Goal: Communication & Community: Share content

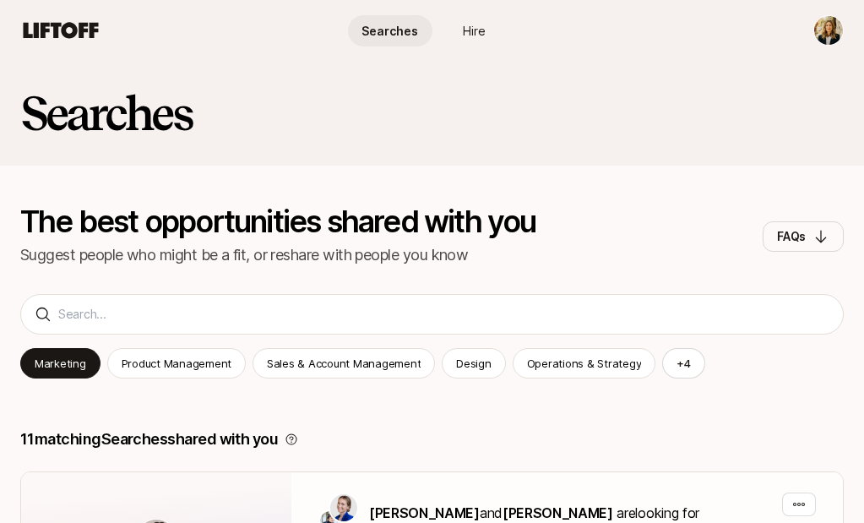
scroll to position [1164, 0]
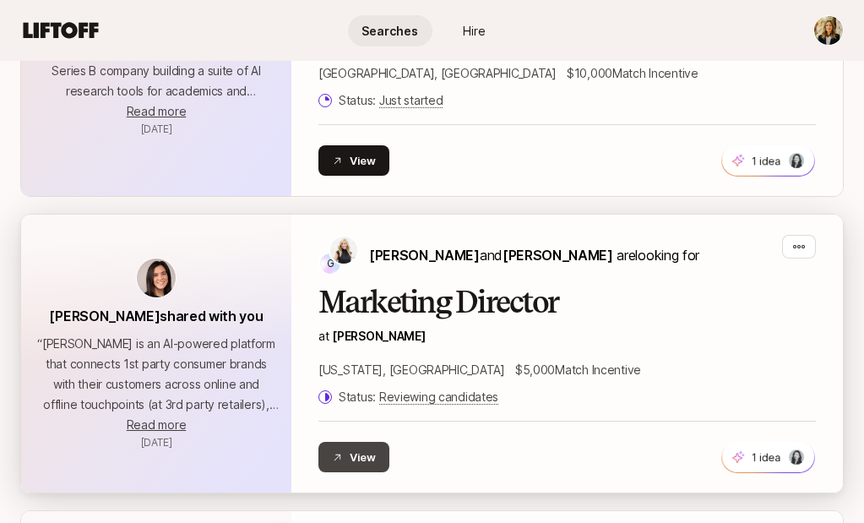
click at [360, 442] on button "View" at bounding box center [354, 457] width 71 height 30
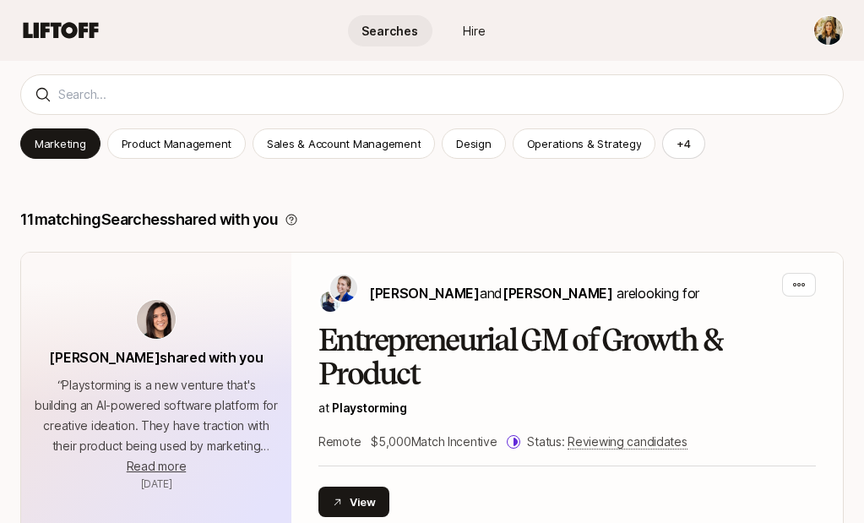
scroll to position [193, 0]
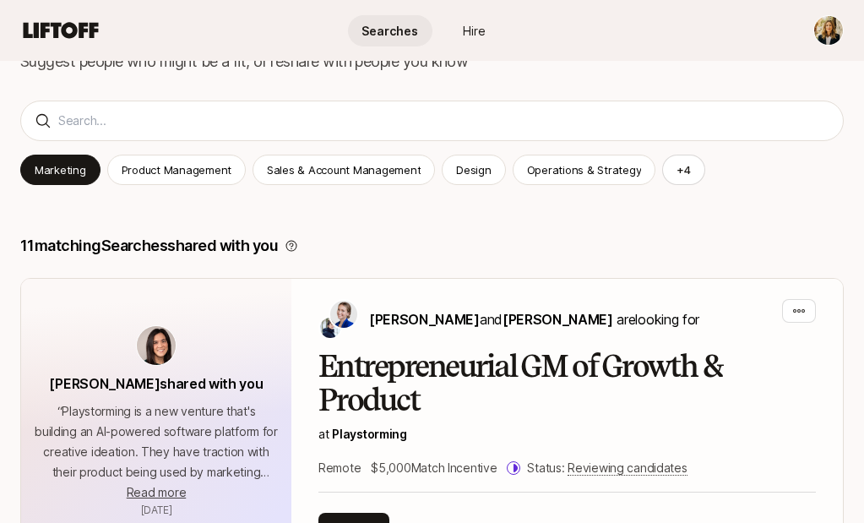
click at [399, 25] on span "Searches" at bounding box center [390, 31] width 57 height 18
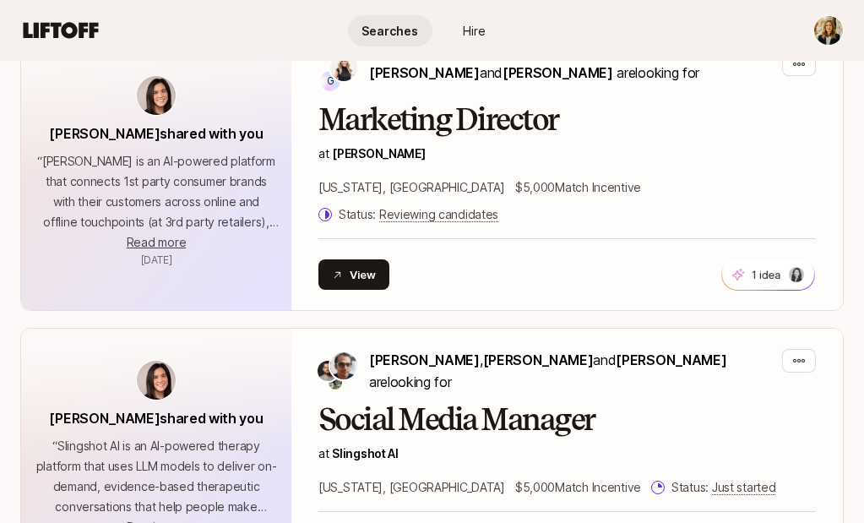
scroll to position [1484, 0]
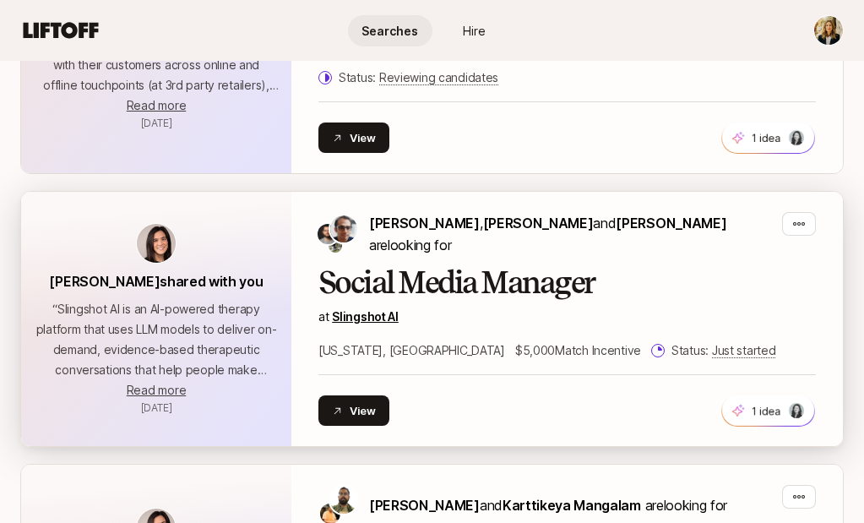
click at [335, 309] on link "Slingshot AI" at bounding box center [365, 316] width 67 height 14
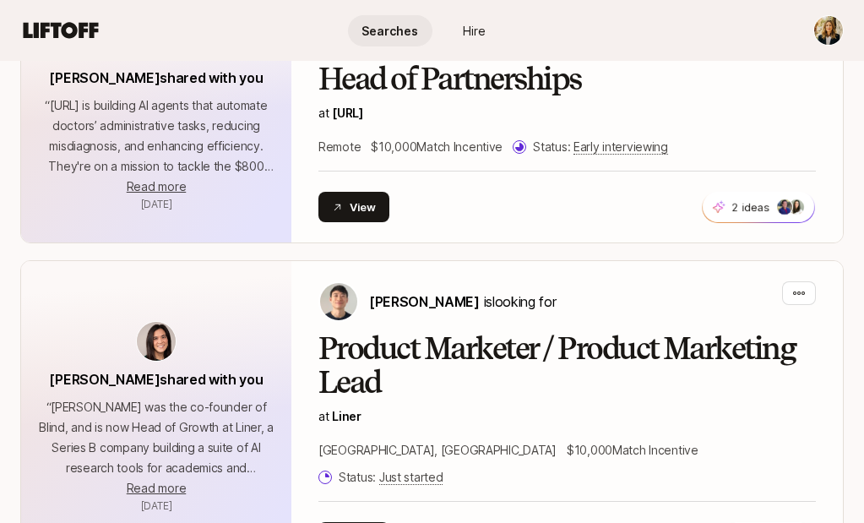
scroll to position [943, 0]
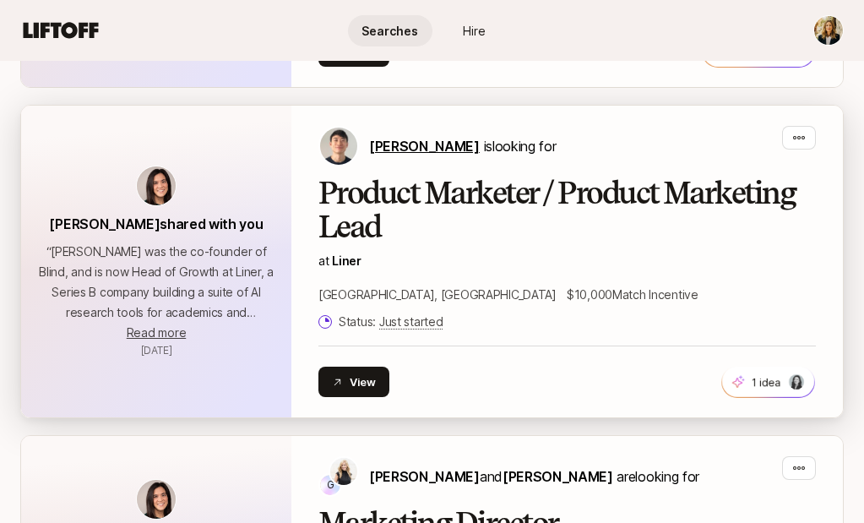
click at [406, 145] on span "[PERSON_NAME]" at bounding box center [424, 146] width 111 height 17
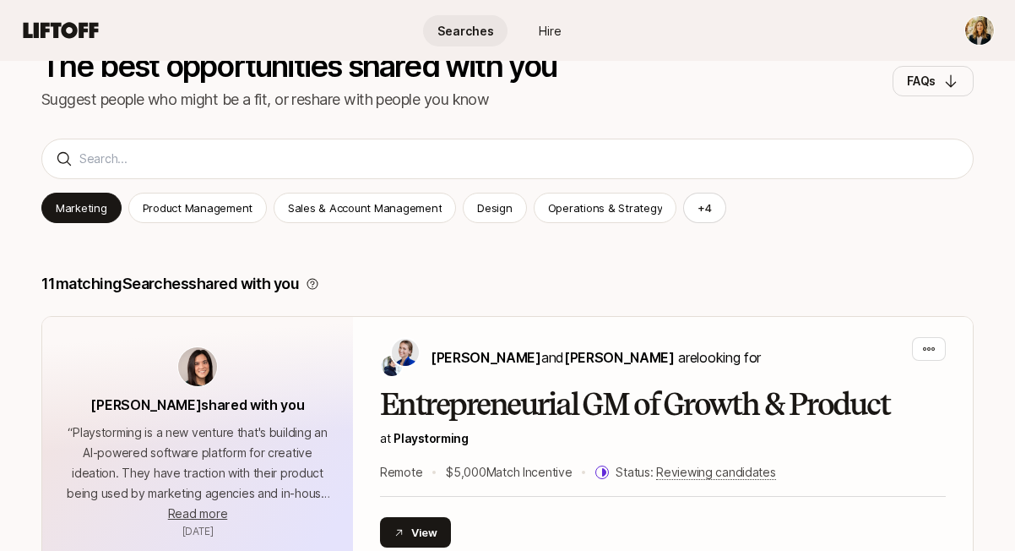
scroll to position [133, 0]
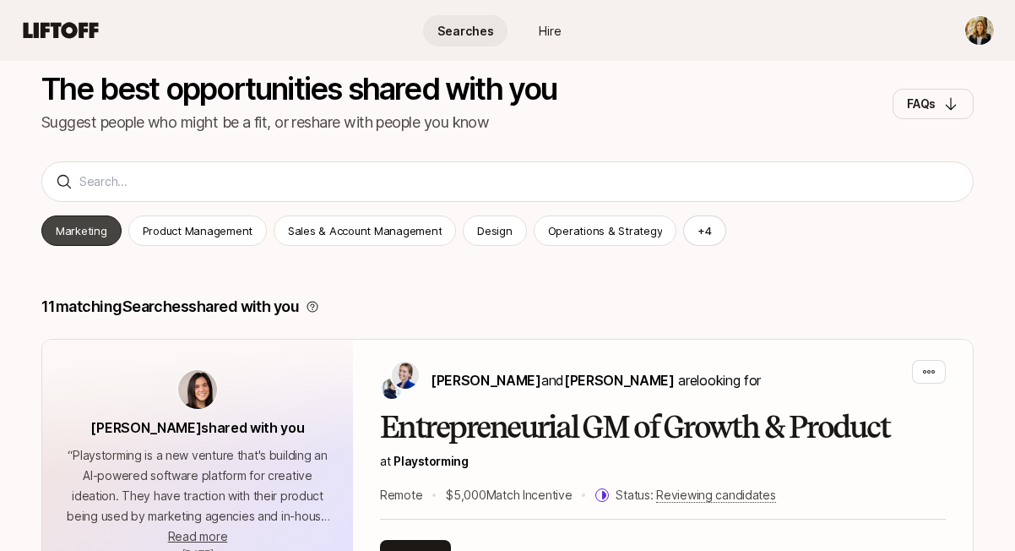
click at [73, 243] on div "Marketing" at bounding box center [81, 230] width 80 height 30
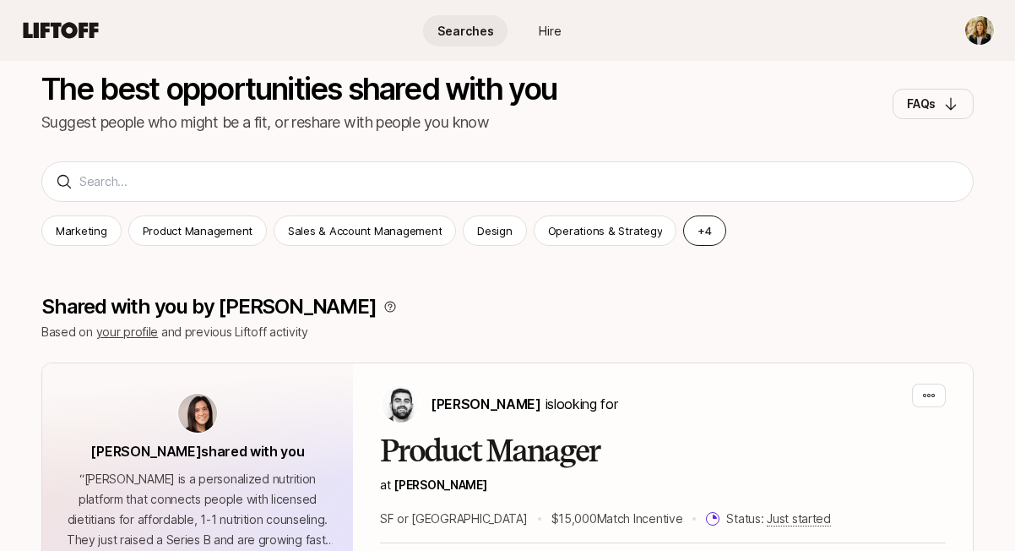
click at [691, 232] on button "+ 4" at bounding box center [704, 230] width 43 height 30
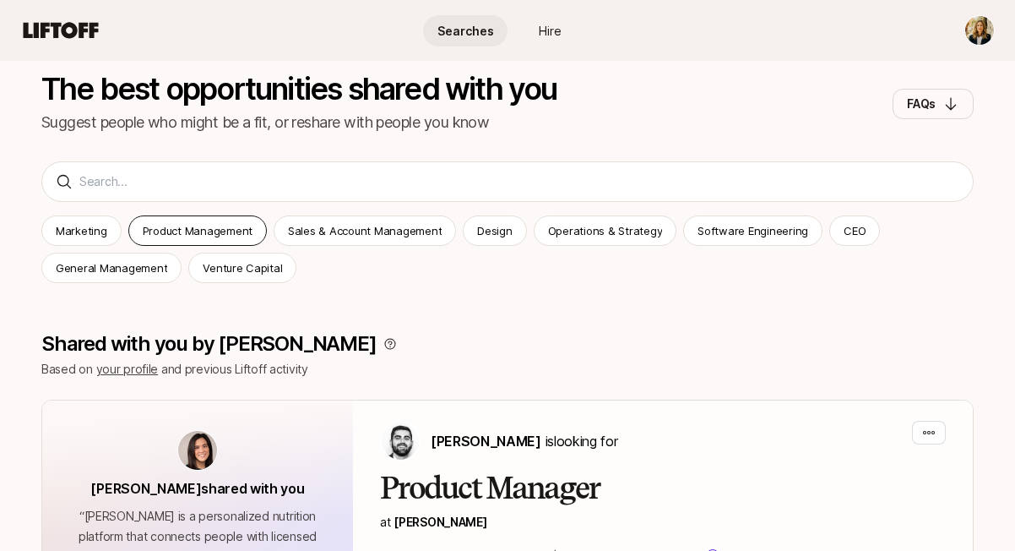
click at [203, 230] on p "Product Management" at bounding box center [198, 230] width 110 height 17
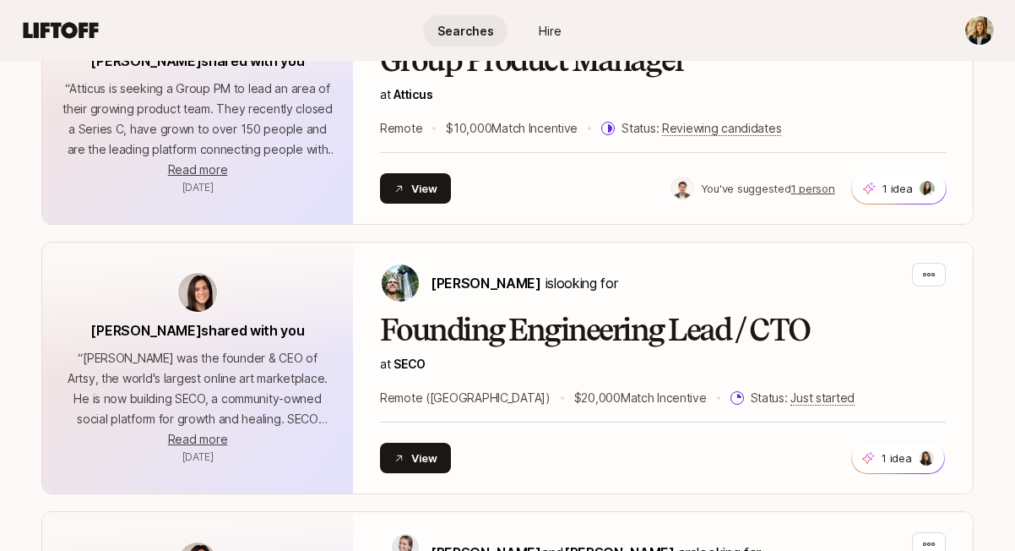
scroll to position [1143, 0]
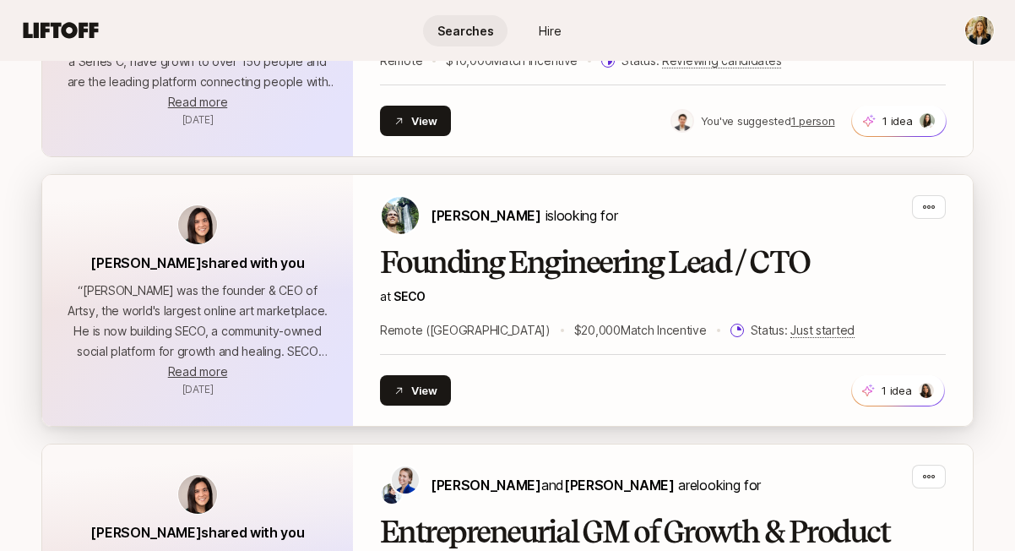
click at [475, 272] on h2 "Founding Engineering Lead / CTO" at bounding box center [663, 263] width 566 height 34
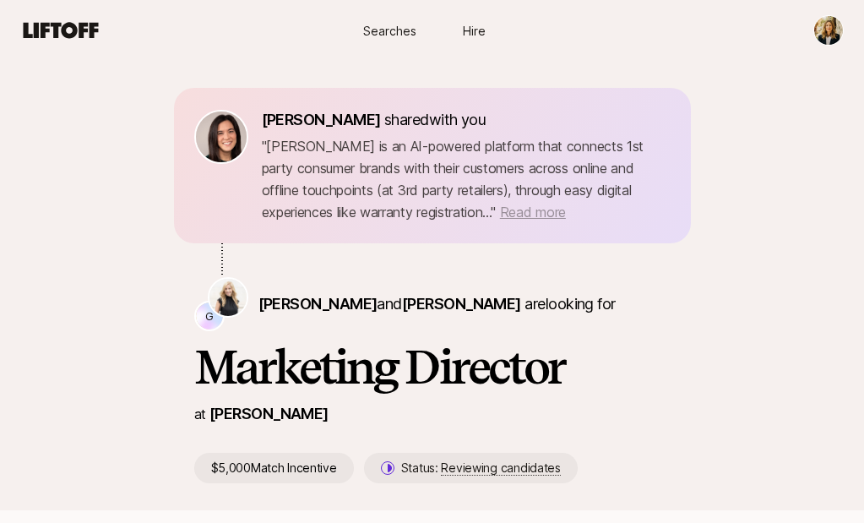
click at [500, 216] on span "Read more" at bounding box center [533, 212] width 66 height 17
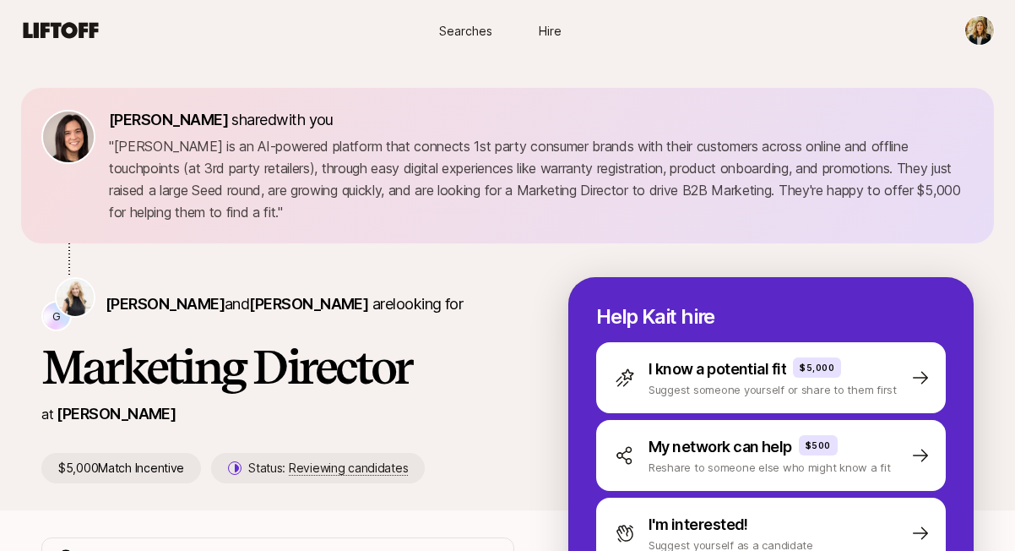
click at [455, 32] on span "Searches" at bounding box center [465, 31] width 53 height 18
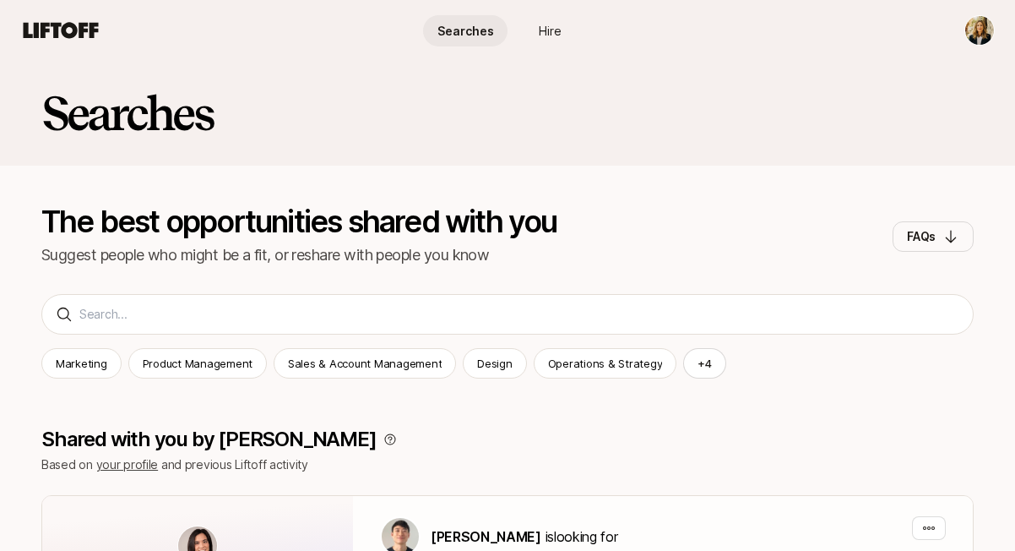
click at [455, 32] on span "Searches" at bounding box center [466, 31] width 57 height 18
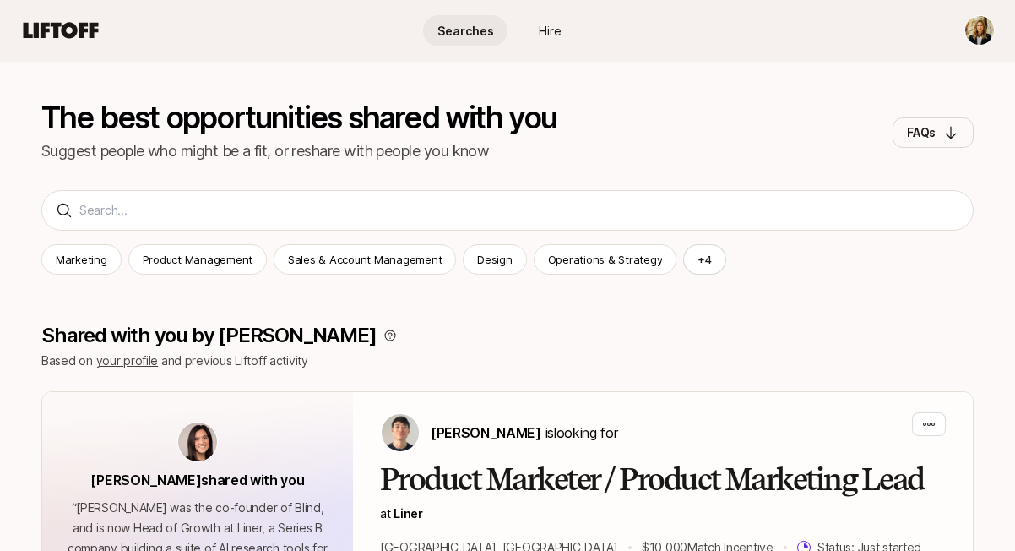
scroll to position [248, 0]
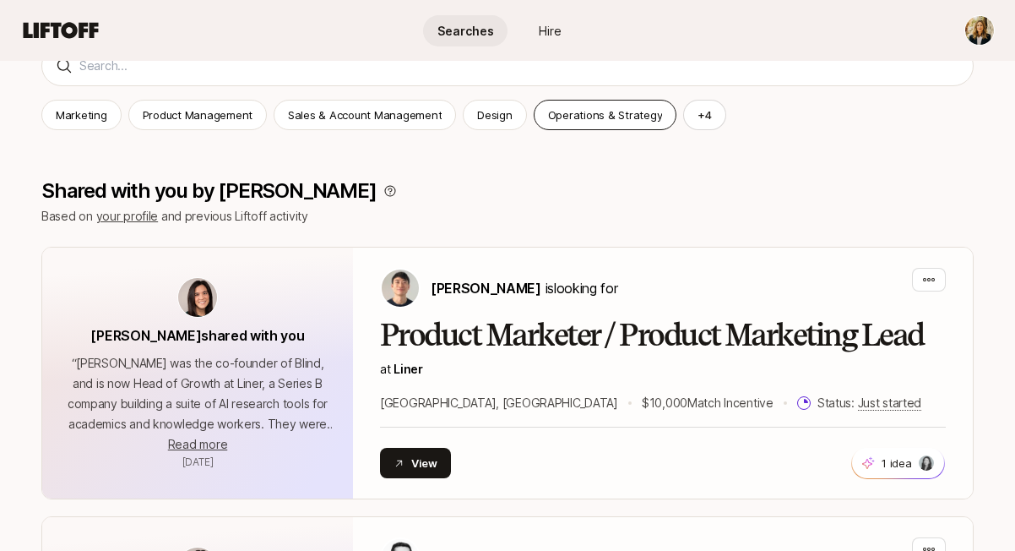
click at [645, 104] on div "Operations & Strategy" at bounding box center [606, 115] width 144 height 30
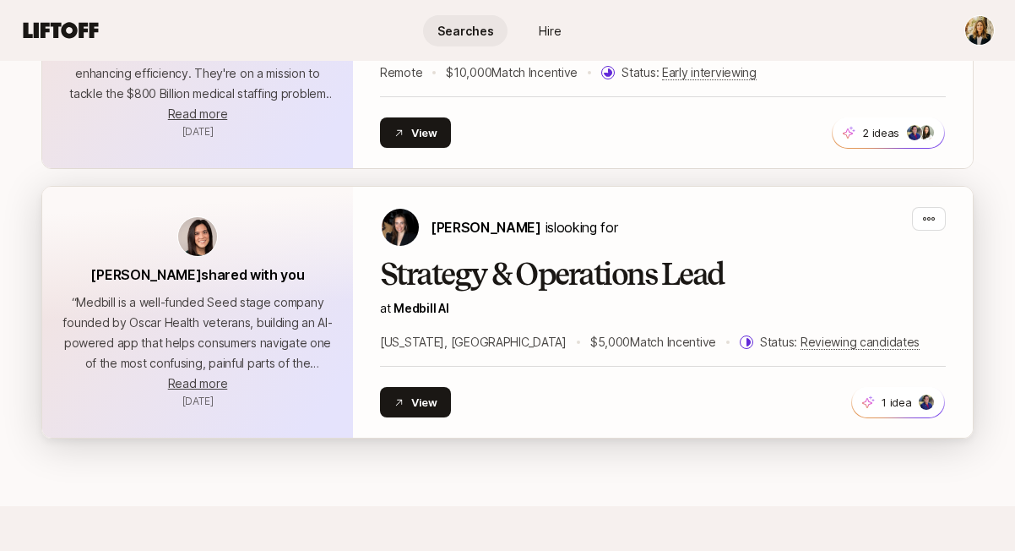
scroll to position [392, 0]
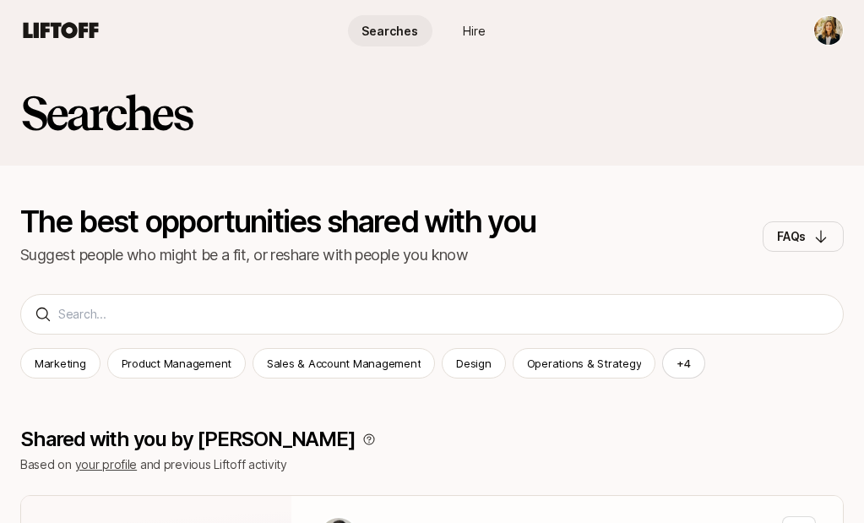
scroll to position [30, 0]
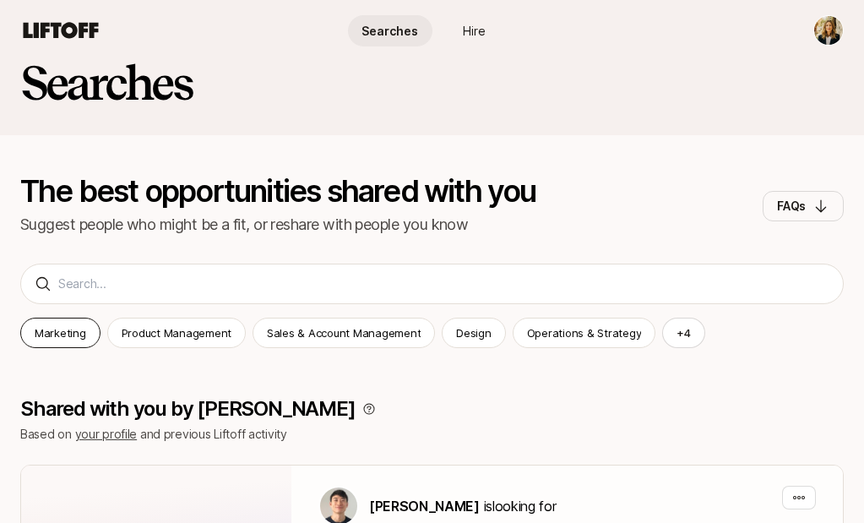
click at [64, 333] on p "Marketing" at bounding box center [61, 332] width 52 height 17
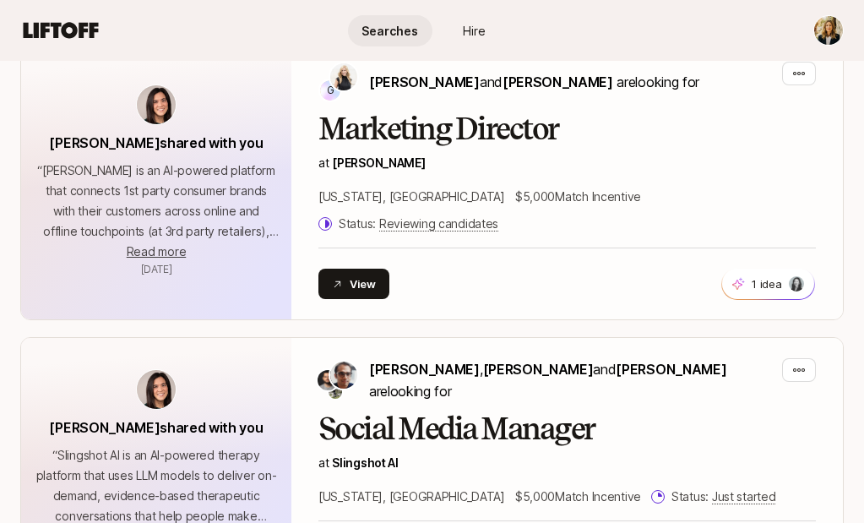
scroll to position [1437, 0]
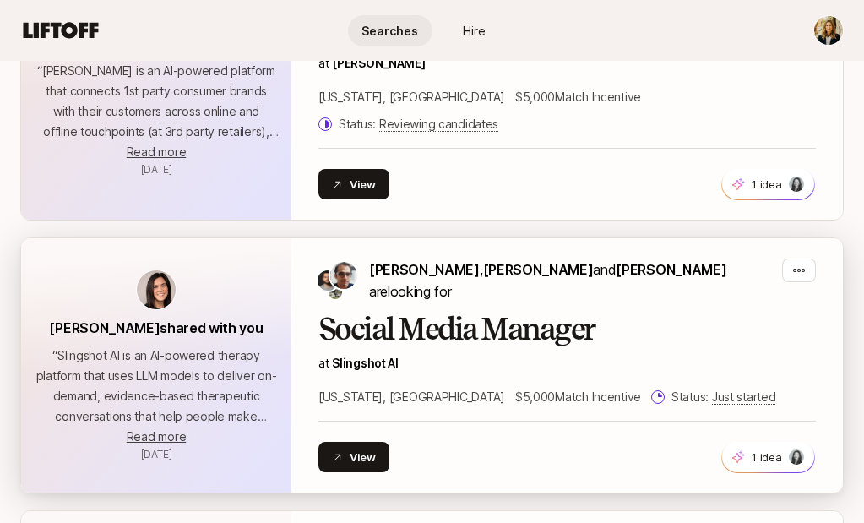
click at [454, 313] on div "Social Media Manager at Slingshot AI New York, NY $5,000 Match Incentive Status…" at bounding box center [568, 360] width 498 height 95
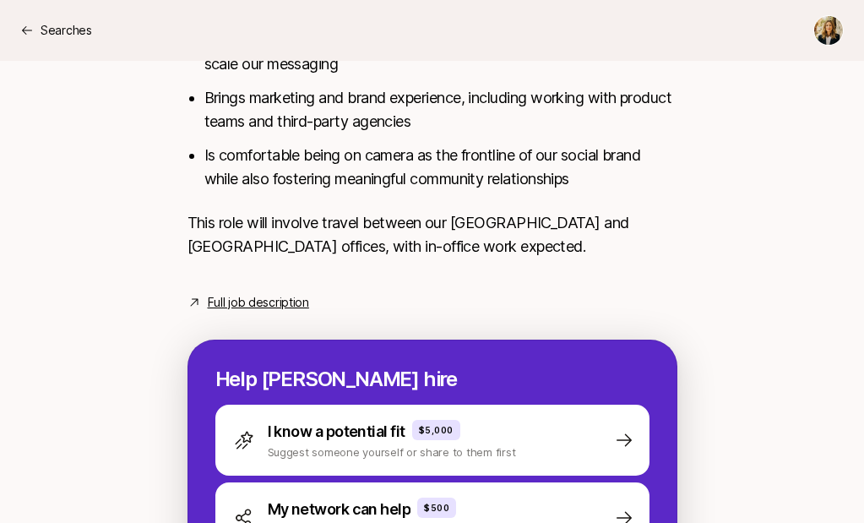
scroll to position [917, 0]
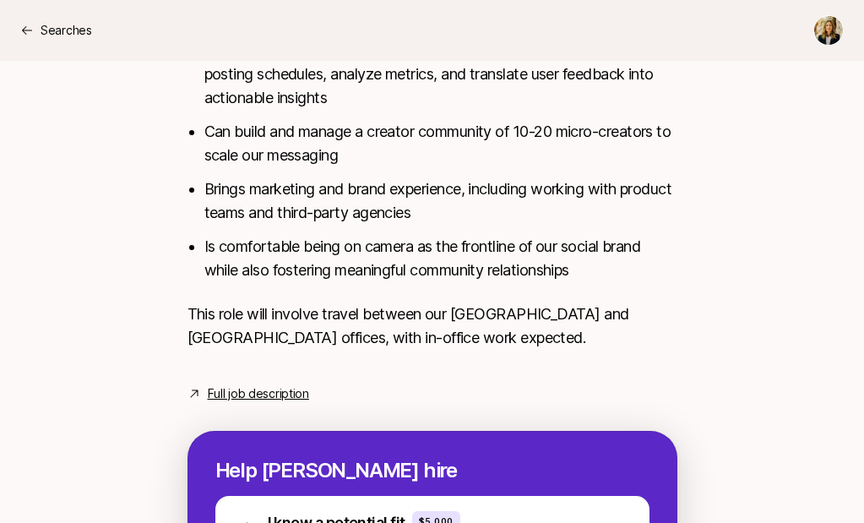
click at [289, 395] on link "Full job description" at bounding box center [258, 394] width 101 height 20
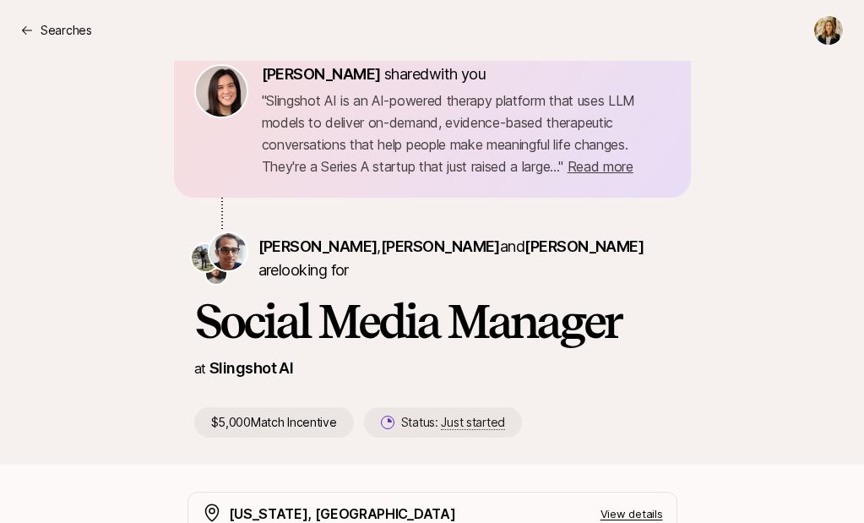
scroll to position [40, 0]
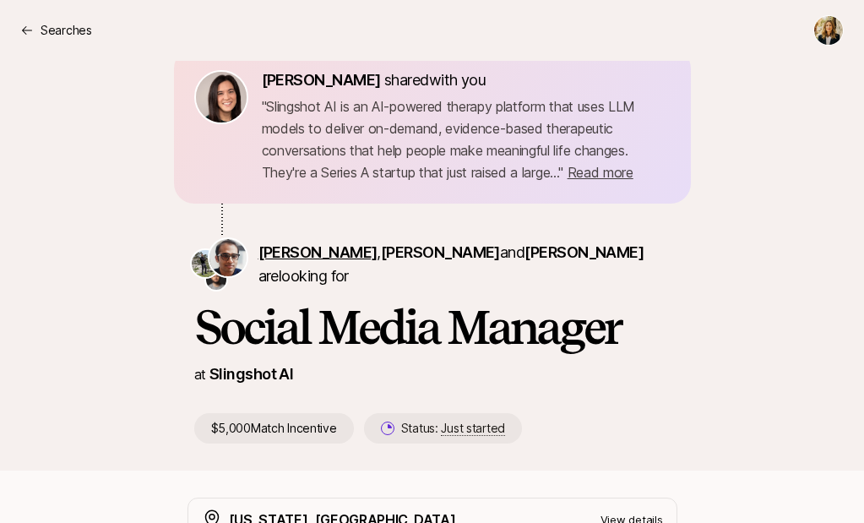
click at [290, 261] on span "[PERSON_NAME]" at bounding box center [318, 252] width 119 height 18
click at [391, 261] on span "[PERSON_NAME]" at bounding box center [440, 252] width 119 height 18
click at [525, 261] on span "[PERSON_NAME]" at bounding box center [584, 252] width 119 height 18
click at [624, 178] on span "Read more" at bounding box center [601, 172] width 66 height 17
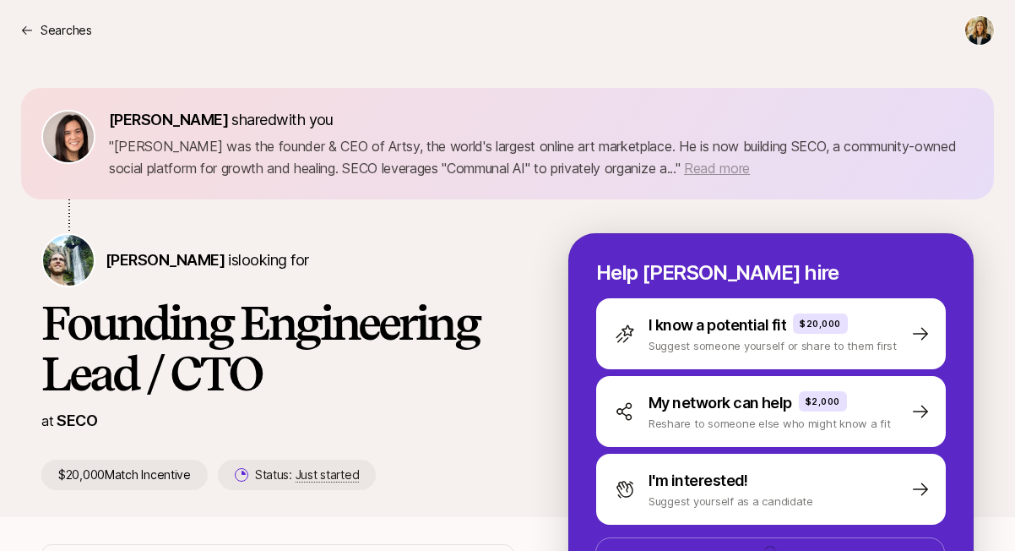
click at [740, 172] on span "Read more" at bounding box center [717, 168] width 66 height 17
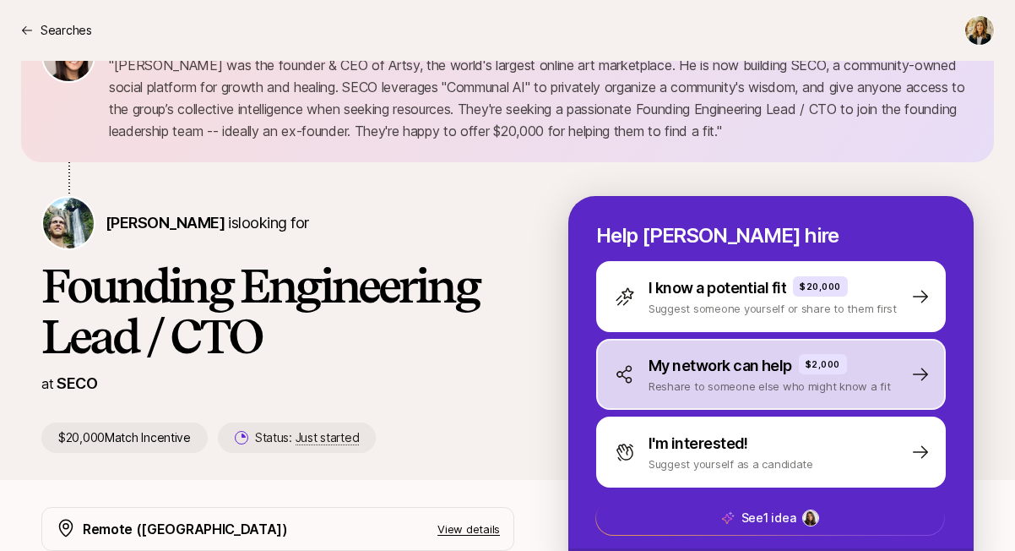
scroll to position [154, 0]
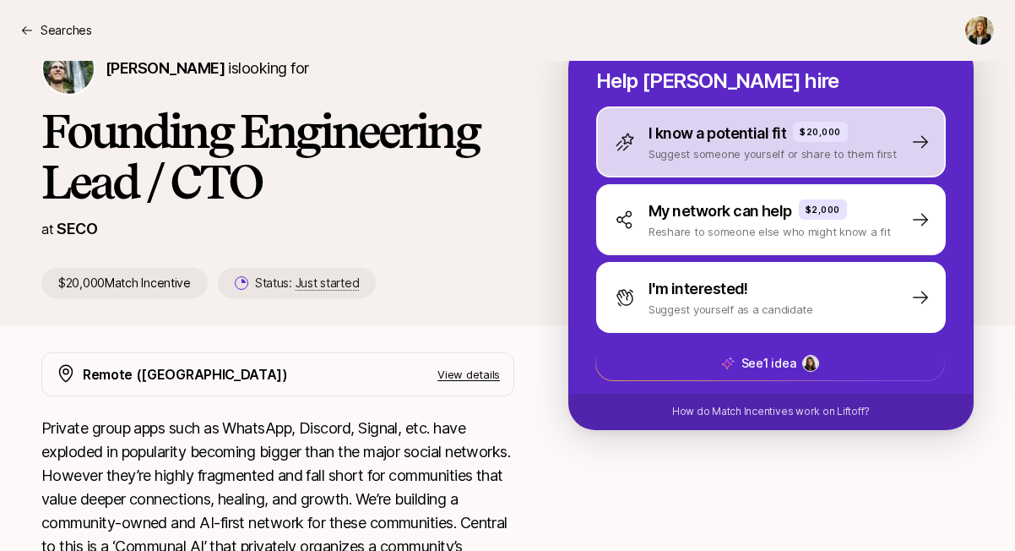
click at [690, 134] on p "I know a potential fit" at bounding box center [718, 134] width 138 height 24
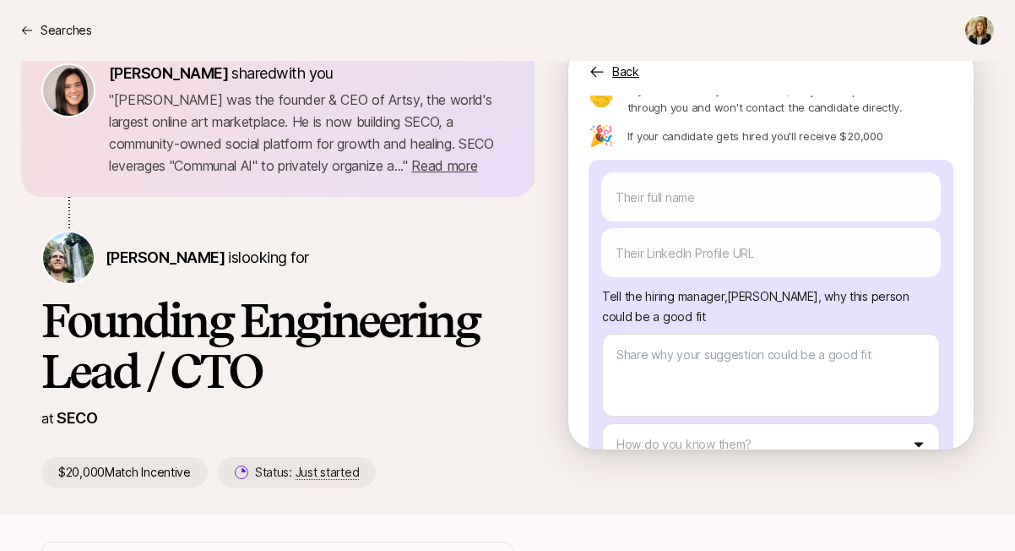
scroll to position [139, 0]
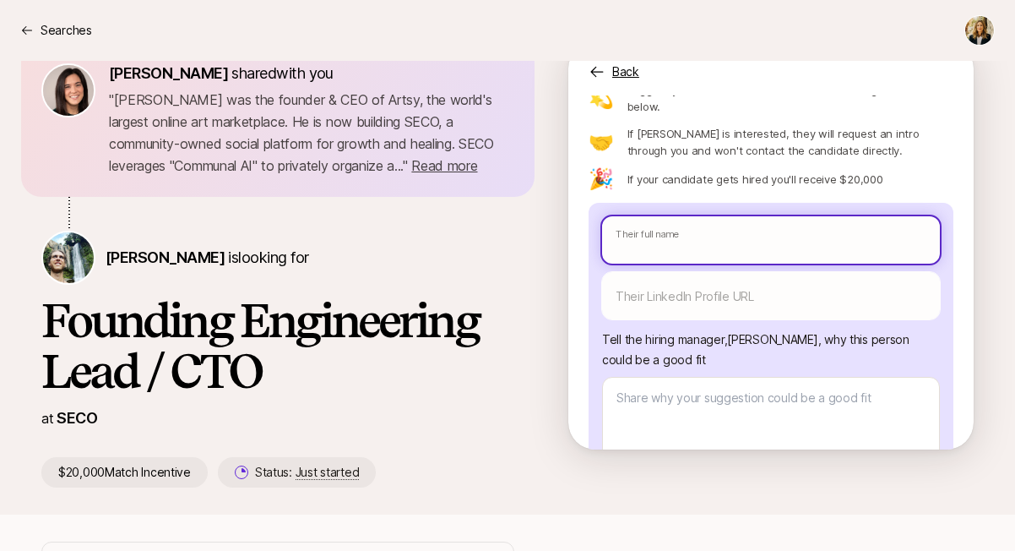
click at [647, 216] on input "text" at bounding box center [771, 239] width 338 height 47
paste input "Tobias Boonstoppel"
type textarea "x"
type input "Tobias Boonstoppel"
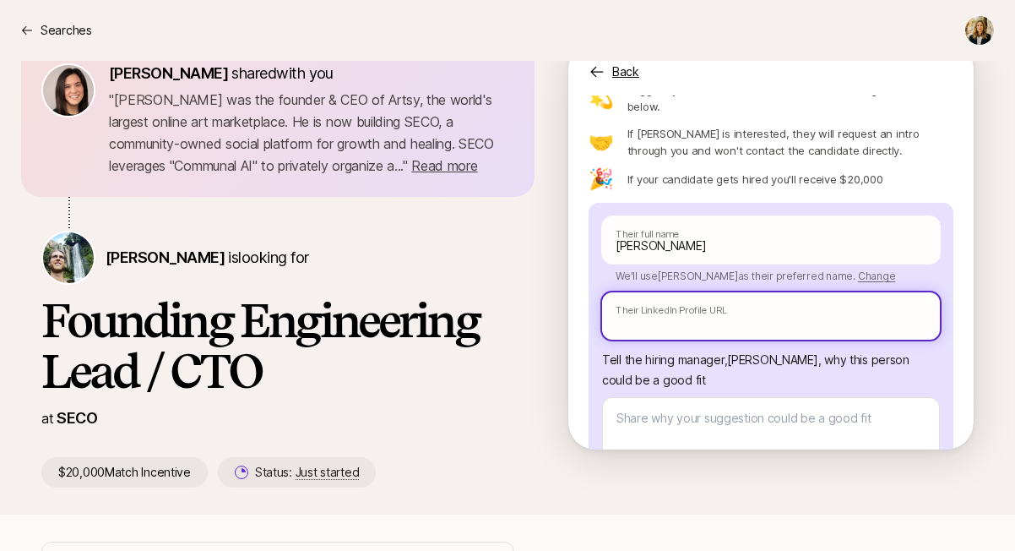
click at [640, 292] on input "text" at bounding box center [771, 315] width 338 height 47
paste input "https://www.linkedin.com/in/boonstoppel/"
type textarea "x"
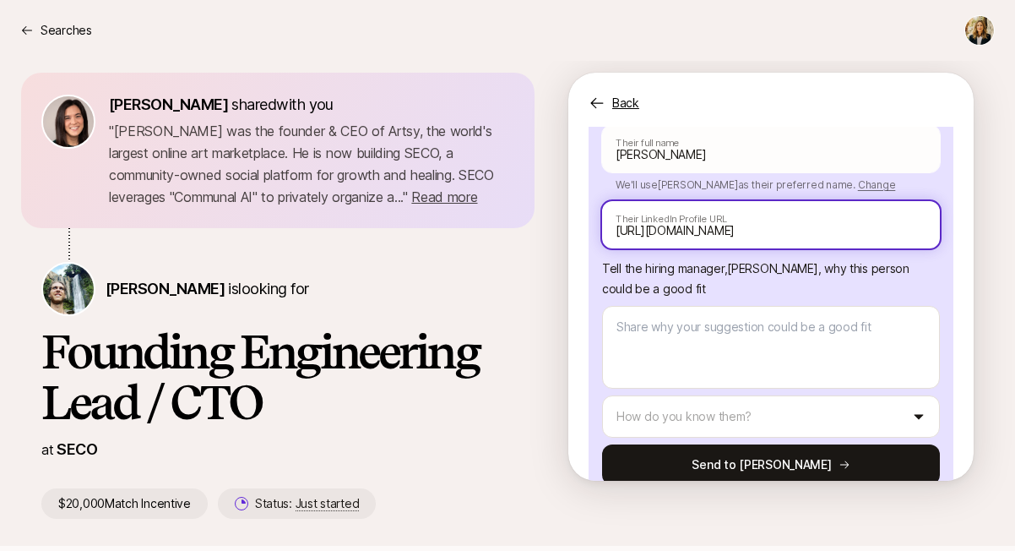
scroll to position [0, 0]
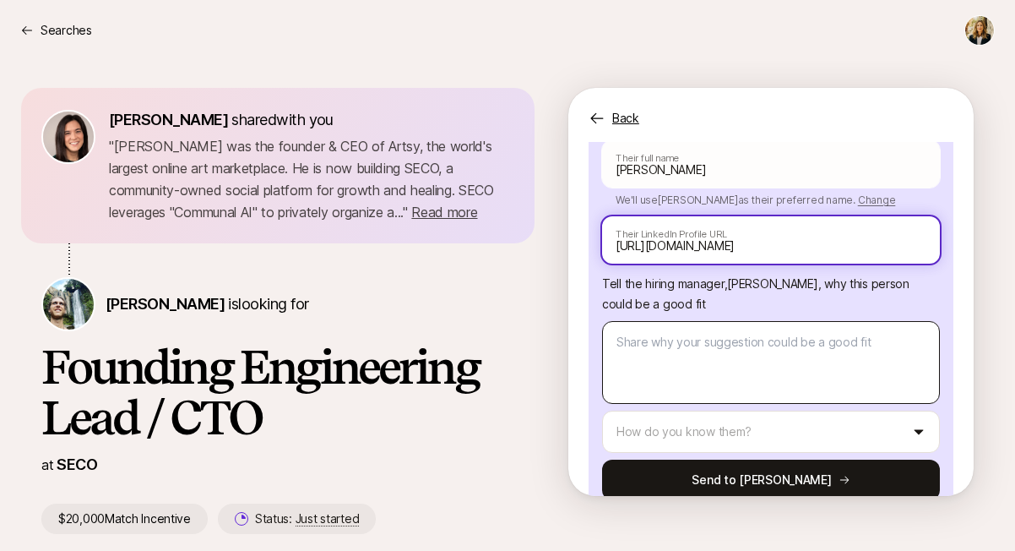
type input "https://www.linkedin.com/in/boonstoppel/"
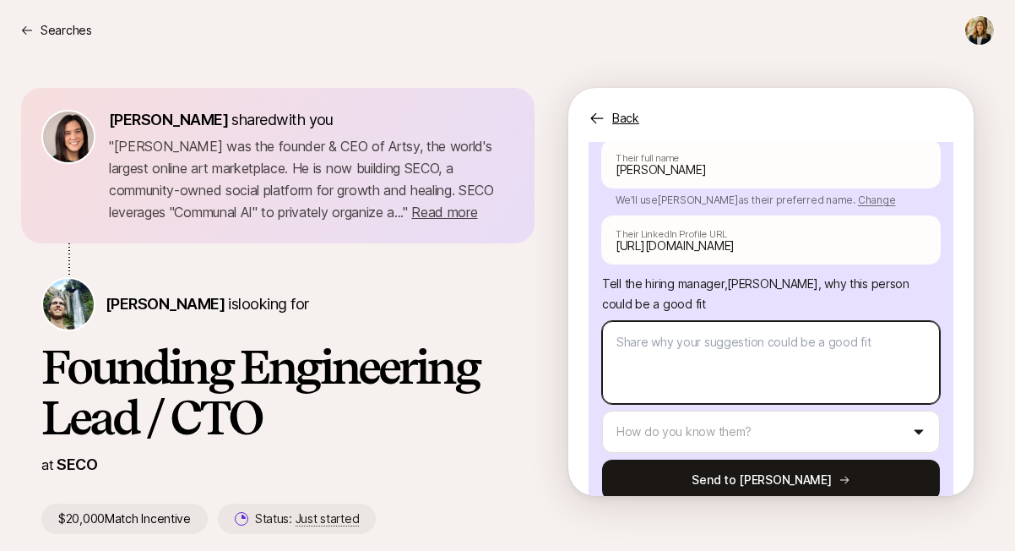
click at [667, 321] on textarea at bounding box center [771, 362] width 338 height 83
type textarea "H"
type textarea "x"
type textarea "Hi"
type textarea "x"
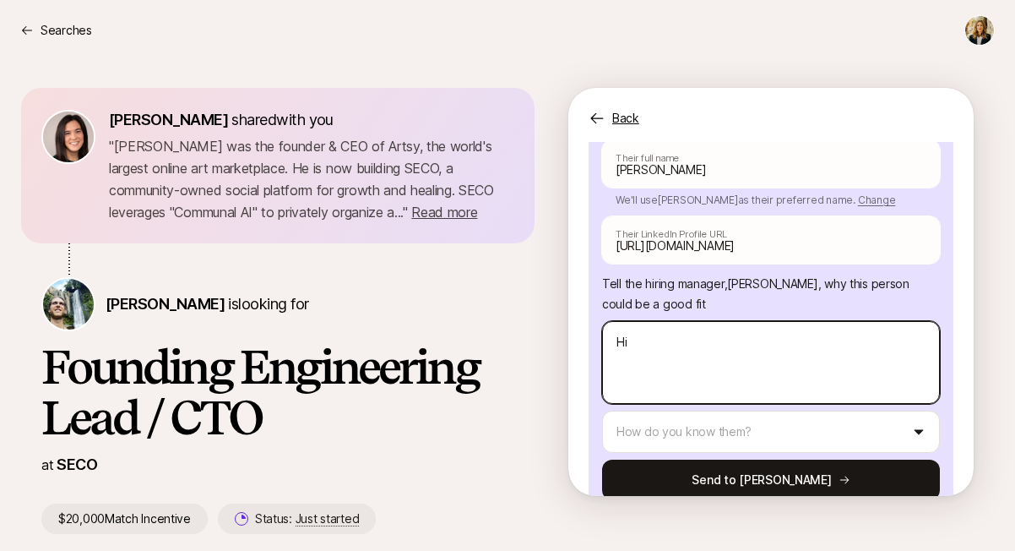
type textarea "Hi"
type textarea "x"
type textarea "Hi C"
type textarea "x"
type textarea "Hi Ca"
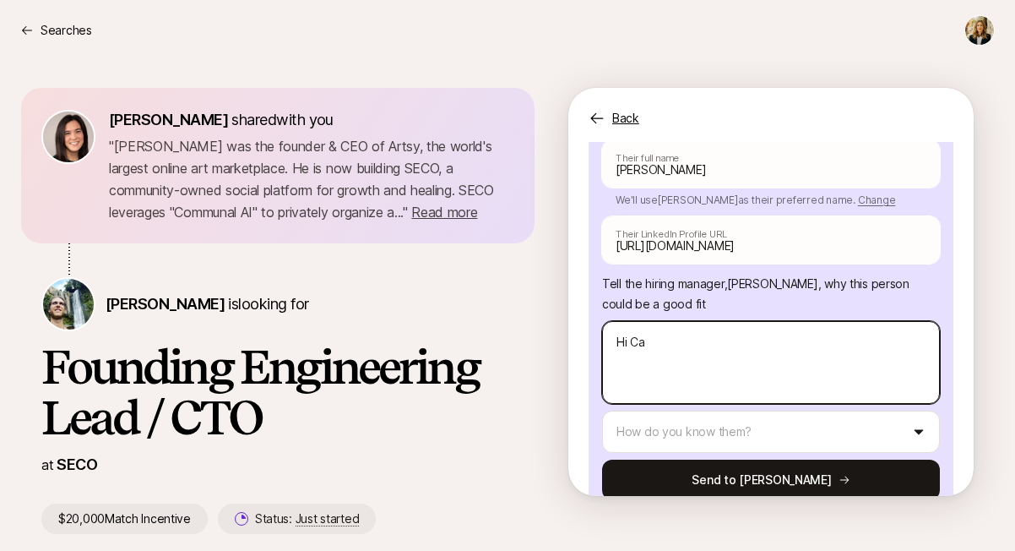
type textarea "x"
type textarea "Hi Car"
type textarea "x"
type textarea "Hi Cart"
type textarea "x"
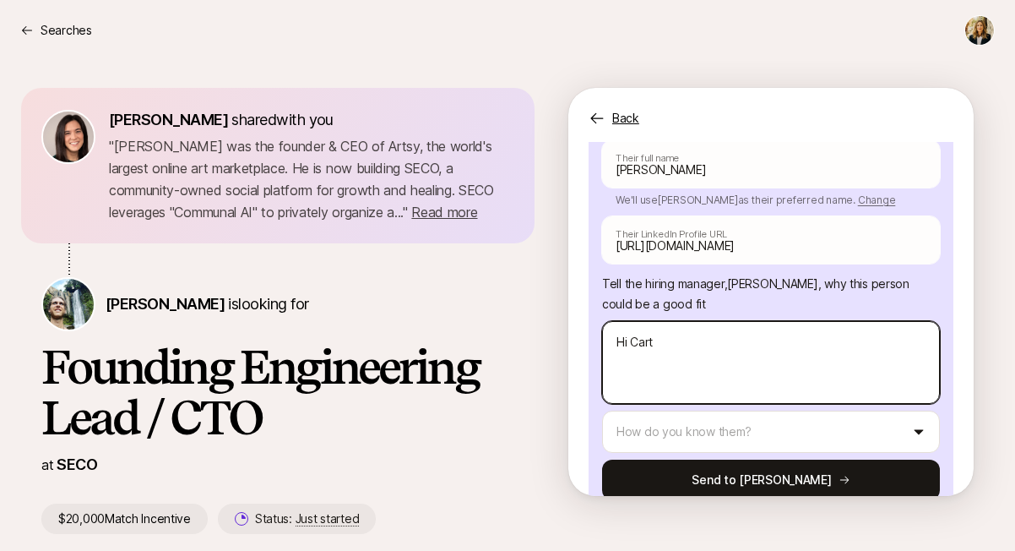
type textarea "Hi Carte"
type textarea "x"
type textarea "Hi Carter"
type textarea "x"
type textarea "Hi Carter!"
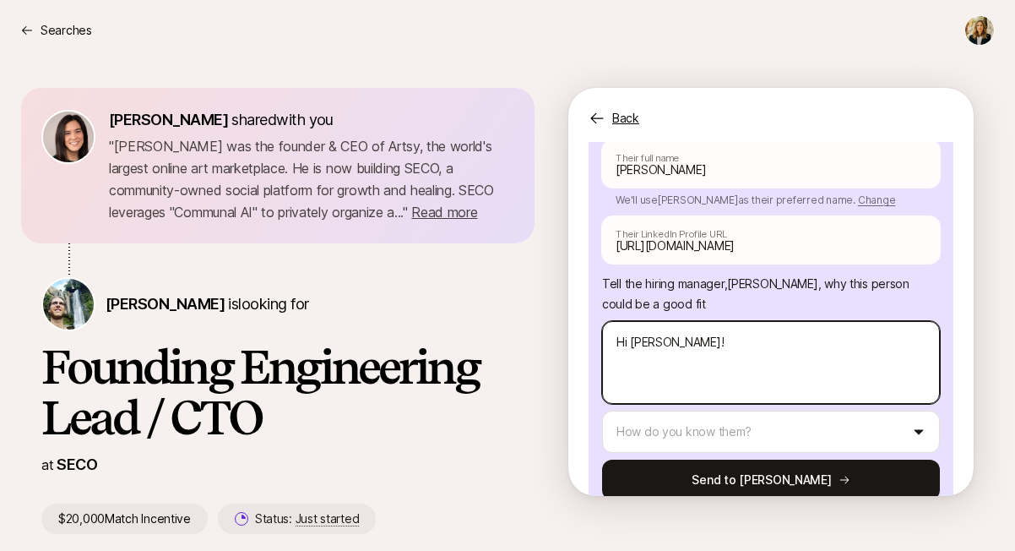
type textarea "x"
type textarea "Hi Carter!"
type textarea "x"
type textarea "Hi Carter! T"
type textarea "x"
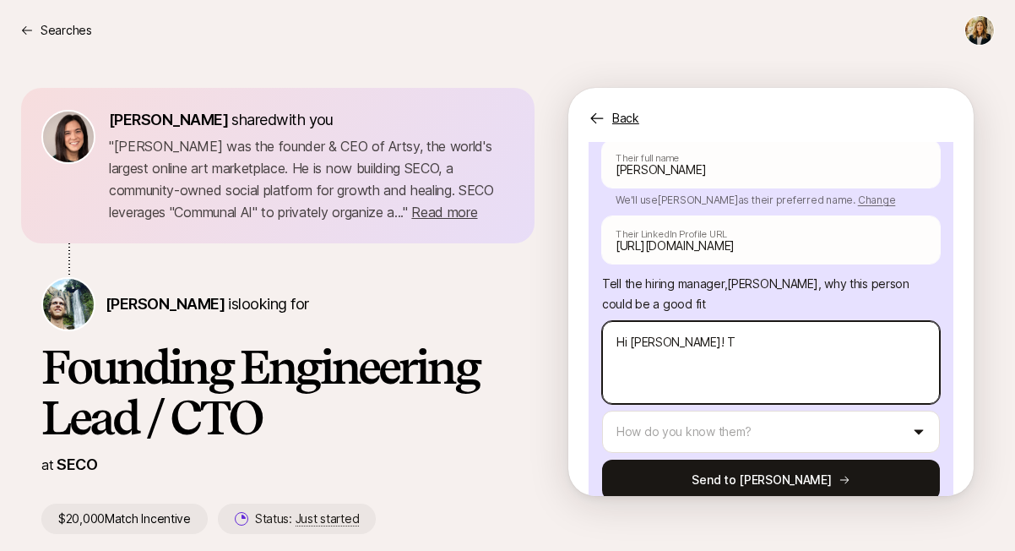
type textarea "Hi Carter! To"
type textarea "x"
type textarea "Hi Carter! Tob"
type textarea "x"
type textarea "Hi Carter! Tobi"
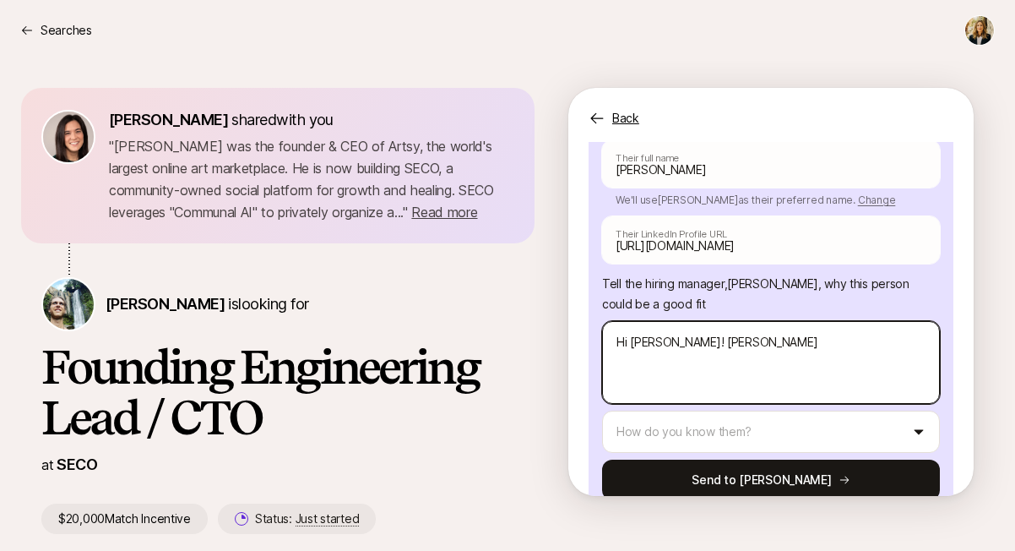
type textarea "x"
type textarea "Hi Carter! Tobia"
type textarea "x"
type textarea "Hi Carter! Tobias"
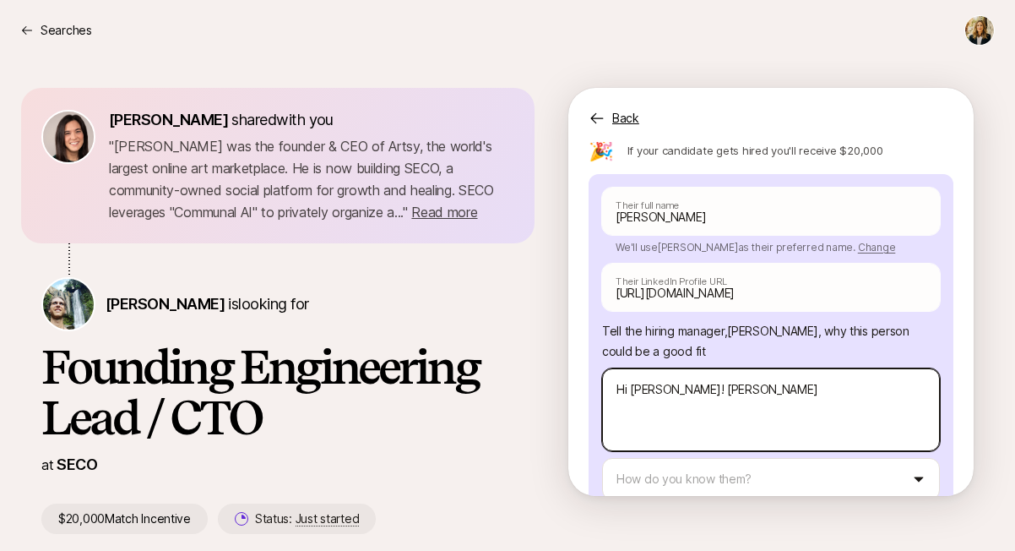
scroll to position [173, 0]
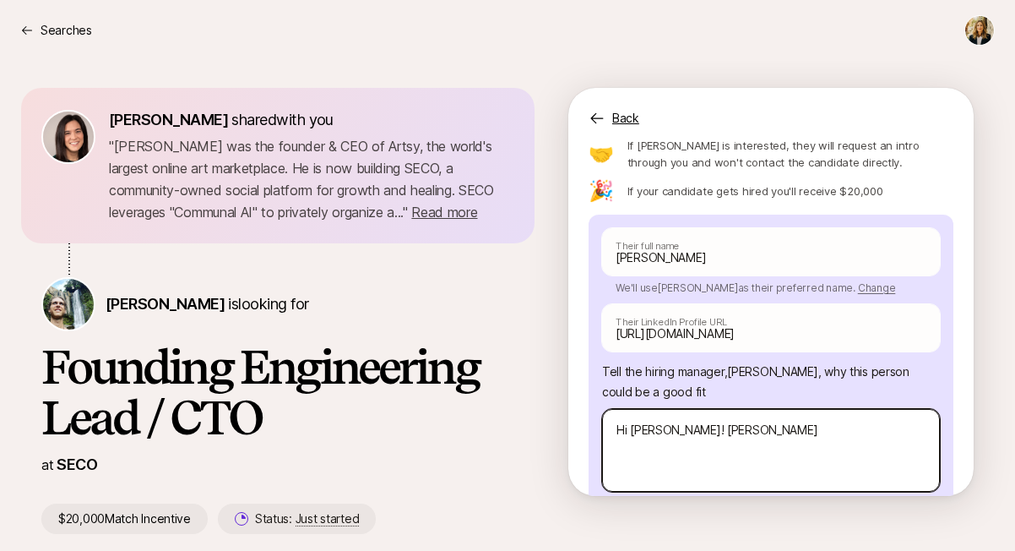
type textarea "x"
type textarea "Hi Carter! Tobias"
type textarea "x"
type textarea "Hi Carter! Tobias m"
type textarea "x"
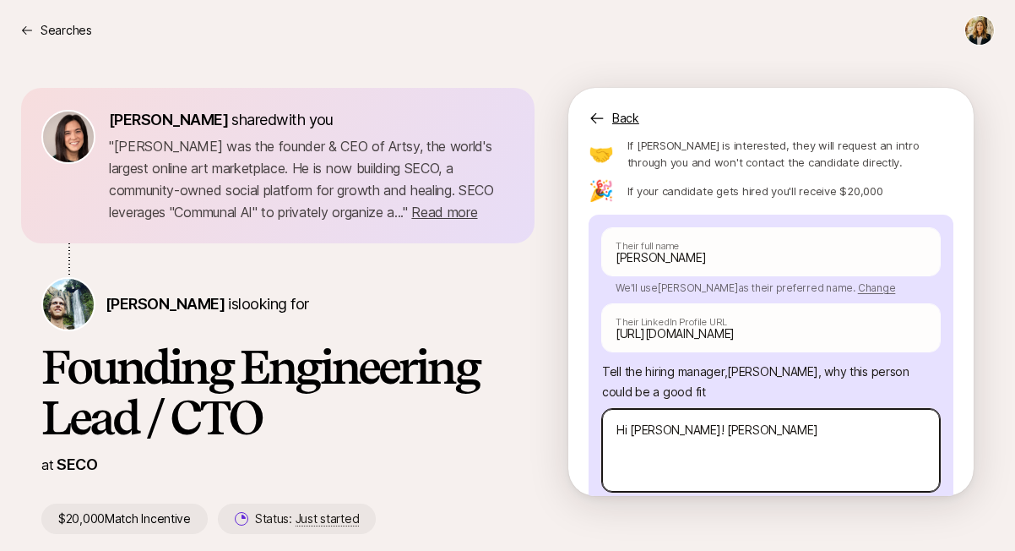
type textarea "Hi Carter! Tobias ma"
type textarea "x"
type textarea "Hi Carter! Tobias may"
type textarea "x"
type textarea "Hi Carter! Tobias may"
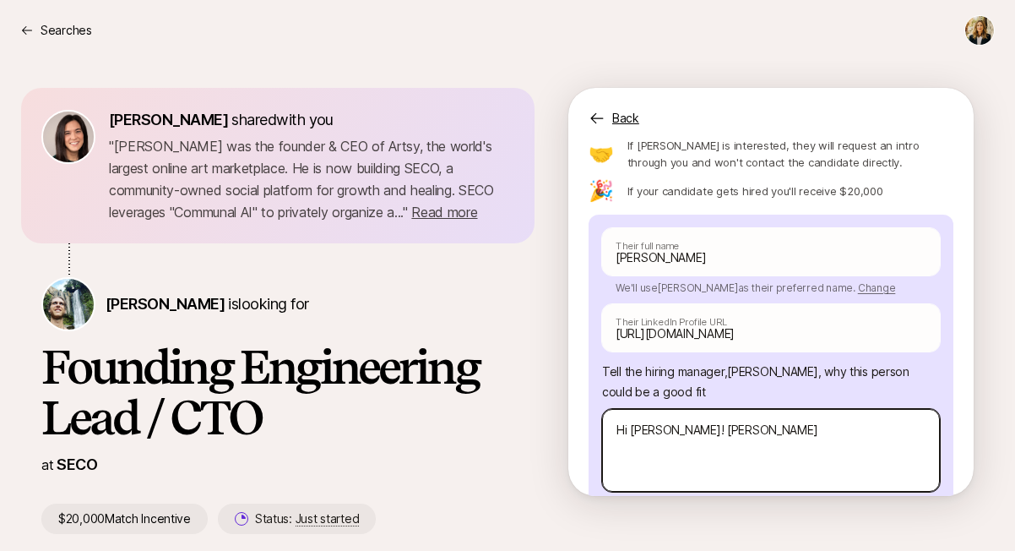
type textarea "x"
type textarea "Hi Carter! Tobias may b"
type textarea "x"
type textarea "Hi Carter! Tobias may be"
type textarea "x"
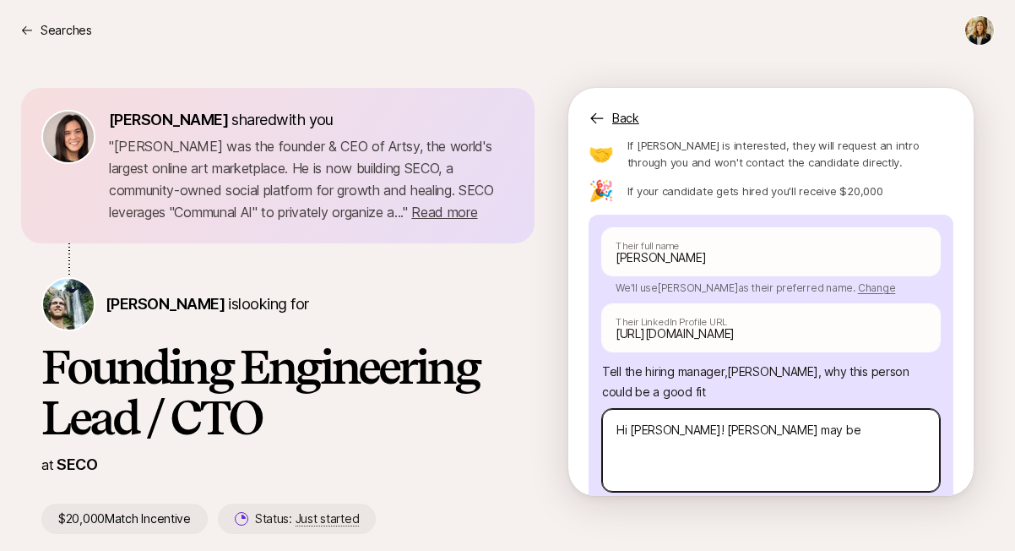
type textarea "Hi Carter! Tobias may be"
type textarea "x"
type textarea "Hi Carter! Tobias may be a"
type textarea "x"
type textarea "Hi Carter! Tobias may be a"
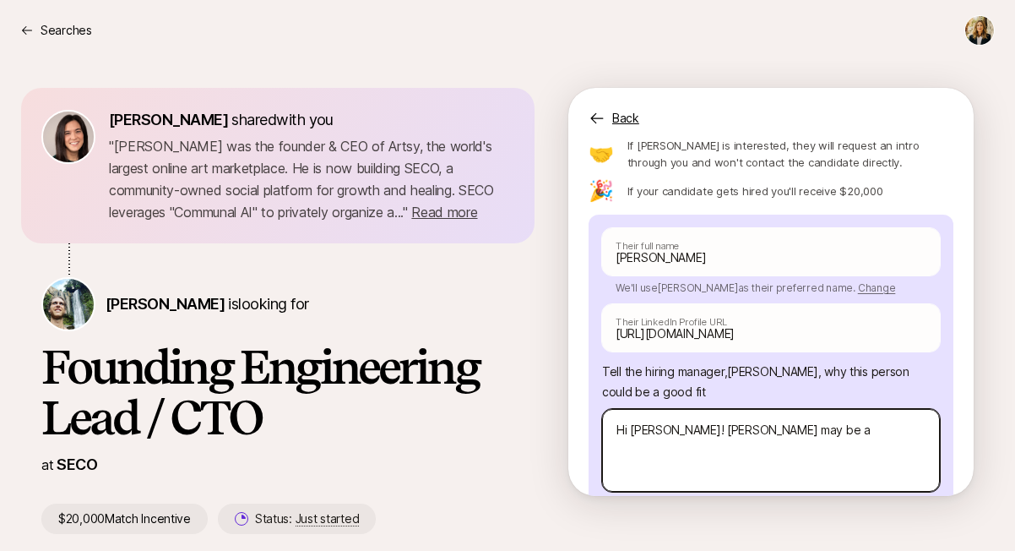
type textarea "x"
type textarea "Hi Carter! Tobias may be a g"
type textarea "x"
type textarea "Hi Carter! Tobias may be a gr"
type textarea "x"
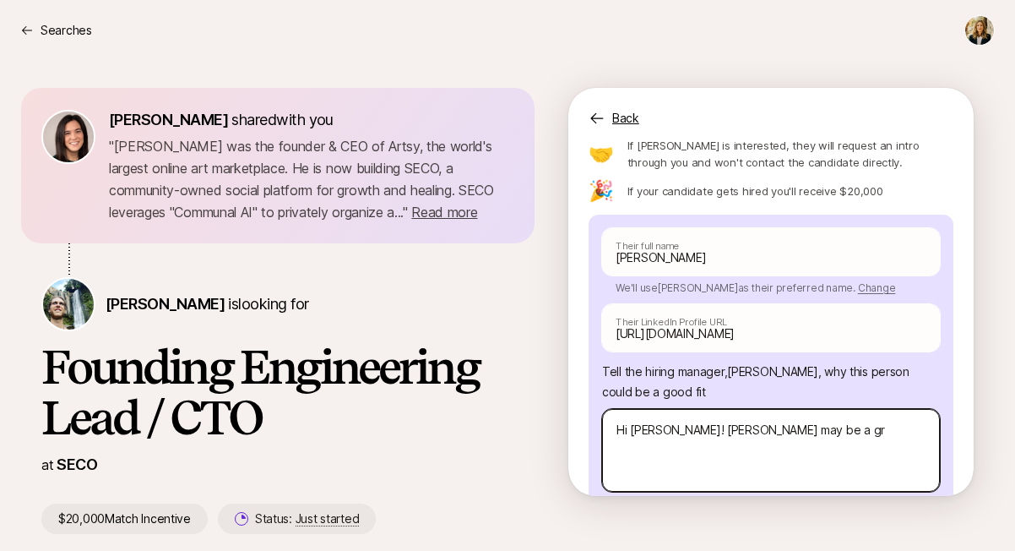
type textarea "Hi Carter! Tobias may be a gre"
type textarea "x"
type textarea "Hi Carter! Tobias may be a grea"
type textarea "x"
type textarea "Hi Carter! Tobias may be a great"
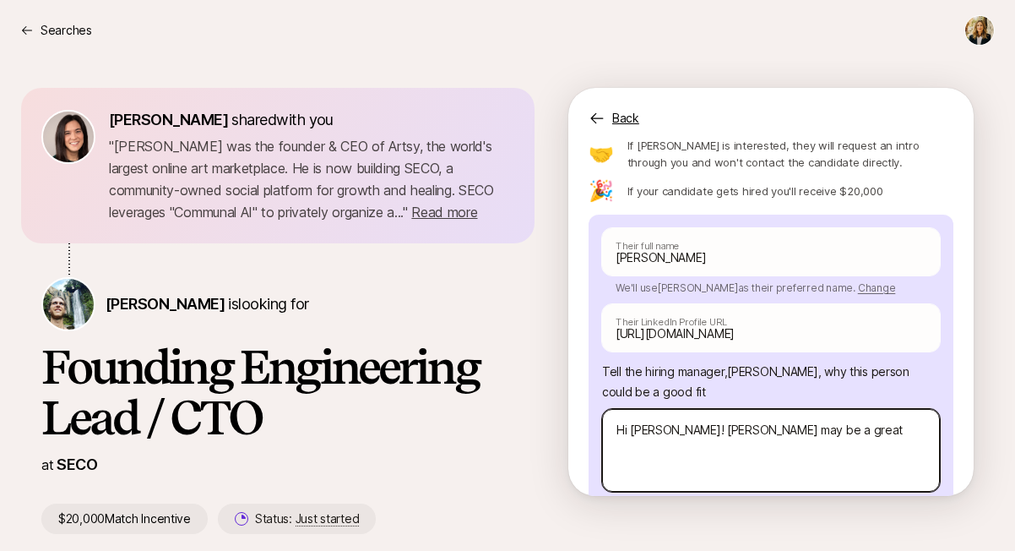
type textarea "x"
type textarea "Hi Carter! Tobias may be a great"
type textarea "x"
type textarea "Hi Carter! Tobias may be a great f"
type textarea "x"
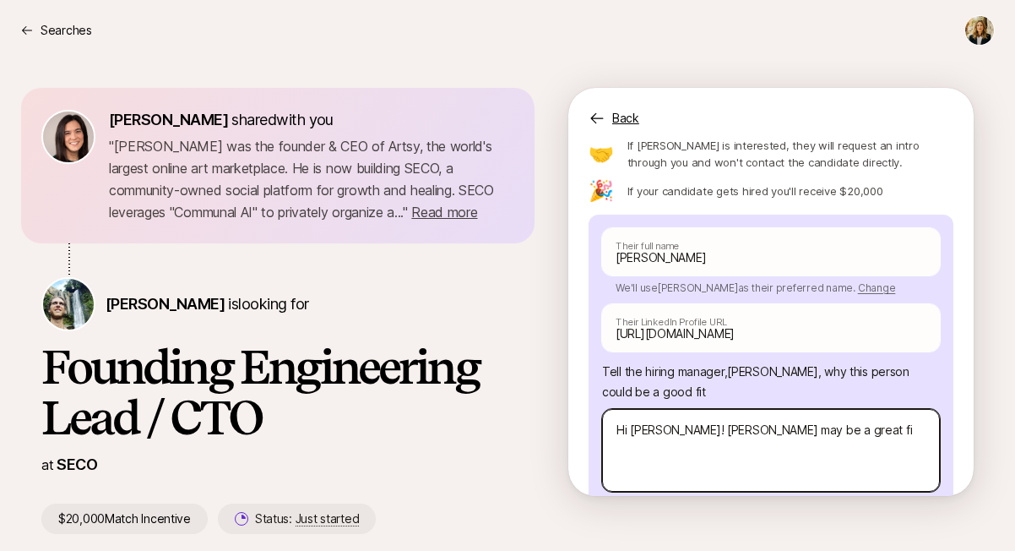
type textarea "Hi Carter! Tobias may be a great fit"
type textarea "x"
type textarea "Hi Carter! Tobias may be a great fit"
type textarea "x"
type textarea "Hi Carter! Tobias may be a great fit —"
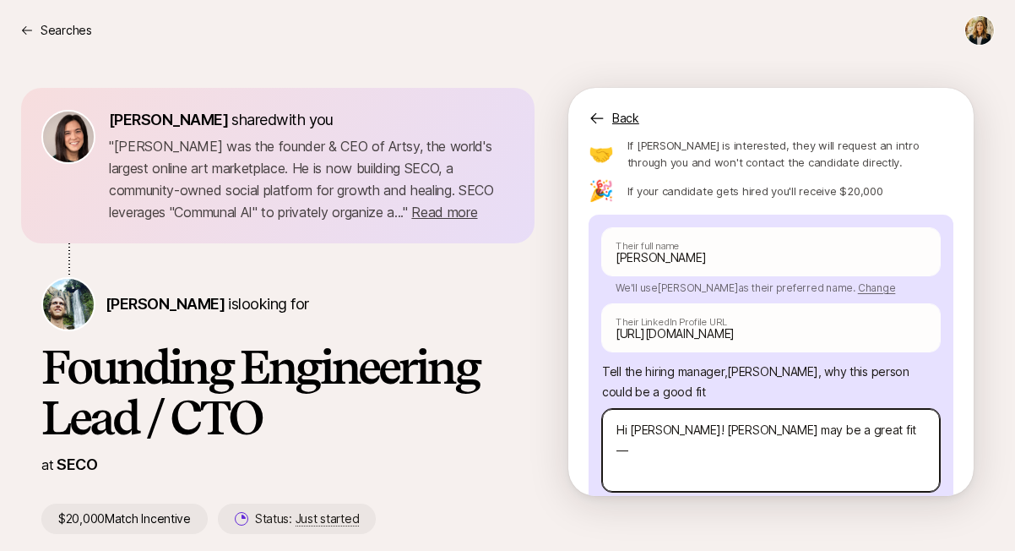
type textarea "x"
type textarea "Hi Carter! Tobias may be a great fit —"
type textarea "x"
type textarea "Hi Carter! Tobias may be a great fit — t"
type textarea "x"
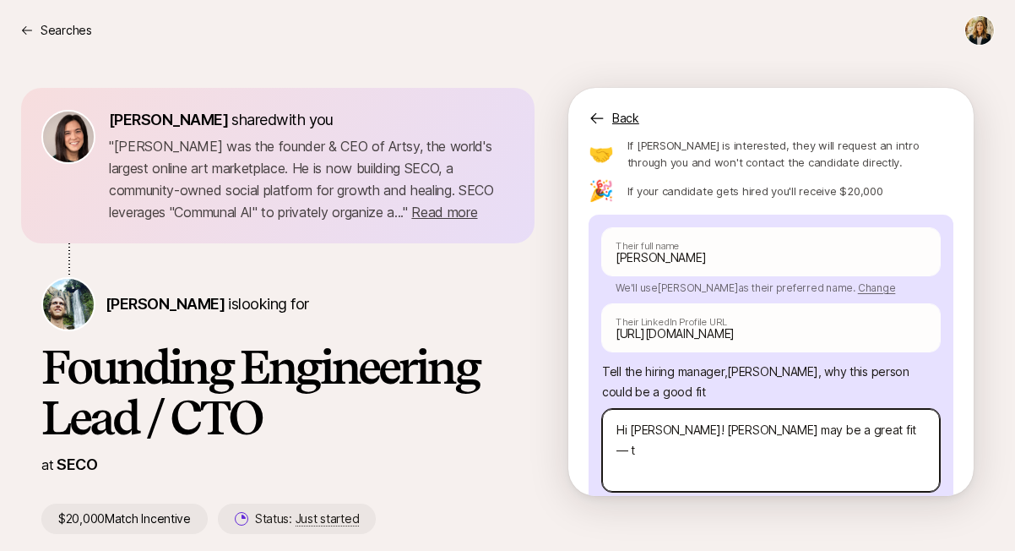
type textarea "Hi Carter! Tobias may be a great fit — to"
type textarea "x"
type textarea "Hi Carter! Tobias may be a great fit — t"
type textarea "x"
type textarea "Hi Carter! Tobias may be a great fit —"
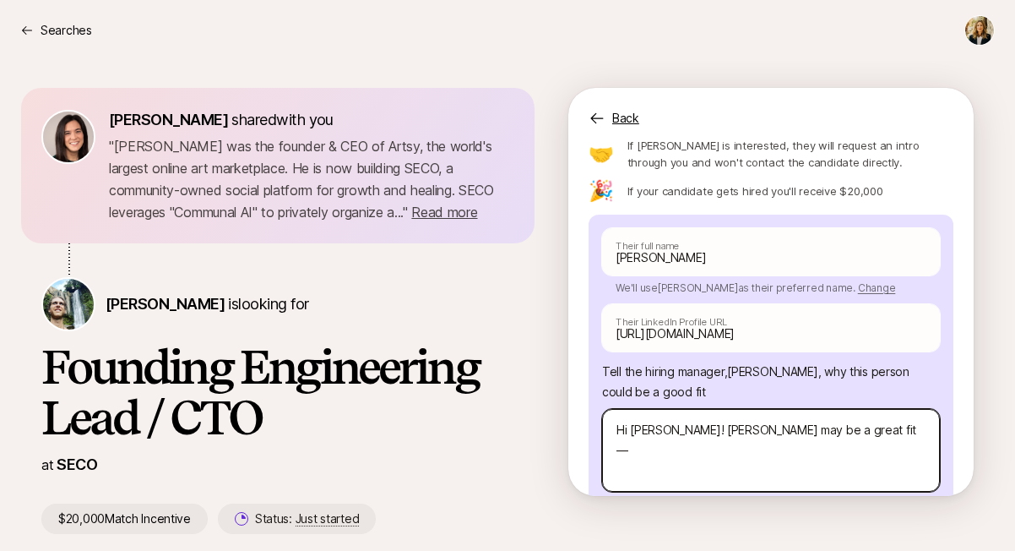
type textarea "x"
type textarea "Hi Carter! Tobias may be a great fit — a"
type textarea "x"
type textarea "Hi Carter! Tobias may be a great fit — a"
type textarea "x"
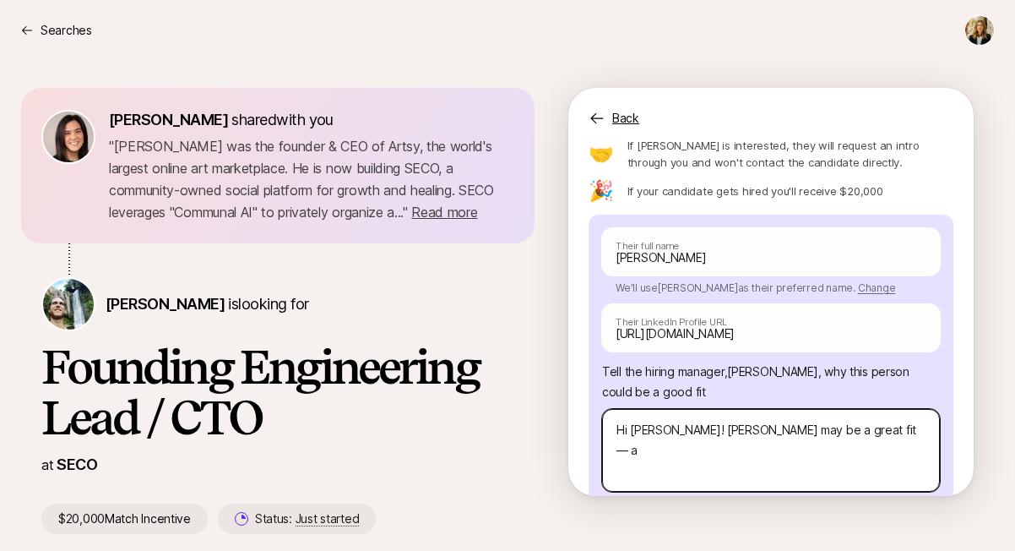
type textarea "Hi Carter! Tobias may be a great fit — a f"
type textarea "x"
type textarea "Hi Carter! Tobias may be a great fit — a fr"
type textarea "x"
type textarea "Hi Carter! Tobias may be a great fit — a frie"
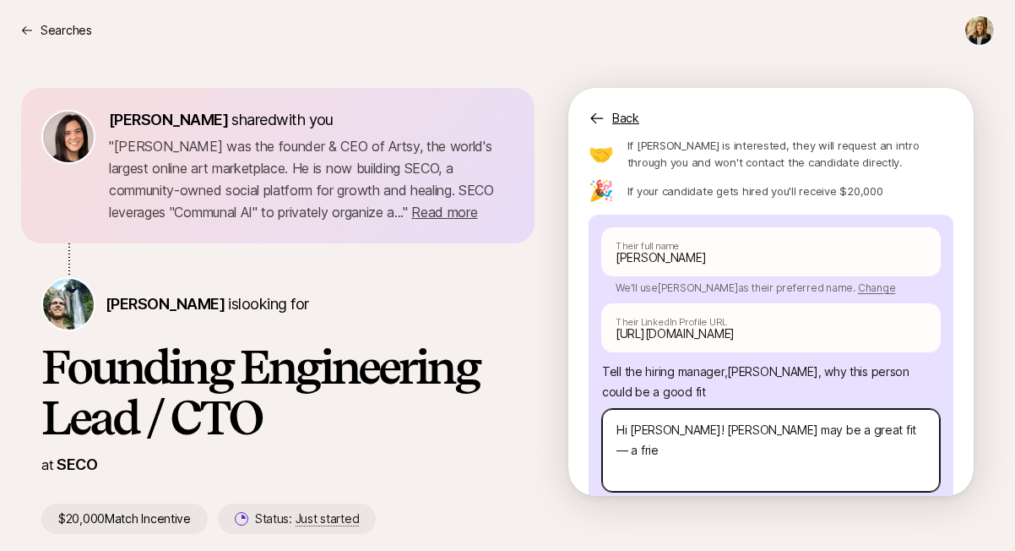
type textarea "x"
type textarea "Hi Carter! Tobias may be a great fit — a frien"
type textarea "x"
type textarea "Hi Carter! Tobias may be a great fit — a friend"
type textarea "x"
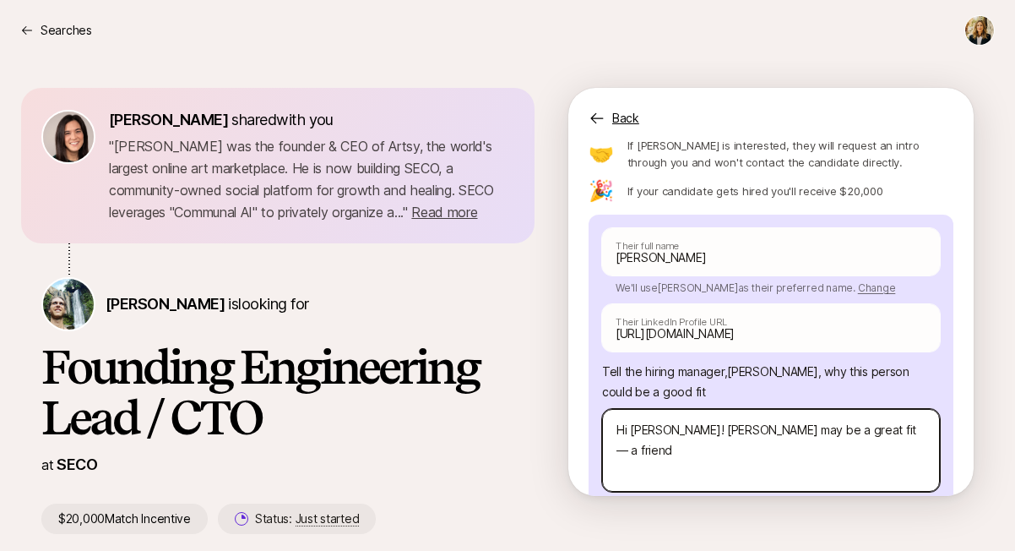
type textarea "Hi Carter! Tobias may be a great fit — a friend"
type textarea "x"
type textarea "Hi Carter! Tobias may be a great fit — a friend o"
type textarea "x"
type textarea "Hi Carter! Tobias may be a great fit — a friend of"
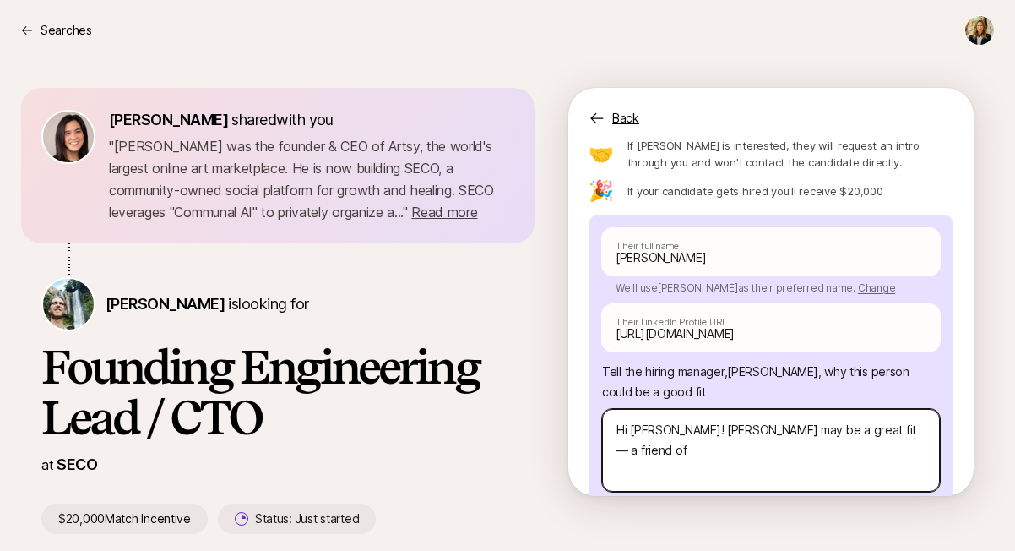
type textarea "x"
type textarea "Hi Carter! Tobias may be a great fit — a friend of"
type textarea "x"
type textarea "Hi Carter! Tobias may be a great fit — a friend of mi"
type textarea "x"
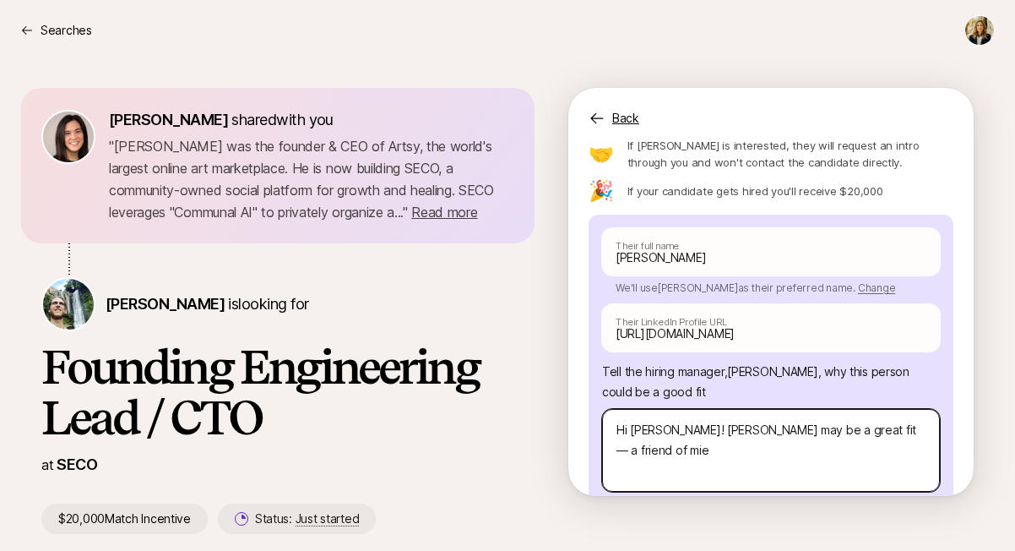
type textarea "Hi Carter! Tobias may be a great fit — a friend of mien"
type textarea "x"
type textarea "Hi Carter! Tobias may be a great fit — a friend of mien"
paste textarea "Yu Chen"
type textarea "x"
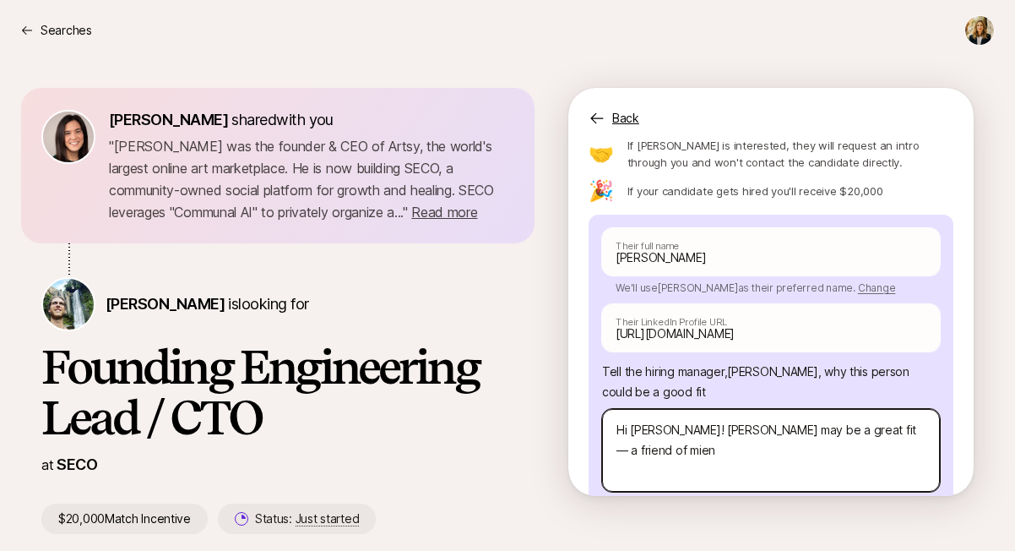
type textarea "Hi Carter! Tobias may be a great fit — a friend of mien Yu Chen"
drag, startPoint x: 877, startPoint y: 389, endPoint x: 891, endPoint y: 406, distance: 21.5
click at [891, 409] on textarea "Hi Carter! Tobias may be a great fit — a friend of mien Yu Chen" at bounding box center [771, 450] width 338 height 83
click at [890, 409] on textarea "Hi Carter! Tobias may be a great fit — a friend of mien Yu Chen" at bounding box center [771, 450] width 338 height 83
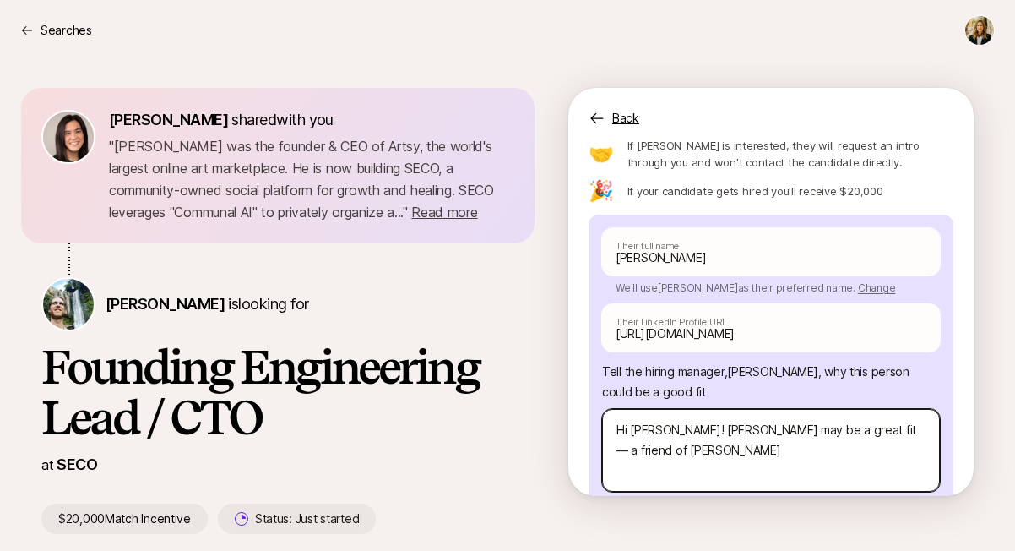
type textarea "x"
type textarea "Hi Carter! Tobias may be a great fit — a friend of mi Yu Chen"
type textarea "x"
type textarea "Hi Carter! Tobias may be a great fit — a friend of min Yu Chen"
type textarea "x"
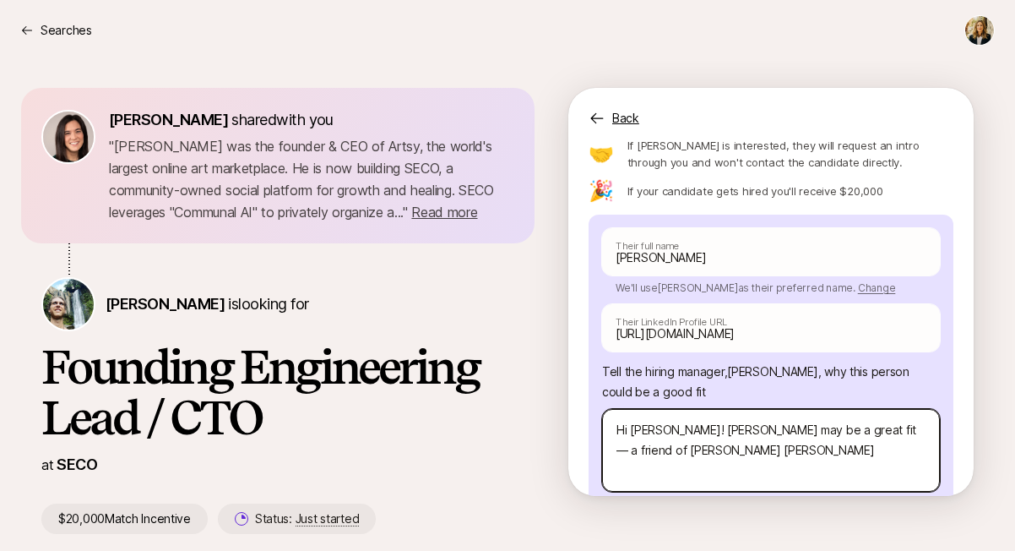
type textarea "Hi Carter! Tobias may be a great fit — a friend of mine Yu Chen"
click at [694, 416] on textarea "Hi Carter! Tobias may be a great fit — a friend of mine Yu Chen" at bounding box center [771, 450] width 338 height 83
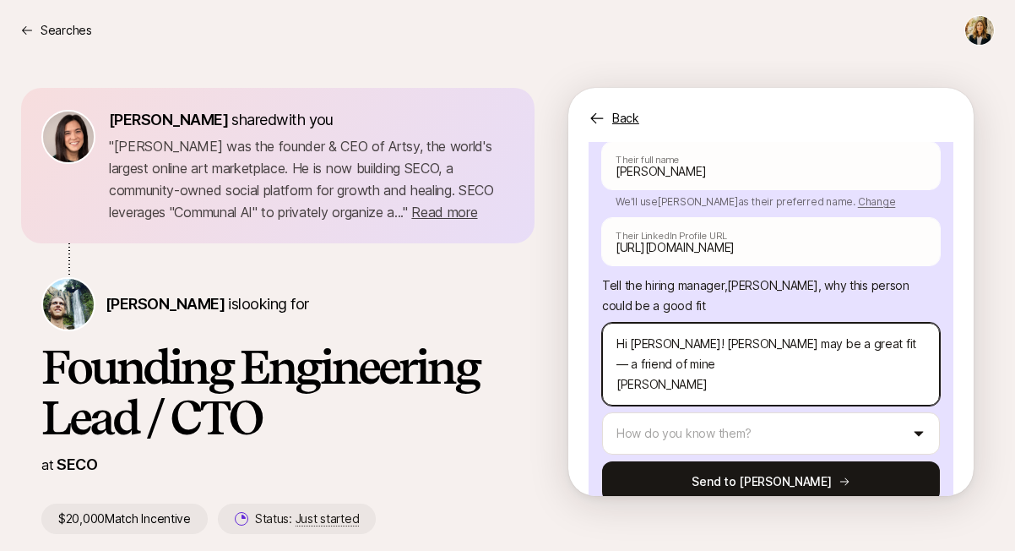
type textarea "x"
type textarea "Hi Carter! Tobias may be a great fit — a friend of mine Yu Chen"
type textarea "x"
type textarea "Hi Carter! Tobias may be a great fit — a friend of mine Yu Chen r"
type textarea "x"
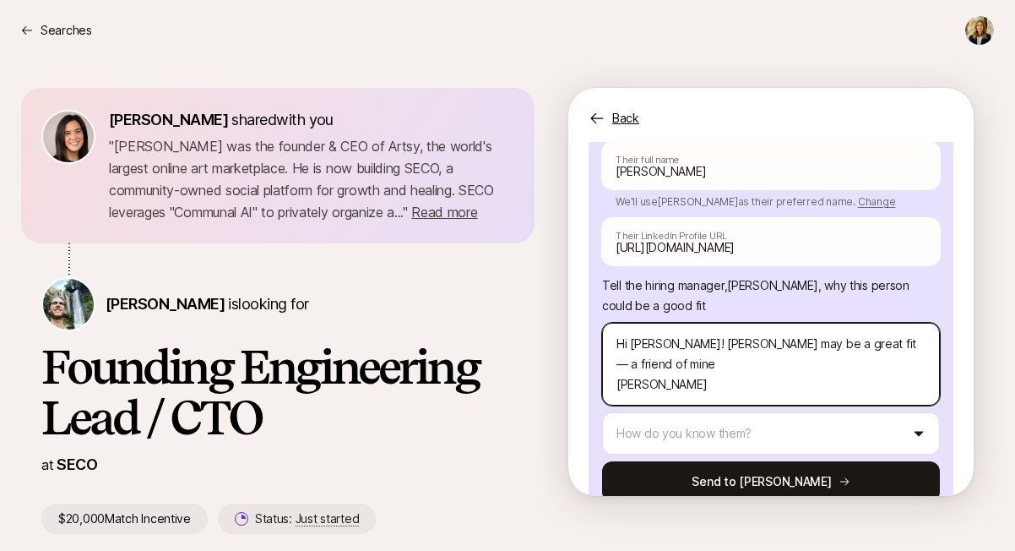
type textarea "Hi Carter! Tobias may be a great fit — a friend of mine Yu Chen re"
type textarea "x"
type textarea "Hi Carter! Tobias may be a great fit — a friend of mine Yu Chen ref"
type textarea "x"
type textarea "Hi Carter! Tobias may be a great fit — a friend of mine Yu Chen reff"
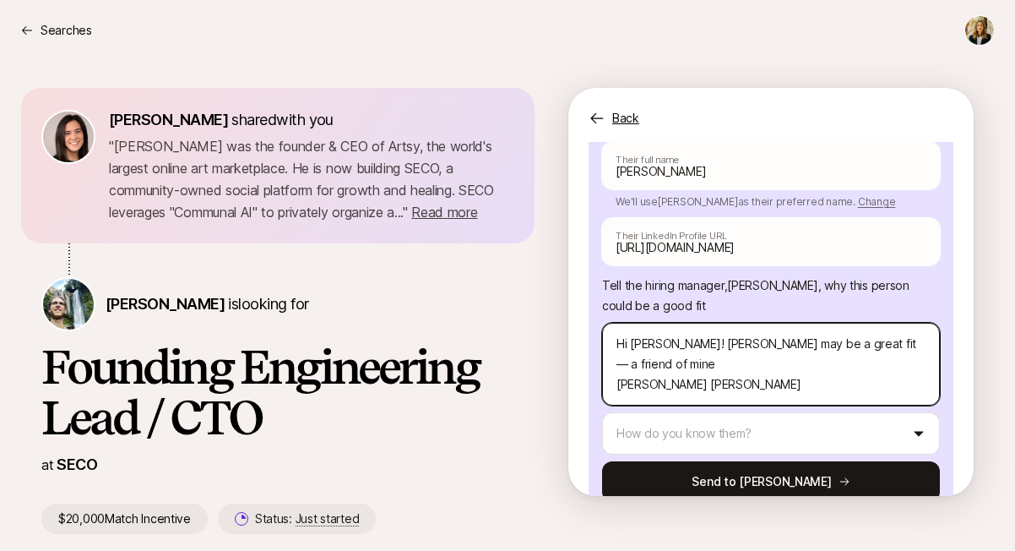
type textarea "x"
type textarea "Hi Carter! Tobias may be a great fit — a friend of mine Yu Chen refe"
type textarea "x"
type textarea "Hi Carter! Tobias may be a great fit — a friend of mine Yu Chen refer"
type textarea "x"
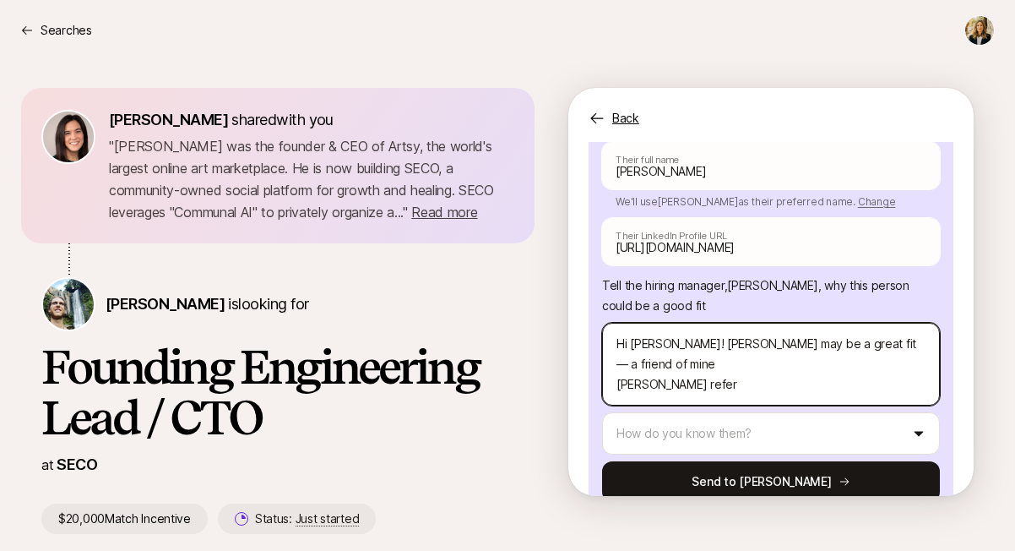
type textarea "Hi Carter! Tobias may be a great fit — a friend of mine Yu Chen referr"
type textarea "x"
type textarea "Hi Carter! Tobias may be a great fit — a friend of mine Yu Chen referrr"
type textarea "x"
type textarea "Hi Carter! Tobias may be a great fit — a friend of mine Yu Chen referr"
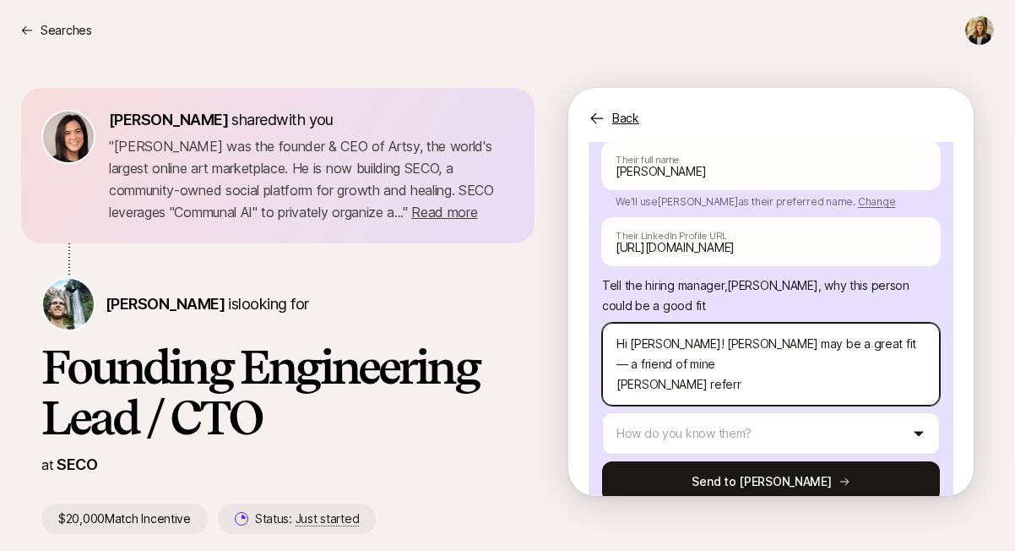
type textarea "x"
type textarea "Hi Carter! Tobias may be a great fit — a friend of mine Yu Chen referre"
type textarea "x"
type textarea "Hi Carter! Tobias may be a great fit — a friend of mine Yu Chen referred"
type textarea "x"
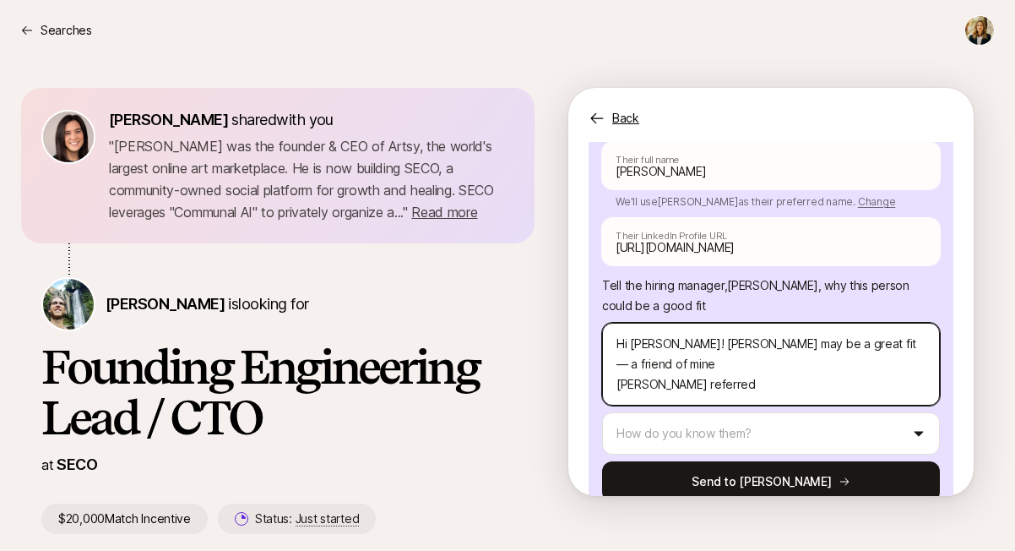
type textarea "Hi Carter! Tobias may be a great fit — a friend of mine Yu Chen referred"
type textarea "x"
type textarea "Hi Carter! Tobias may be a great fit — a friend of mine Yu Chen referred b"
type textarea "x"
type textarea "Hi Carter! Tobias may be a great fit — a friend of mine Yu Chen referred be"
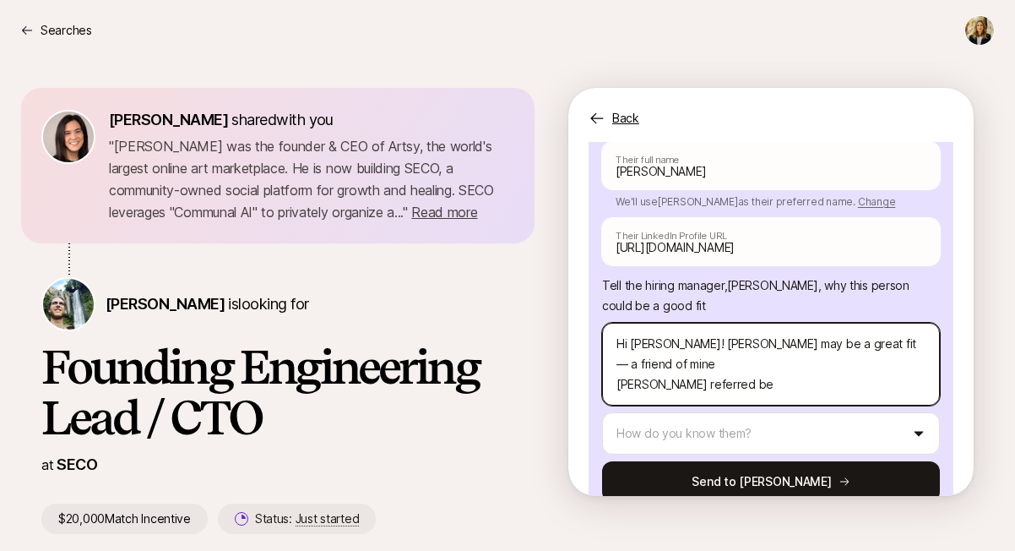
type textarea "x"
type textarea "Hi Carter! Tobias may be a great fit — a friend of mine Yu Chen referred b"
type textarea "x"
type textarea "Hi Carter! Tobias may be a great fit — a friend of mine Yu Chen referred"
type textarea "x"
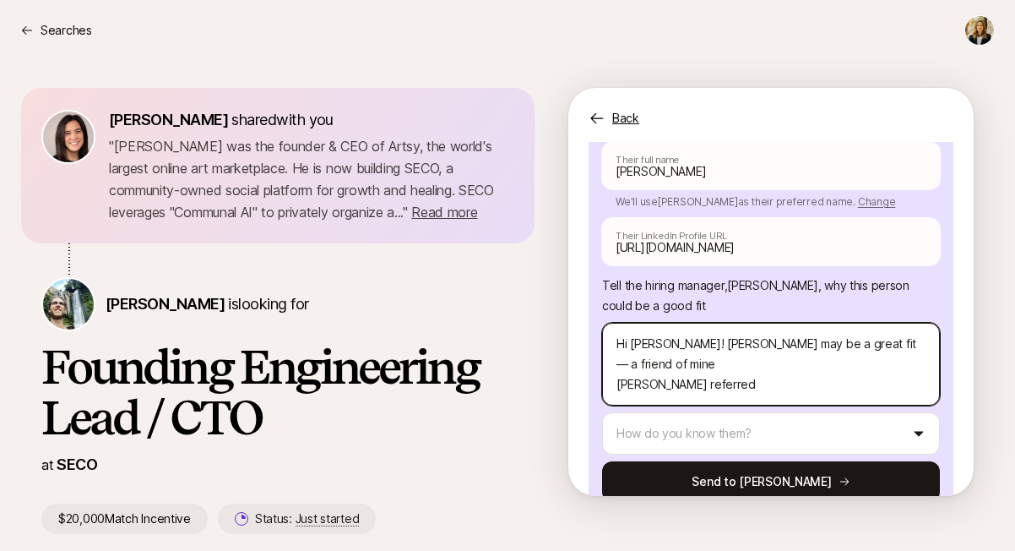
type textarea "Hi Carter! Tobias may be a great fit — a friend of mine Yu Chen referred m"
type textarea "x"
type textarea "Hi Carter! Tobias may be a great fit — a friend of mine Yu Chen referred me"
type textarea "x"
type textarea "Hi Carter! Tobias may be a great fit — a friend of mine Yu Chen referred me"
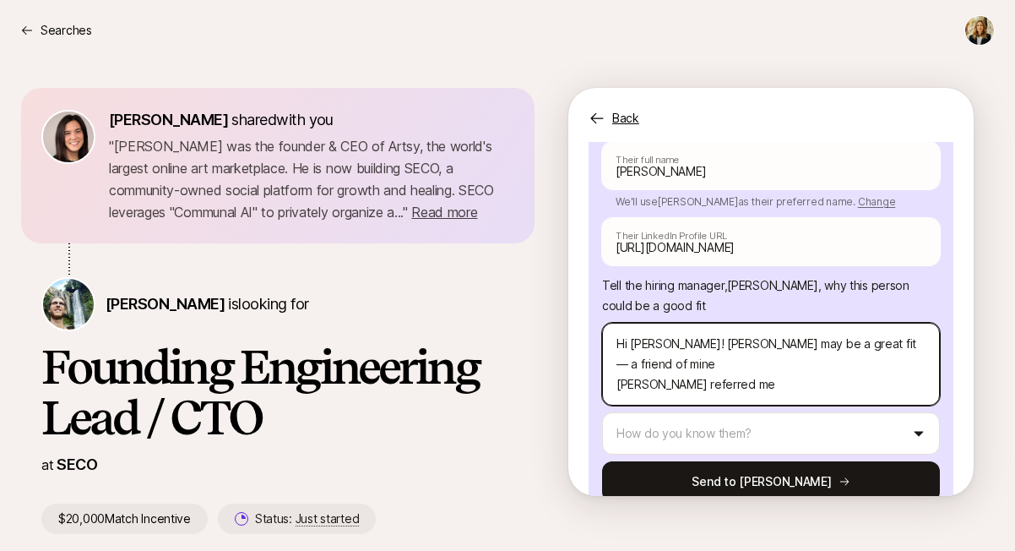
type textarea "x"
type textarea "Hi Carter! Tobias may be a great fit — a friend of mine Yu Chen referred me a"
type textarea "x"
type textarea "Hi Carter! Tobias may be a great fit — a friend of mine Yu Chen referred me as"
type textarea "x"
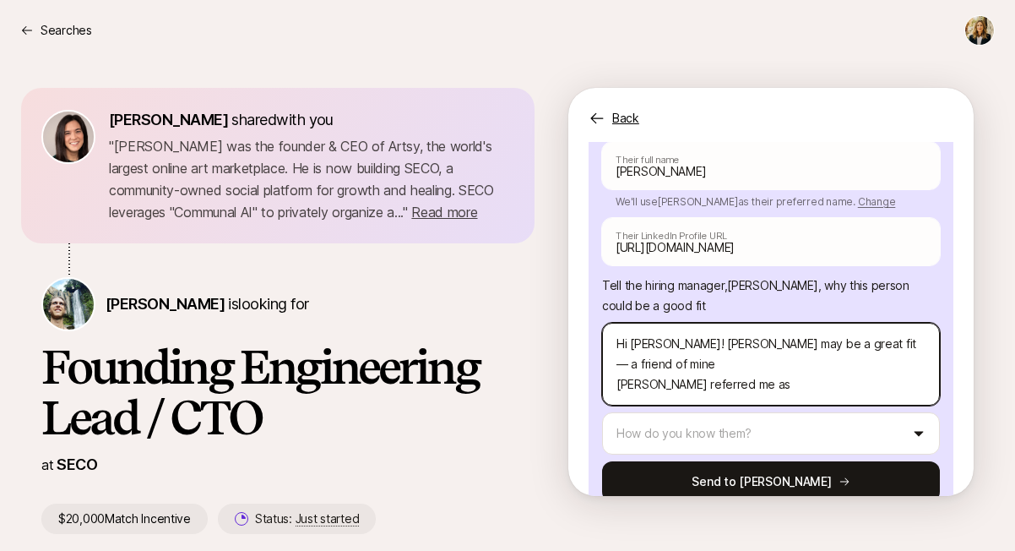
type textarea "Hi Carter! Tobias may be a great fit — a friend of mine Yu Chen referred me as"
type textarea "x"
type textarea "Hi Carter! Tobias may be a great fit — a friend of mine Yu Chen referred me as I"
type textarea "x"
type textarea "Hi Carter! Tobias may be a great fit — a friend of mine Yu Chen referred me as …"
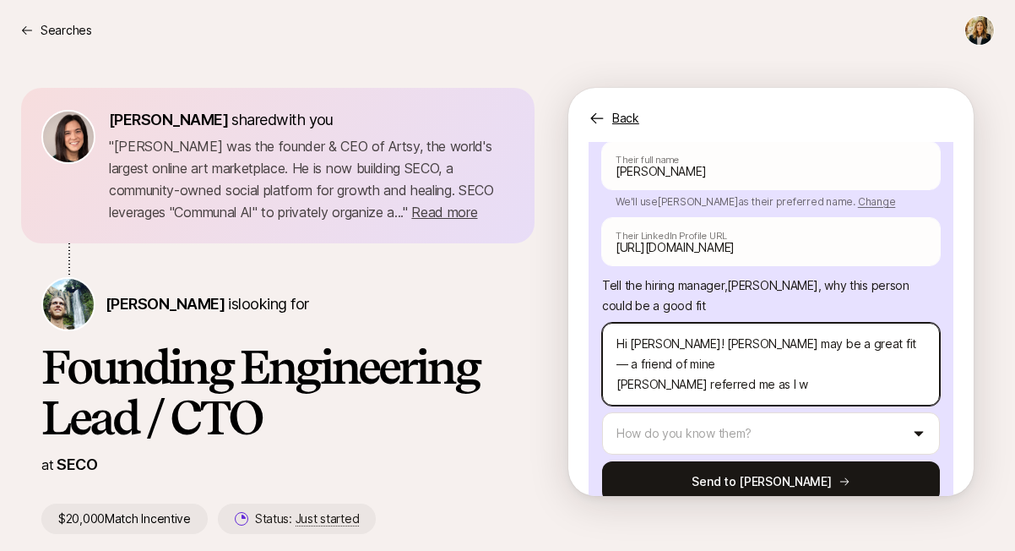
type textarea "x"
type textarea "Hi Carter! Tobias may be a great fit — a friend of mine Yu Chen referred me as …"
type textarea "x"
type textarea "Hi Carter! Tobias may be a great fit — a friend of mine Yu Chen referred me as …"
type textarea "x"
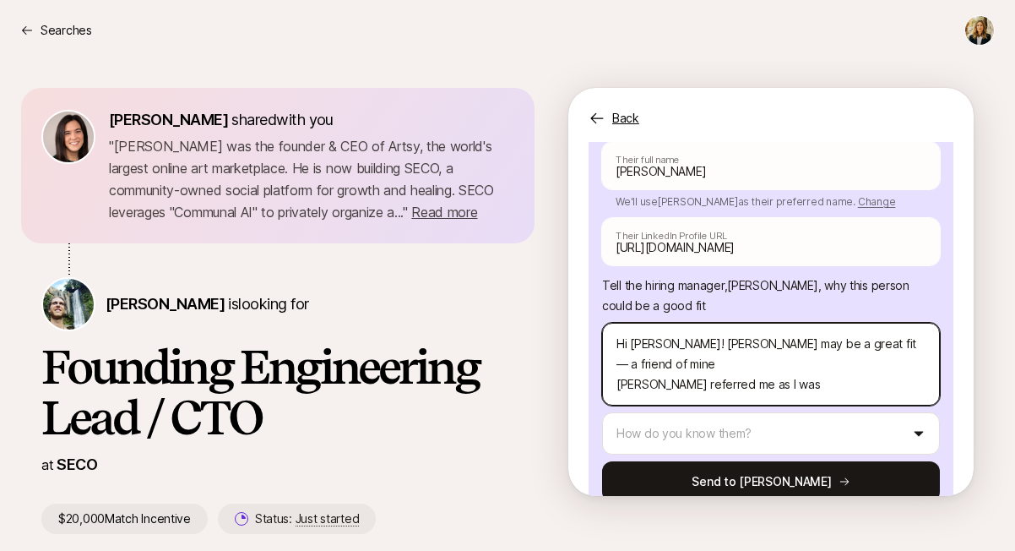
type textarea "Hi Carter! Tobias may be a great fit — a friend of mine Yu Chen referred me as …"
type textarea "x"
type textarea "Hi Carter! Tobias may be a great fit — a friend of mine Yu Chen referred me as …"
type textarea "x"
type textarea "Hi Carter! Tobias may be a great fit — a friend of mine Yu Chen referred me as …"
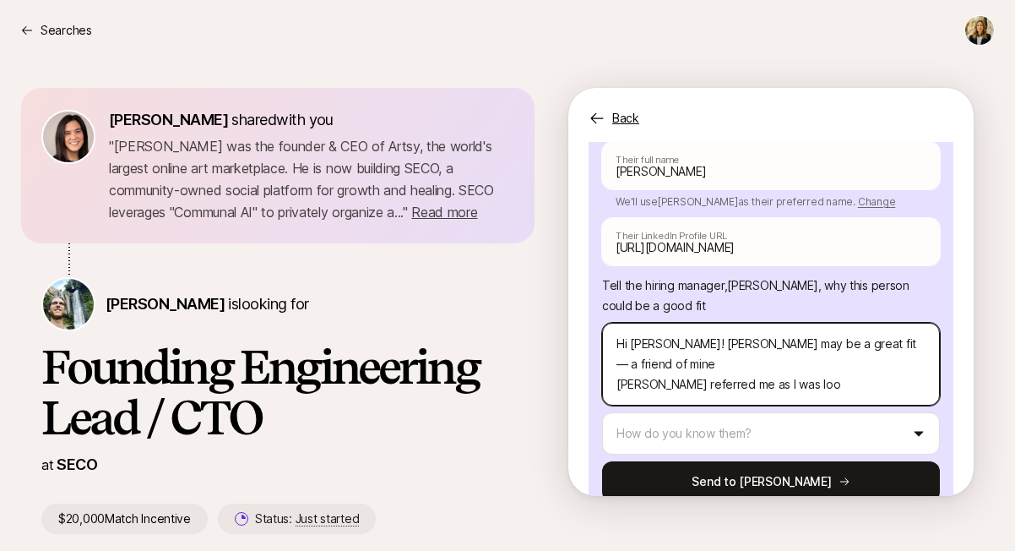
type textarea "x"
type textarea "Hi Carter! Tobias may be a great fit — a friend of mine Yu Chen referred me as …"
type textarea "x"
type textarea "Hi Carter! Tobias may be a great fit — a friend of mine Yu Chen referred me as …"
type textarea "x"
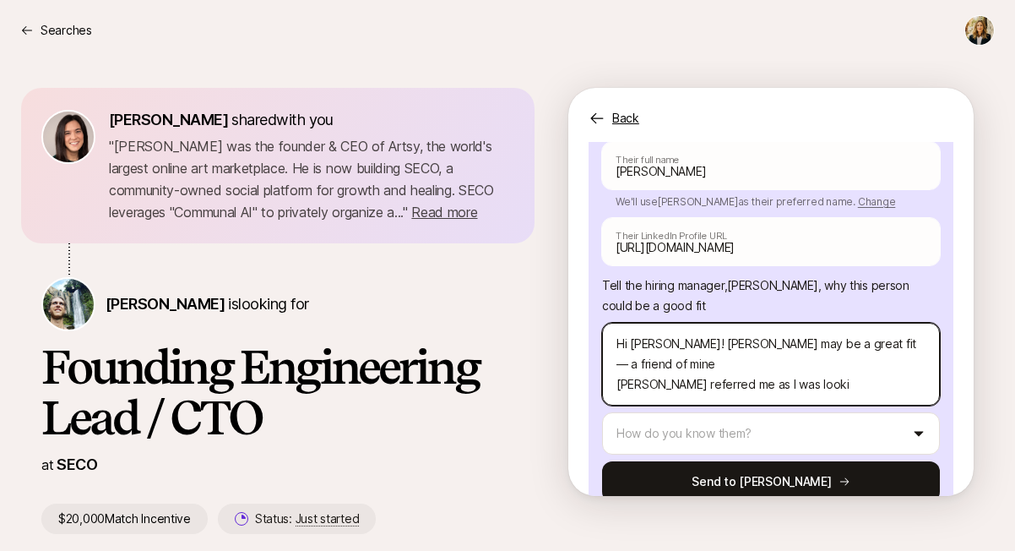
type textarea "Hi Carter! Tobias may be a great fit — a friend of mine Yu Chen referred me as …"
type textarea "x"
type textarea "Hi Carter! Tobias may be a great fit — a friend of mine Yu Chen referred me as …"
type textarea "x"
type textarea "Hi Carter! Tobias may be a great fit — a friend of mine Yu Chen referred me as …"
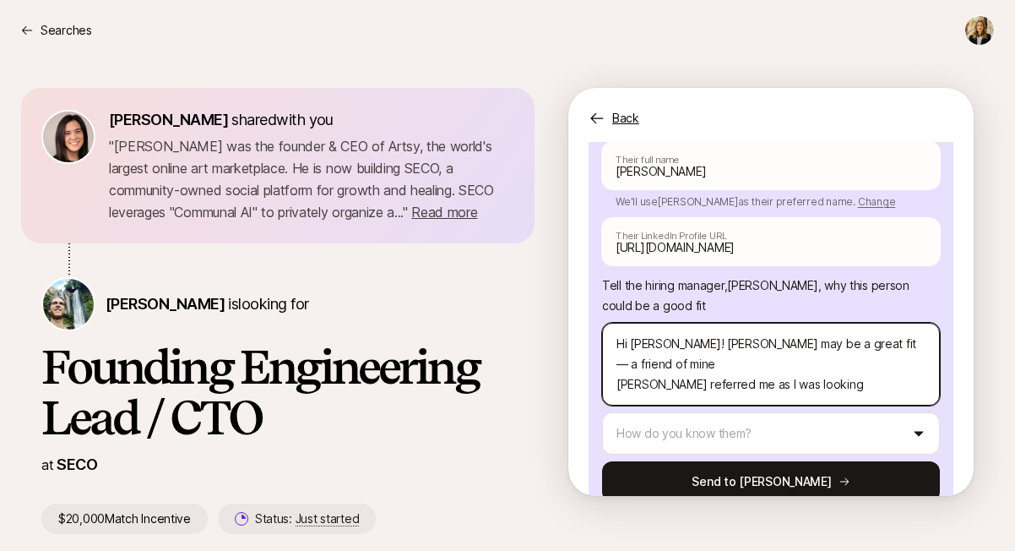
type textarea "x"
type textarea "Hi Carter! Tobias may be a great fit — a friend of mine Yu Chen referred me as …"
type textarea "x"
type textarea "Hi Carter! Tobias may be a great fit — a friend of mine Yu Chen referred me as …"
type textarea "x"
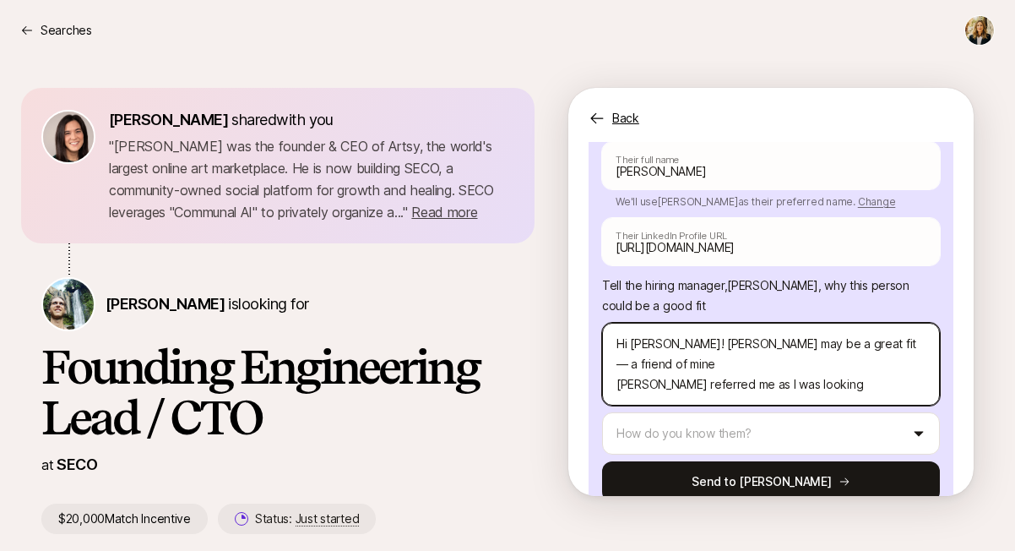
type textarea "Hi Carter! Tobias may be a great fit — a friend of mine Yu Chen referred me as …"
type textarea "x"
drag, startPoint x: 846, startPoint y: 331, endPoint x: 663, endPoint y: 330, distance: 182.5
click at [663, 330] on textarea "Hi Carter! Tobias may be a great fit — a friend of mine Yu Chen referred me as …" at bounding box center [771, 364] width 338 height 83
click at [882, 336] on textarea "Hi Carter! Tobias may be a great fit — a friend of mine Yu Chen said he would b…" at bounding box center [771, 364] width 338 height 83
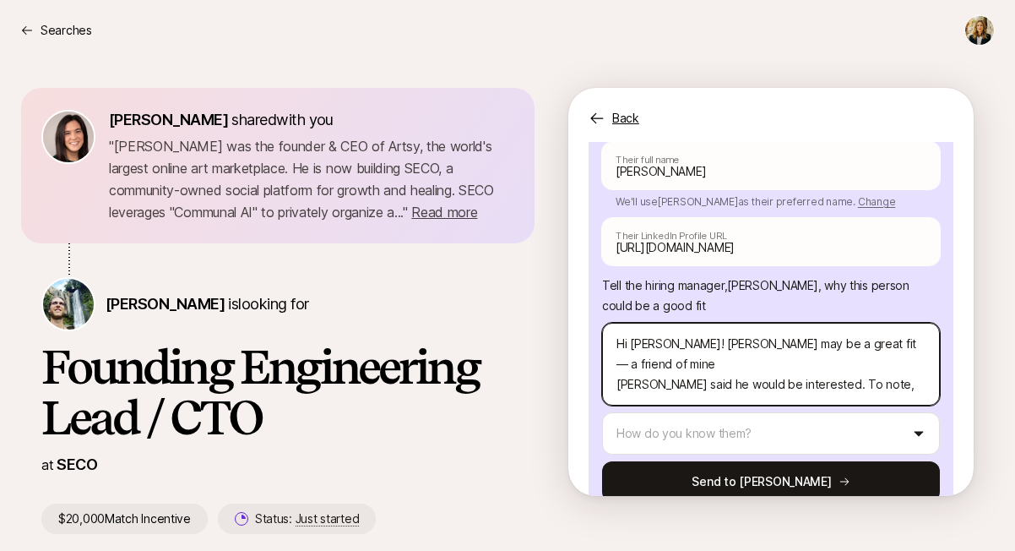
paste textarea "He used to live in NYC but they're currently in Singapore"
click at [869, 325] on textarea "Hi Carter! Tobias may be a great fit — a friend of mine Yu Chen said he would b…" at bounding box center [771, 364] width 338 height 83
click at [864, 345] on textarea "Hi Carter! Tobias may be a great fit — a friend of mine Yu Chen said he would b…" at bounding box center [771, 364] width 338 height 83
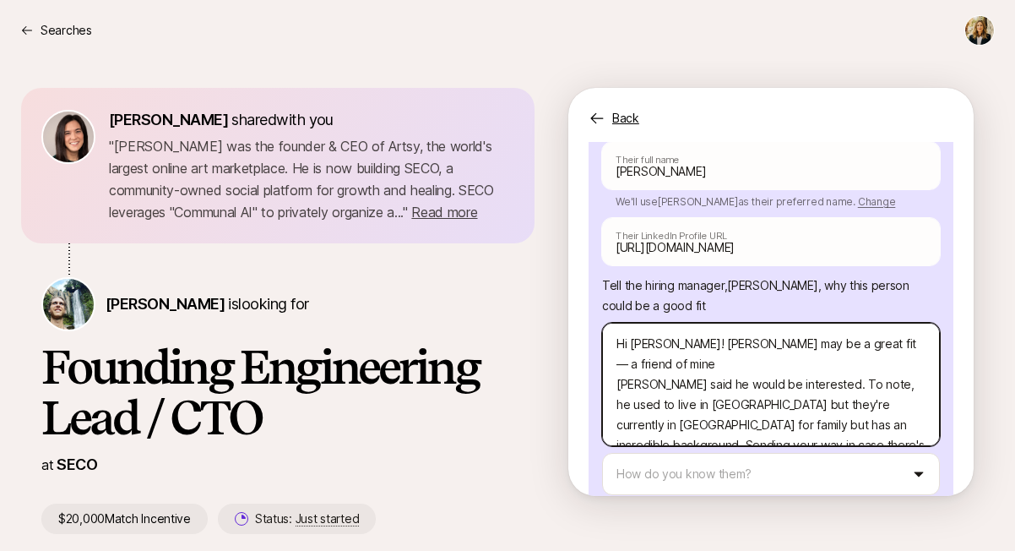
click at [750, 388] on textarea "Hi Carter! Tobias may be a great fit — a friend of mine Yu Chen said he would b…" at bounding box center [771, 384] width 338 height 123
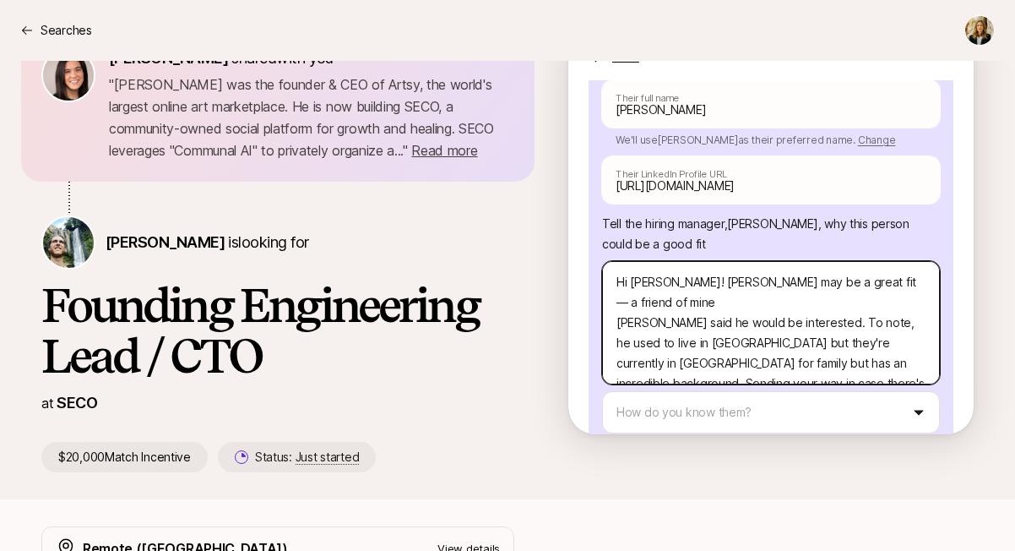
scroll to position [169, 0]
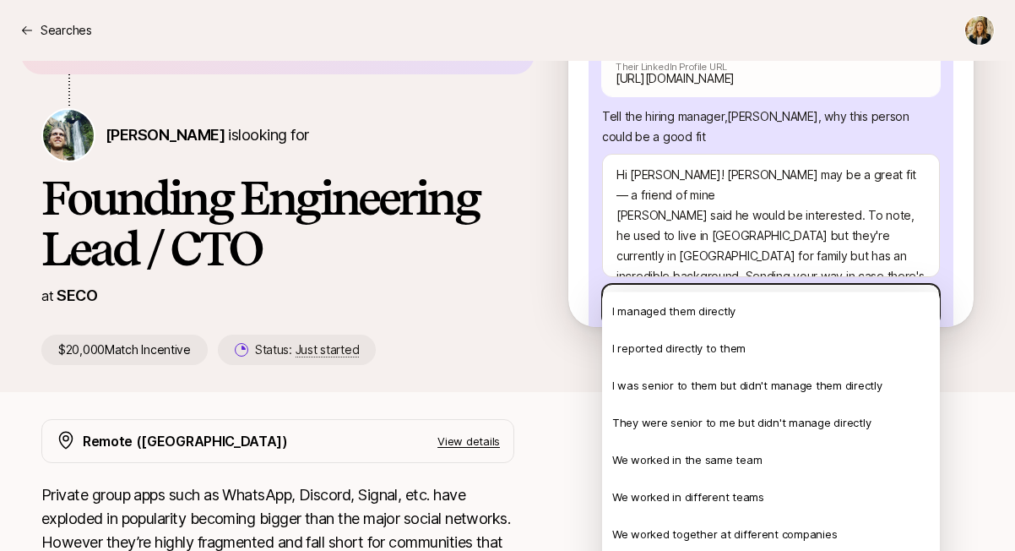
click at [666, 265] on html "Searches Searches Eleanor Morgan shared with you " Carter Cleveland was the fou…" at bounding box center [507, 106] width 1015 height 551
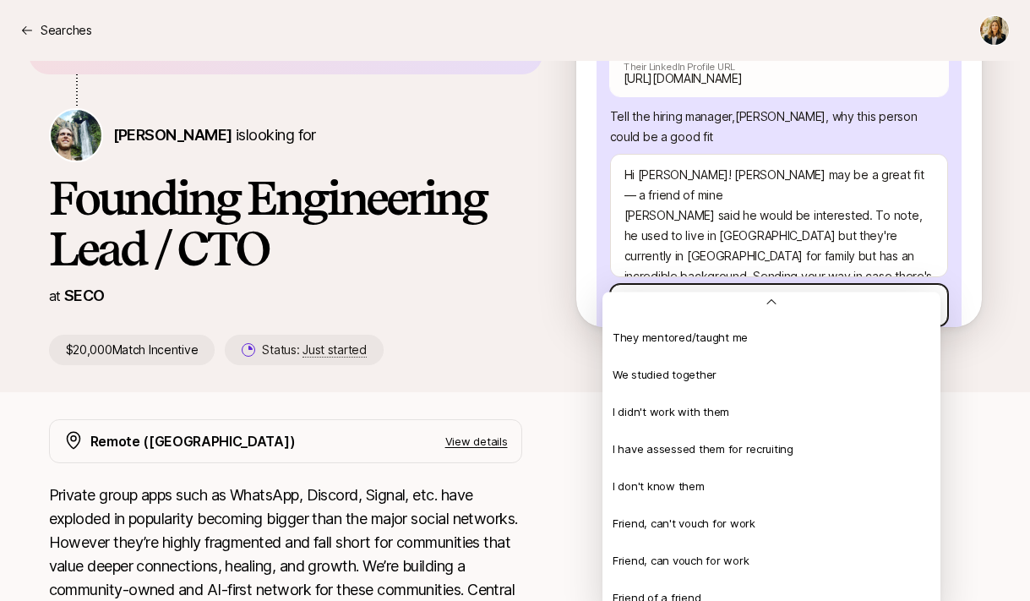
scroll to position [254, 0]
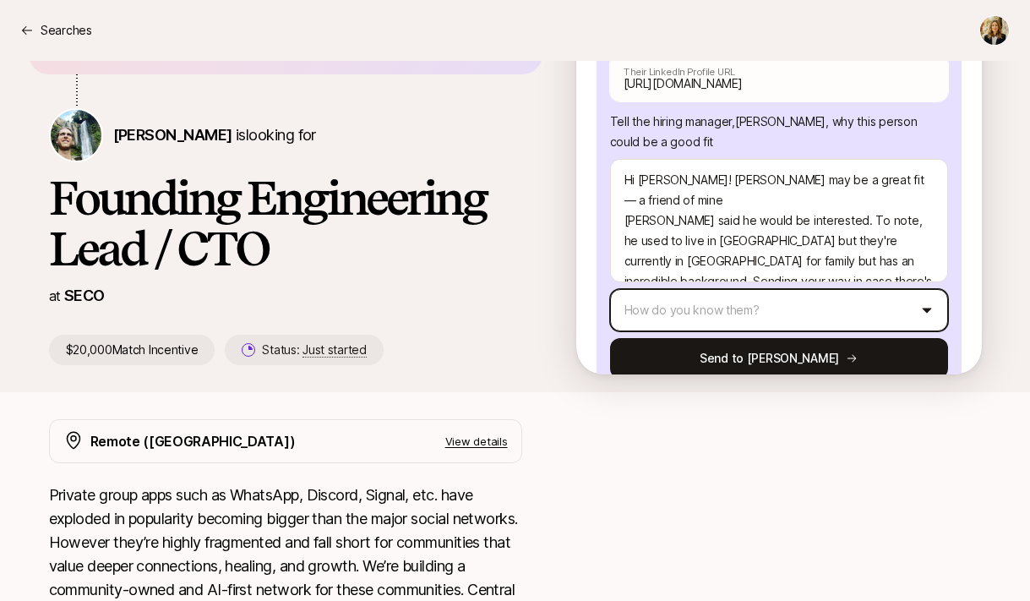
click at [738, 289] on html "Searches Searches Eleanor Morgan shared with you " Carter Cleveland was the fou…" at bounding box center [515, 131] width 1030 height 601
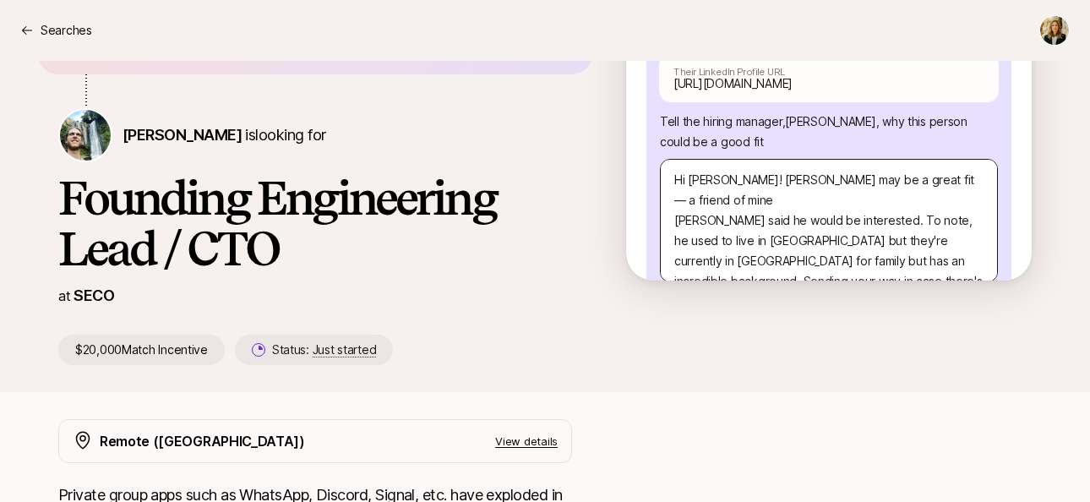
scroll to position [348, 0]
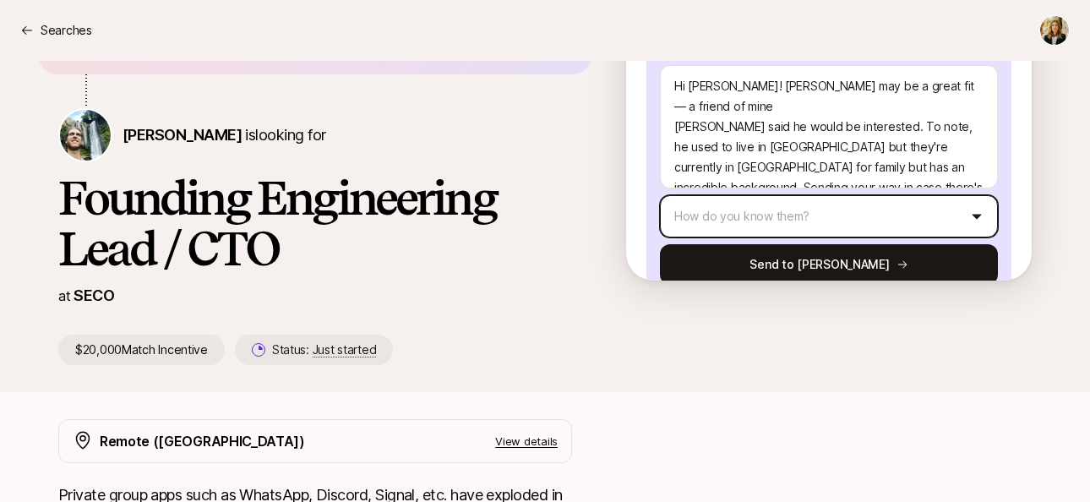
click at [871, 188] on html "Searches Searches Eleanor Morgan shared with you " Carter Cleveland was the fou…" at bounding box center [545, 82] width 1090 height 502
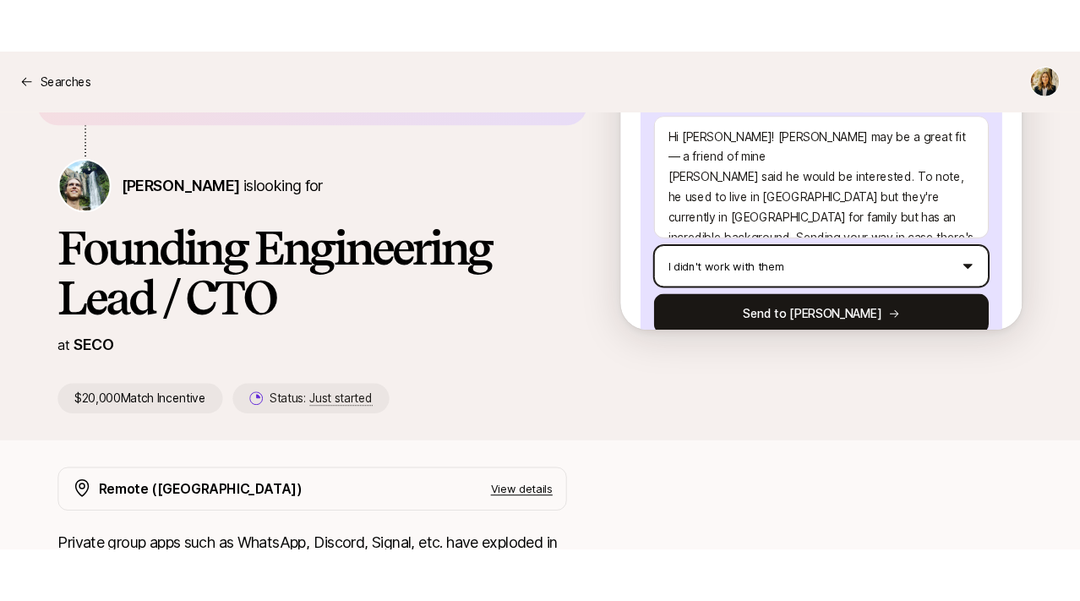
scroll to position [254, 0]
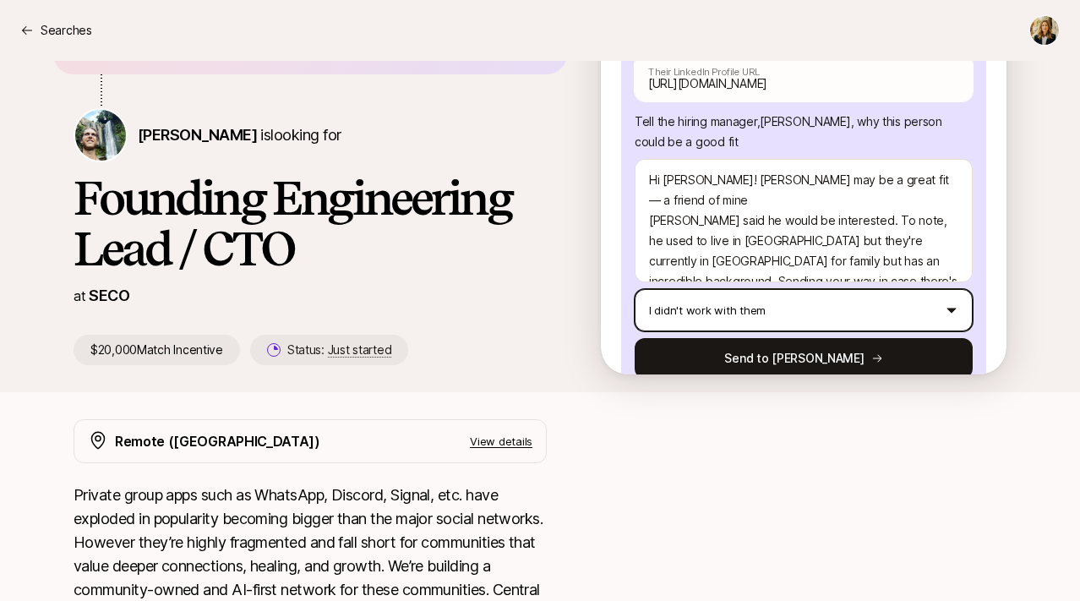
click at [798, 276] on html "Searches Searches Eleanor Morgan shared with you " Carter Cleveland was the fou…" at bounding box center [540, 131] width 1080 height 601
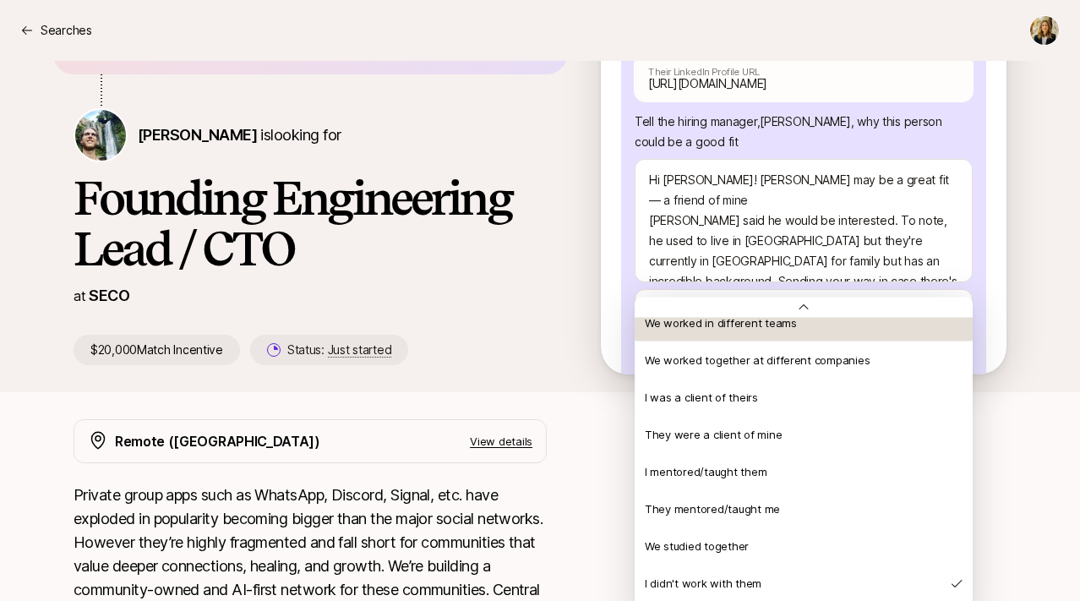
scroll to position [0, 0]
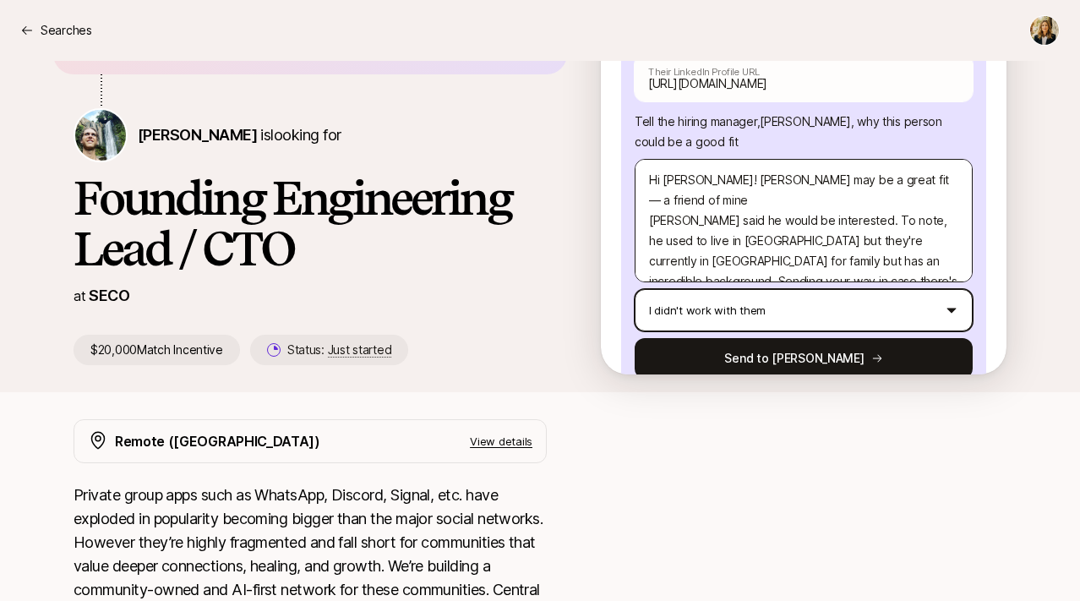
click at [859, 241] on html "Searches Searches Eleanor Morgan shared with you " Carter Cleveland was the fou…" at bounding box center [540, 131] width 1080 height 601
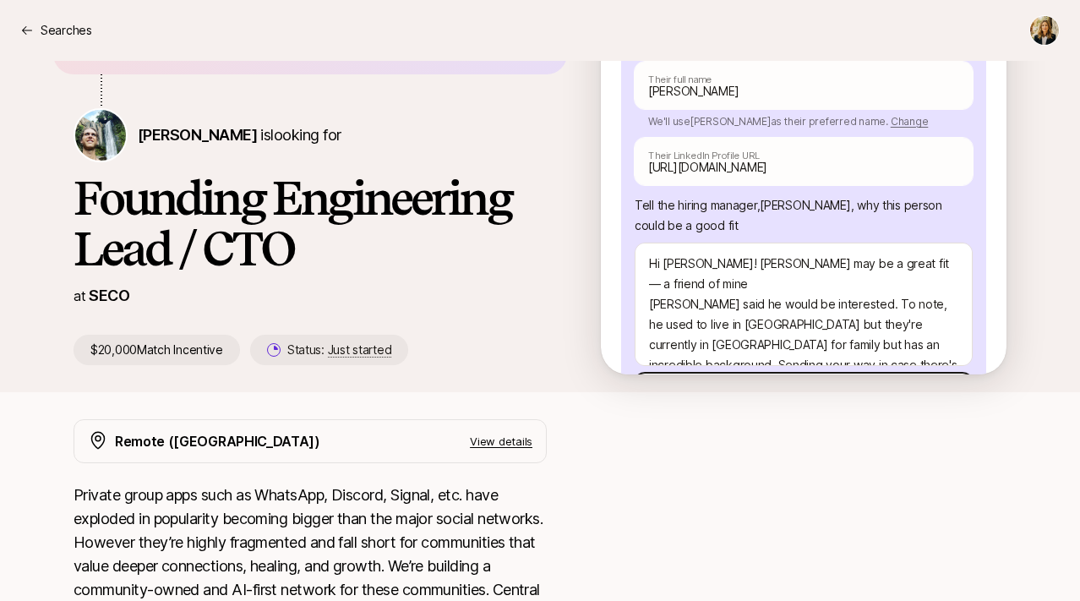
scroll to position [254, 0]
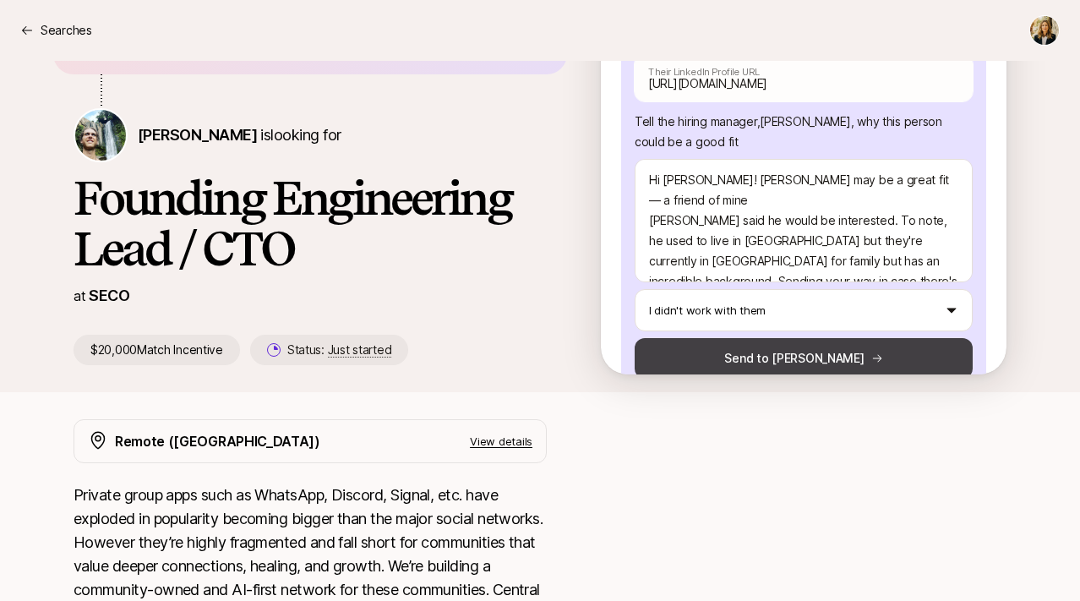
click at [794, 338] on button "Send to Carter" at bounding box center [803, 358] width 338 height 41
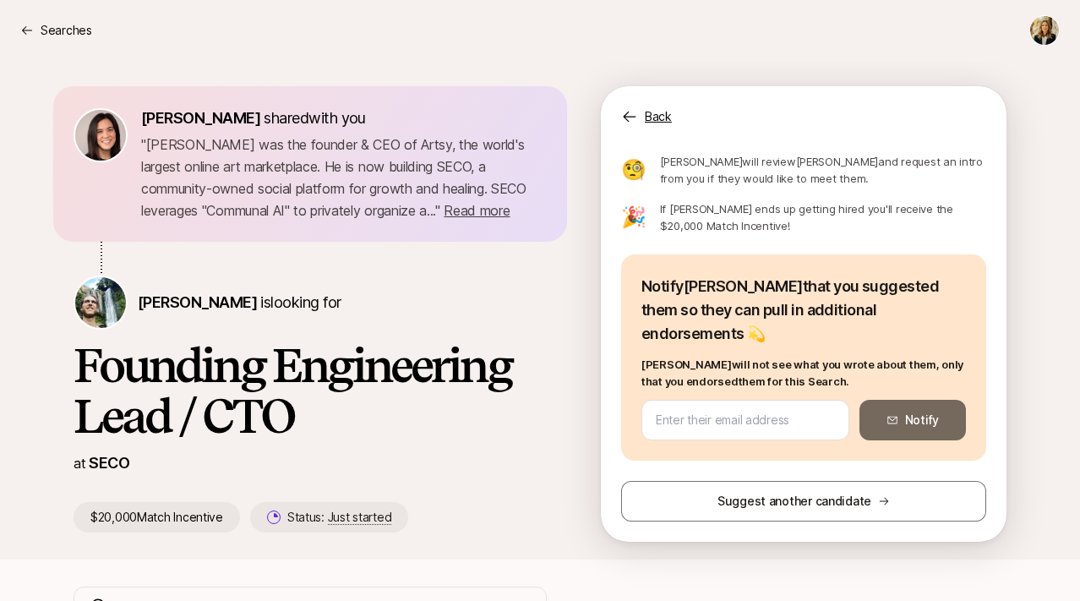
scroll to position [149, 0]
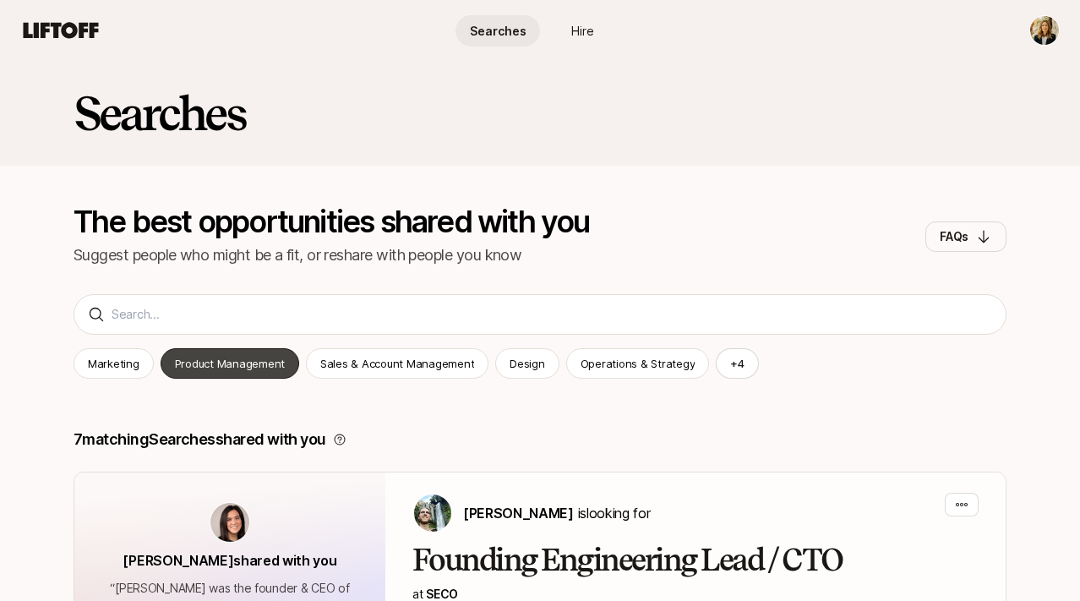
click at [275, 358] on p "Product Management" at bounding box center [230, 363] width 110 height 17
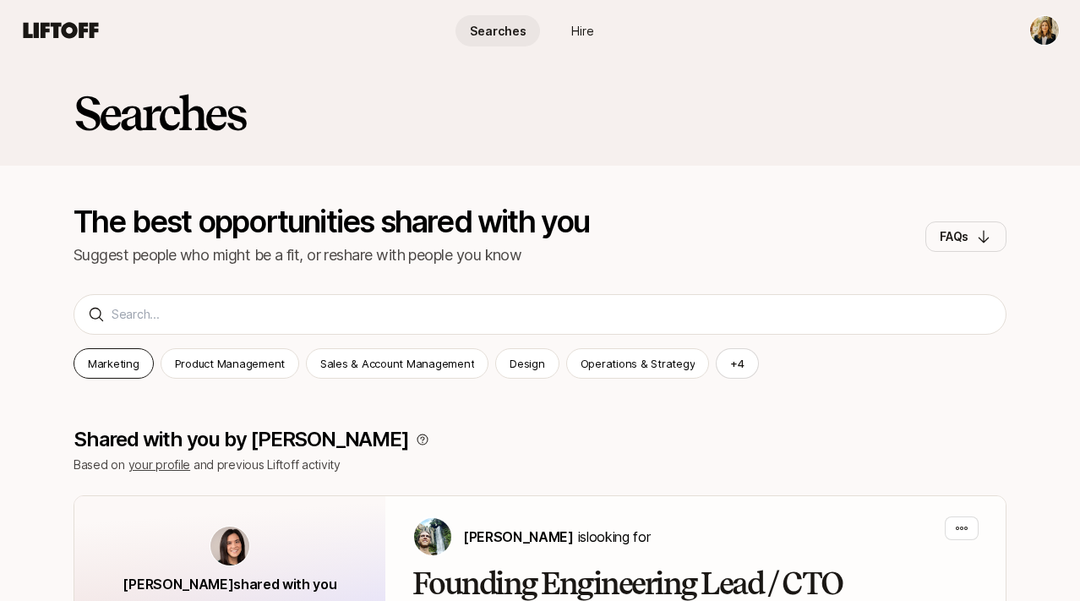
click at [129, 368] on p "Marketing" at bounding box center [114, 363] width 52 height 17
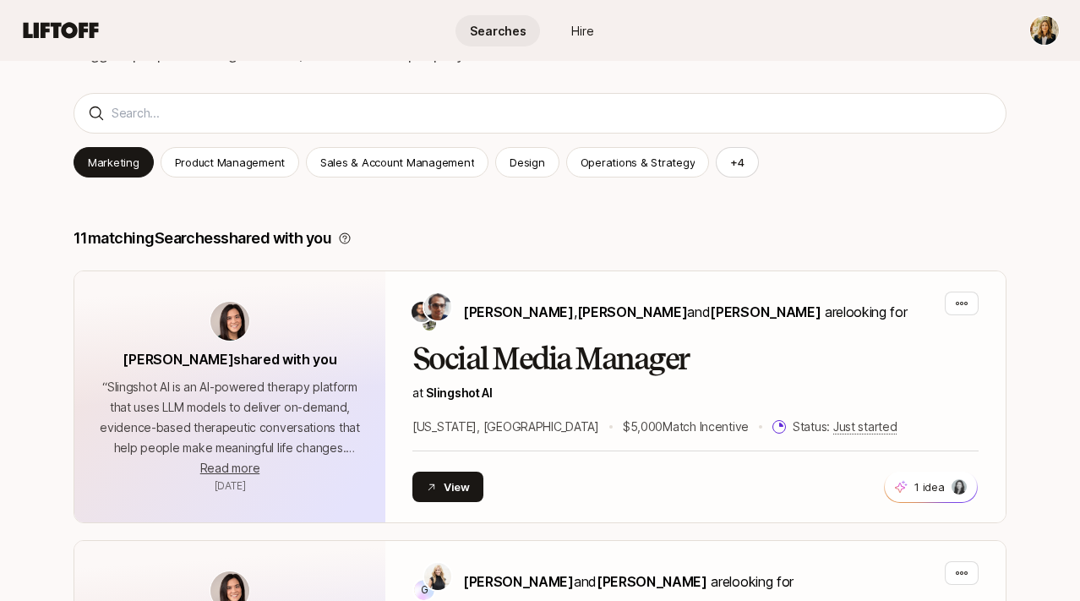
scroll to position [486, 0]
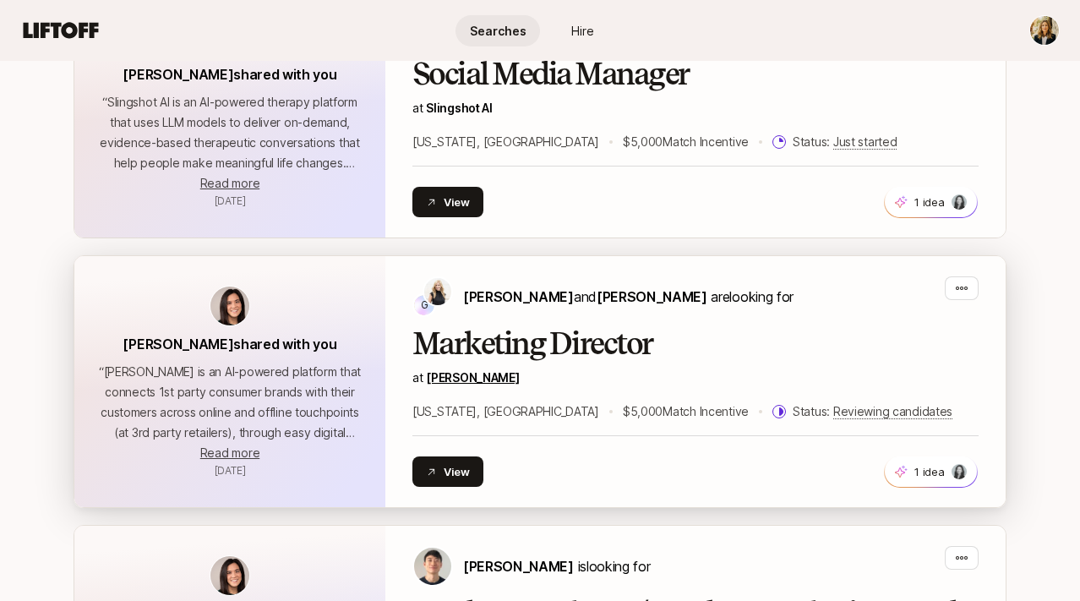
click at [437, 377] on link "[PERSON_NAME]" at bounding box center [472, 377] width 93 height 14
click at [460, 340] on h2 "Marketing Director" at bounding box center [695, 344] width 566 height 34
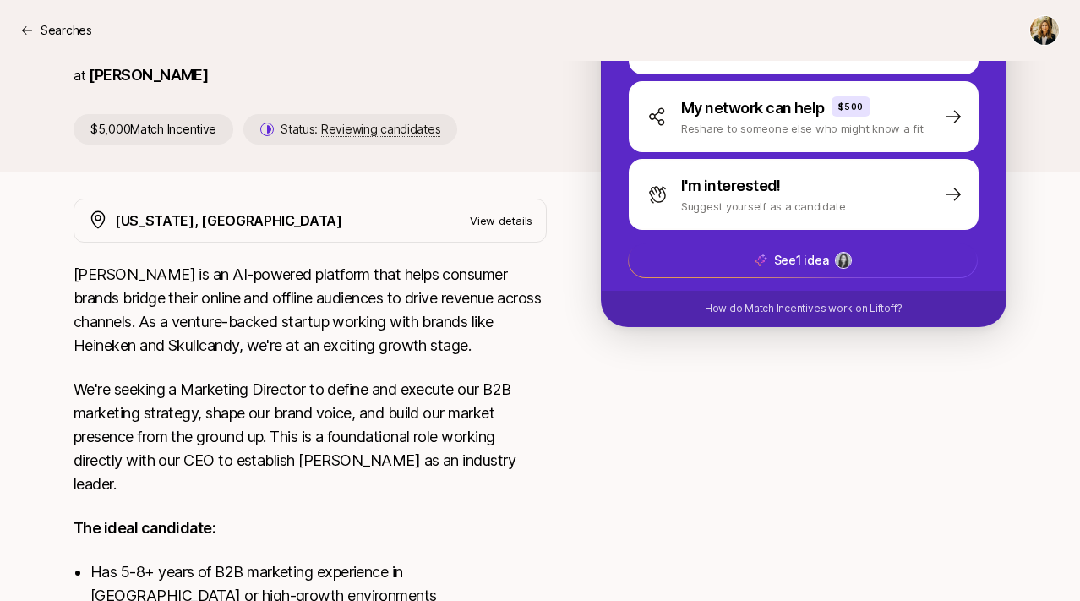
scroll to position [320, 0]
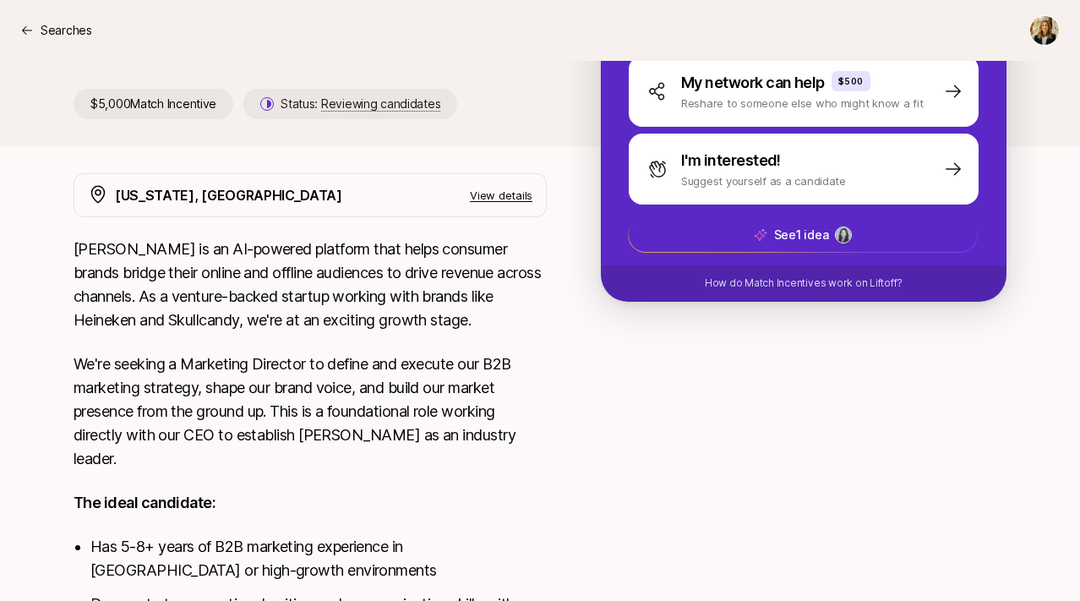
click at [506, 188] on p "View details" at bounding box center [501, 195] width 63 height 17
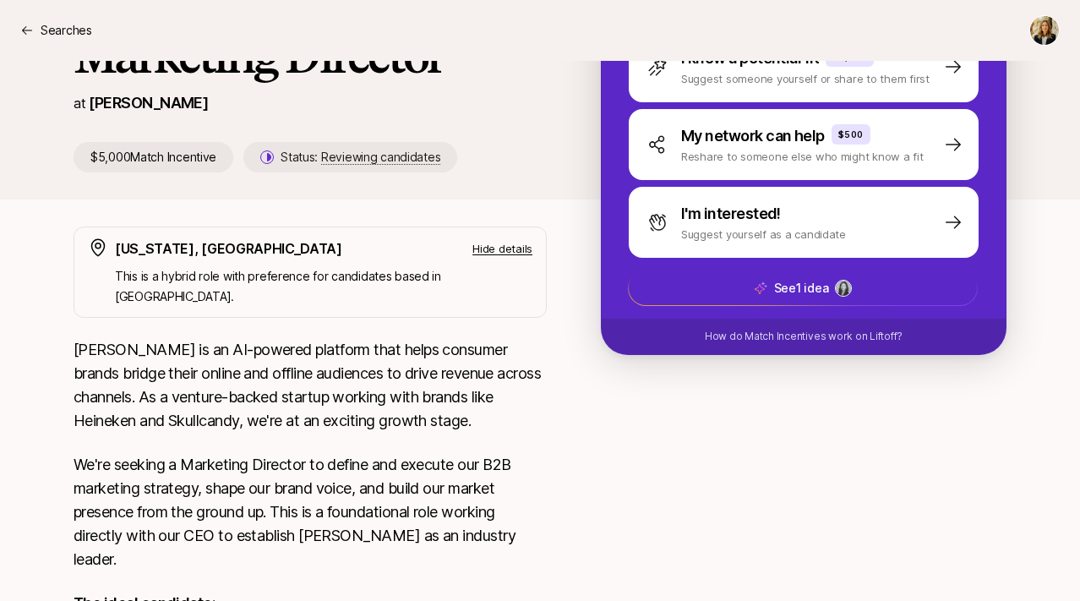
scroll to position [0, 0]
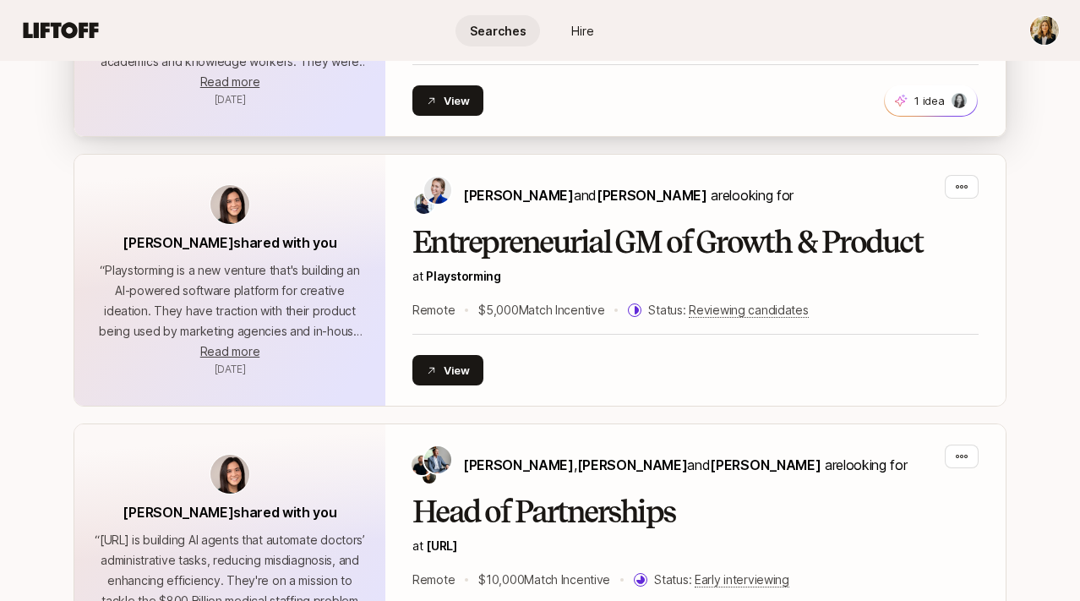
scroll to position [1142, 0]
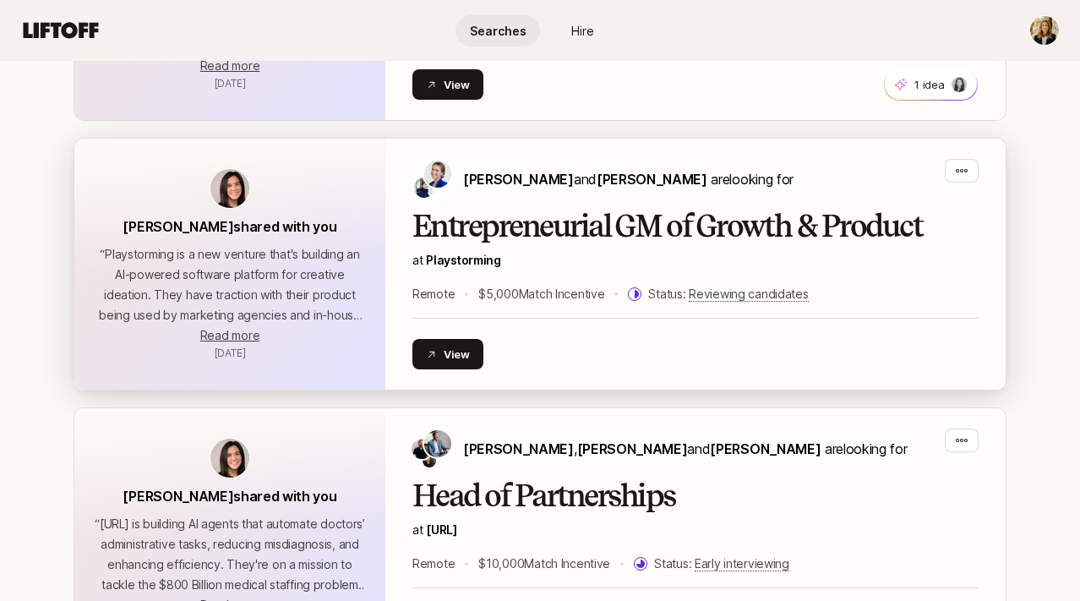
click at [531, 233] on h2 "Entrepreneurial GM of Growth & Product" at bounding box center [695, 227] width 566 height 34
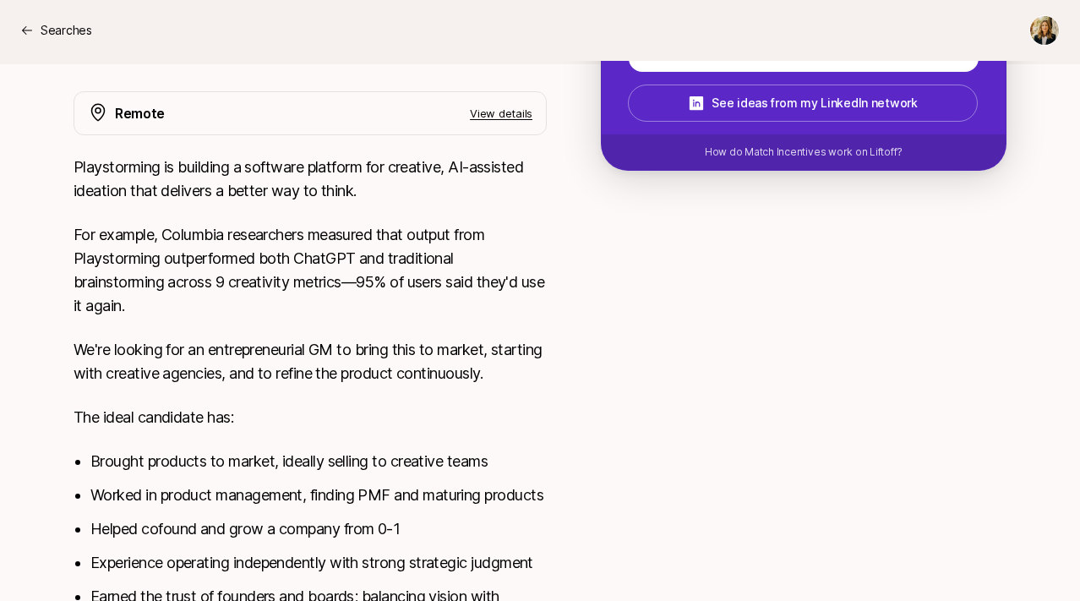
scroll to position [754, 0]
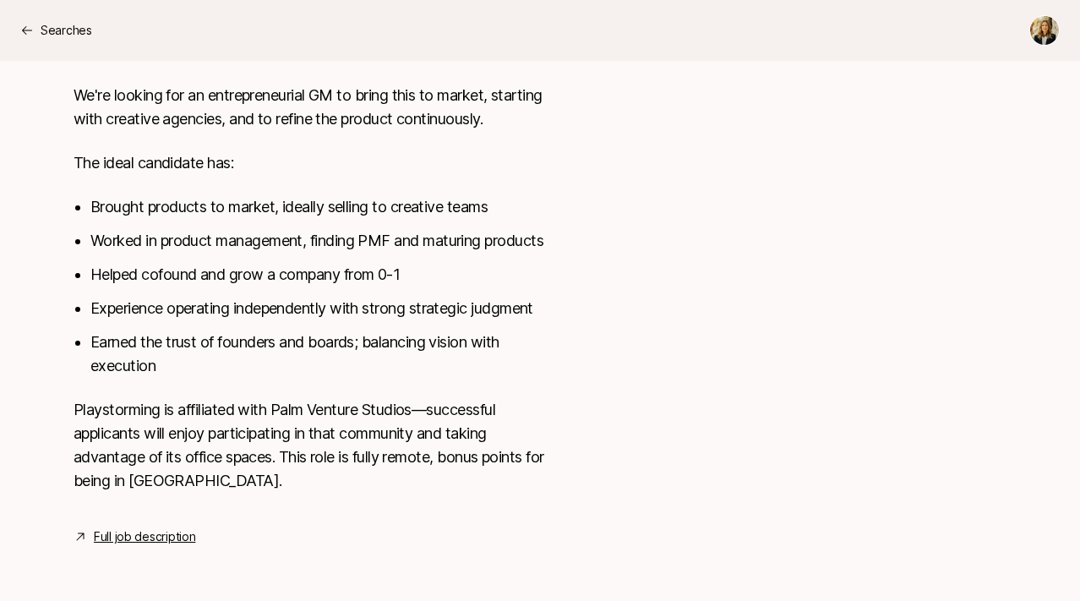
click at [144, 531] on link "Full job description" at bounding box center [144, 536] width 101 height 20
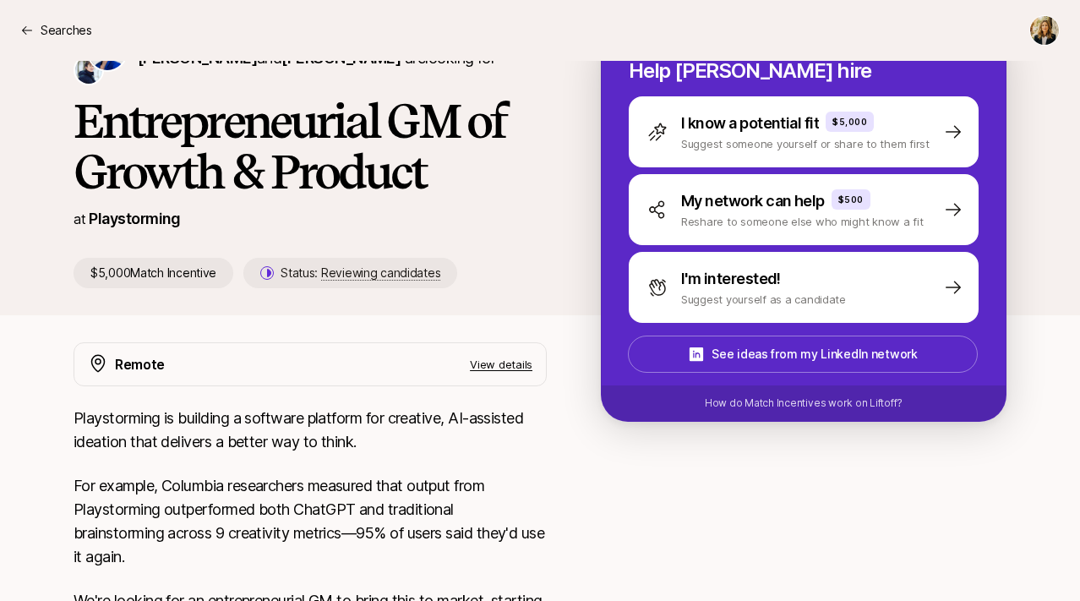
scroll to position [177, 0]
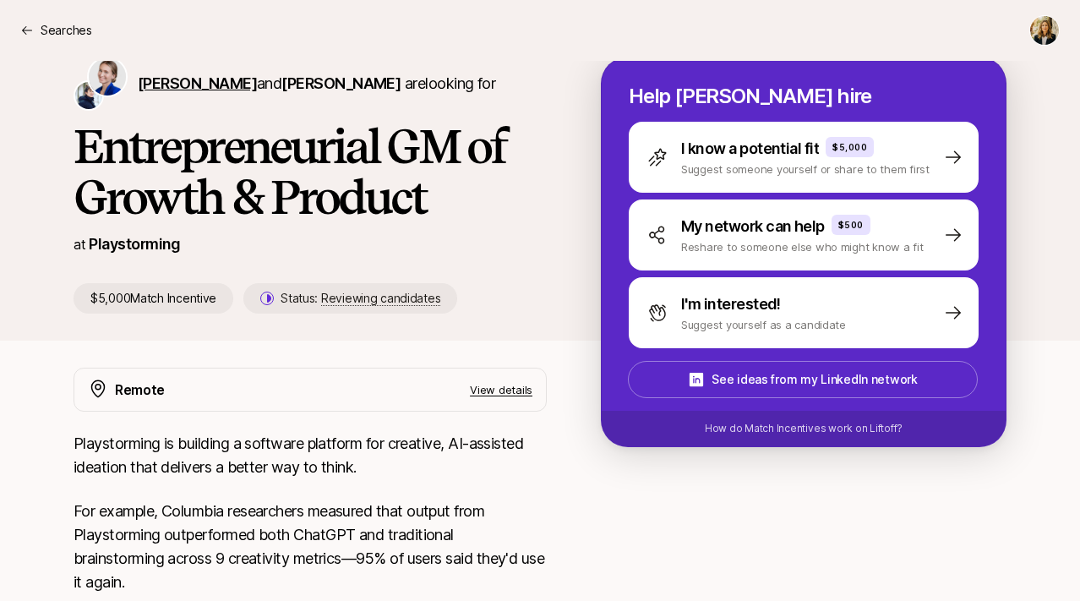
click at [161, 79] on span "[PERSON_NAME]" at bounding box center [197, 83] width 119 height 18
click at [338, 75] on span "[PERSON_NAME]" at bounding box center [340, 83] width 119 height 18
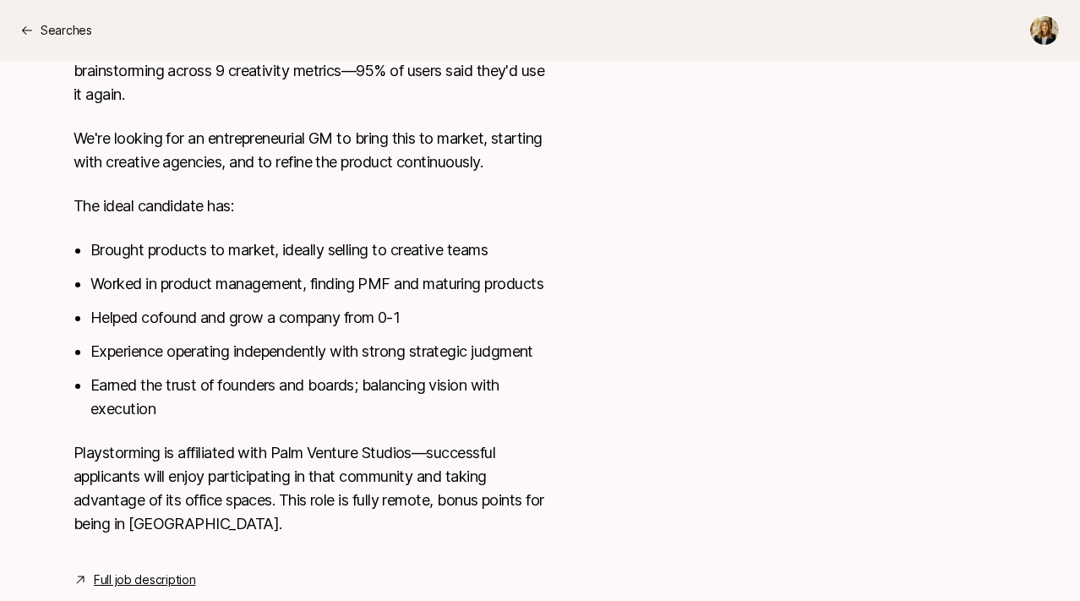
scroll to position [687, 0]
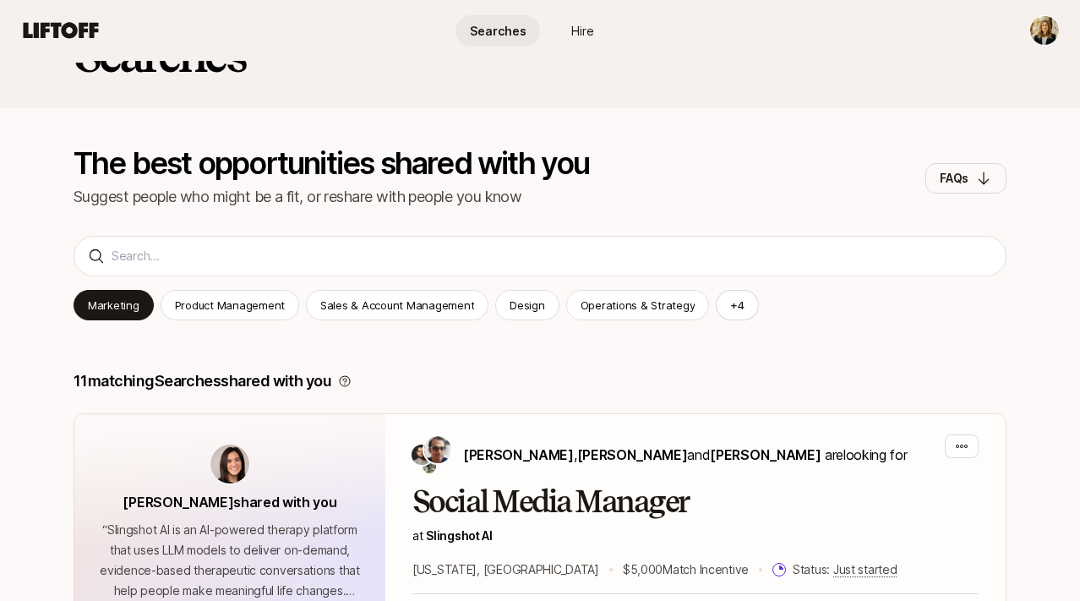
scroll to position [25, 0]
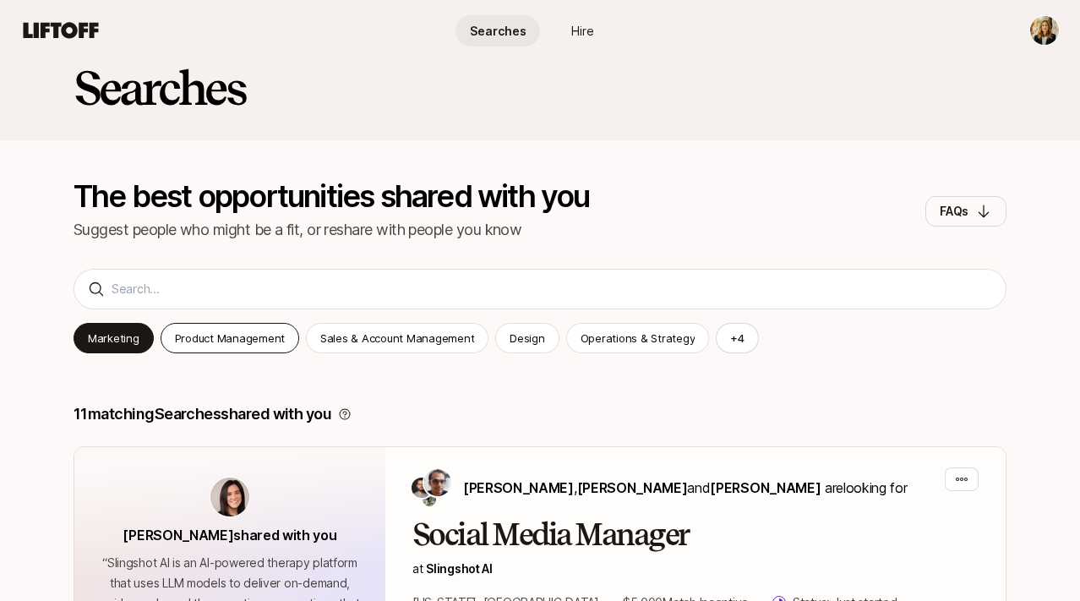
click at [253, 340] on p "Product Management" at bounding box center [230, 337] width 110 height 17
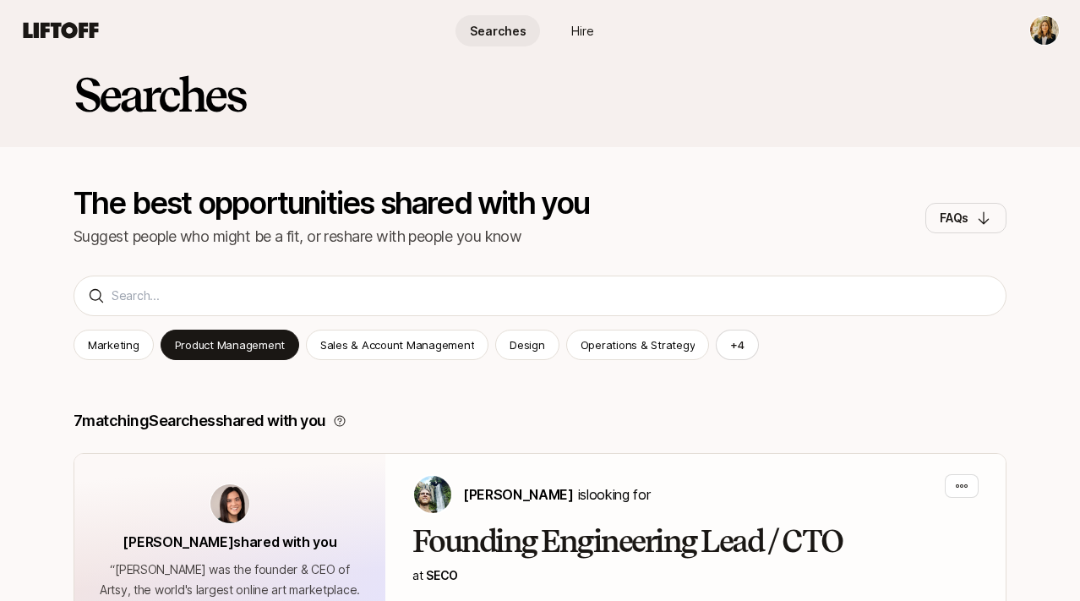
scroll to position [31, 0]
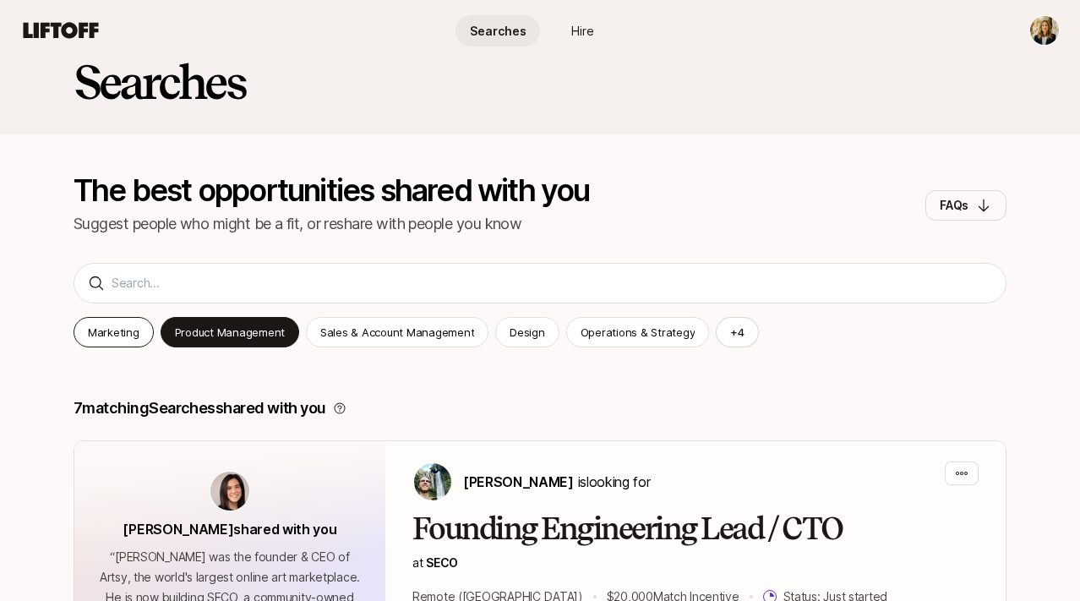
click at [124, 324] on p "Marketing" at bounding box center [114, 332] width 52 height 17
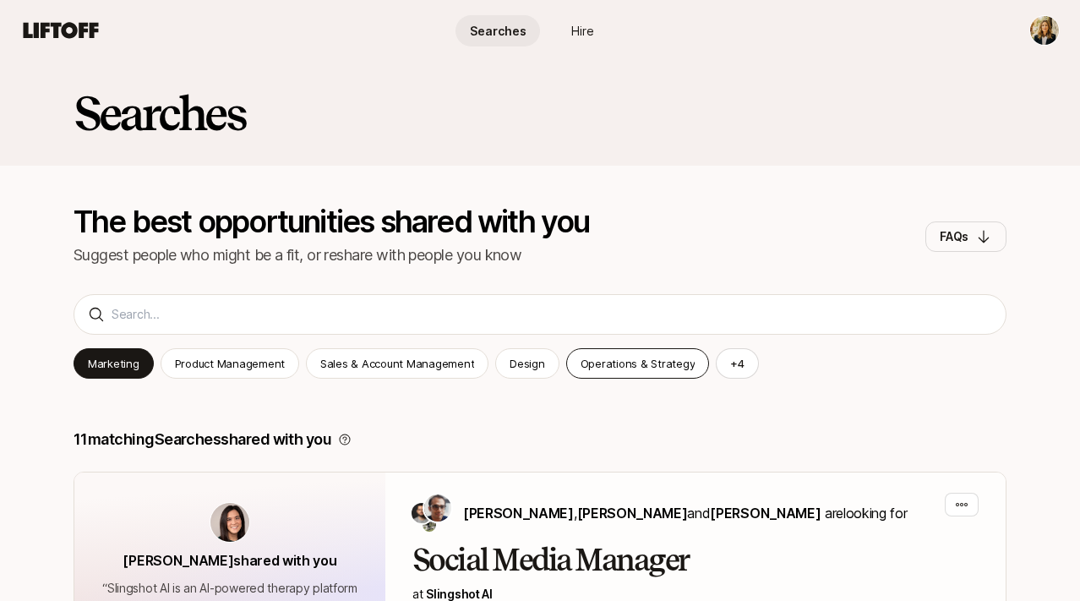
click at [674, 355] on p "Operations & Strategy" at bounding box center [637, 363] width 115 height 17
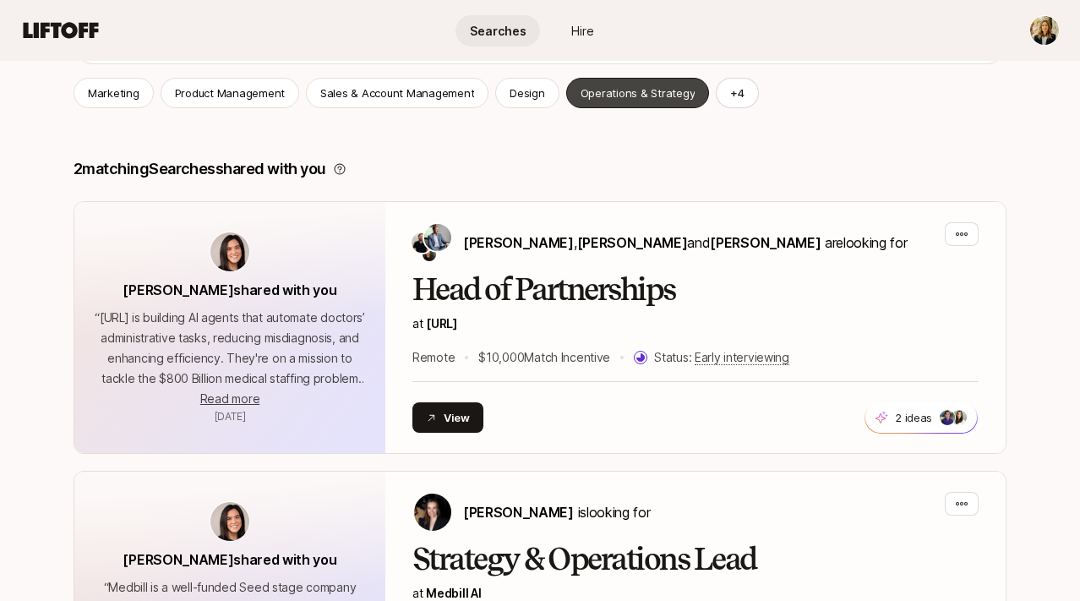
scroll to position [263, 0]
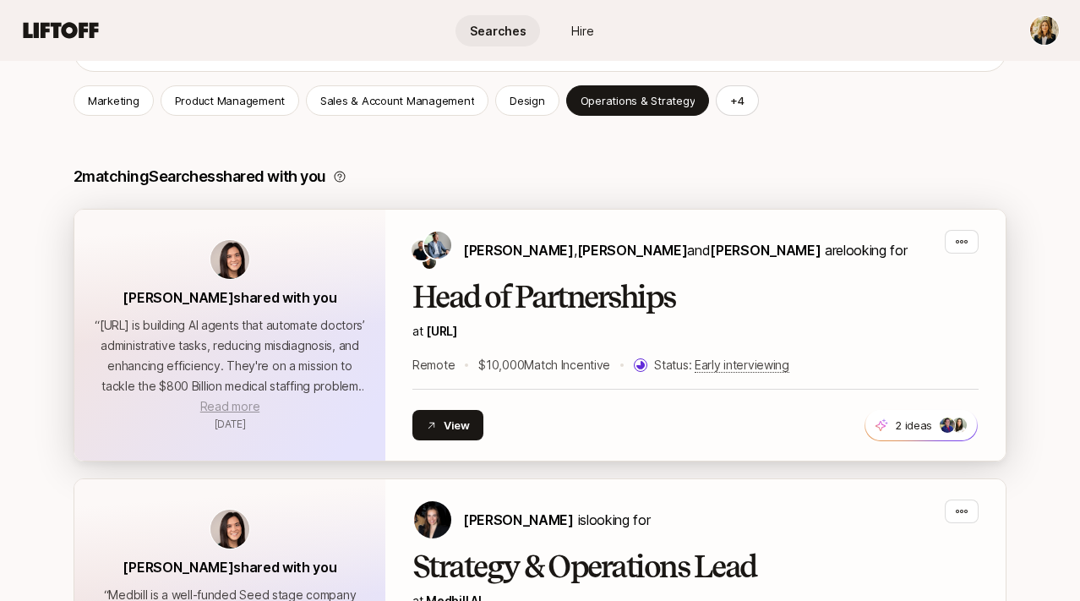
click at [234, 411] on span "Read more" at bounding box center [229, 406] width 59 height 14
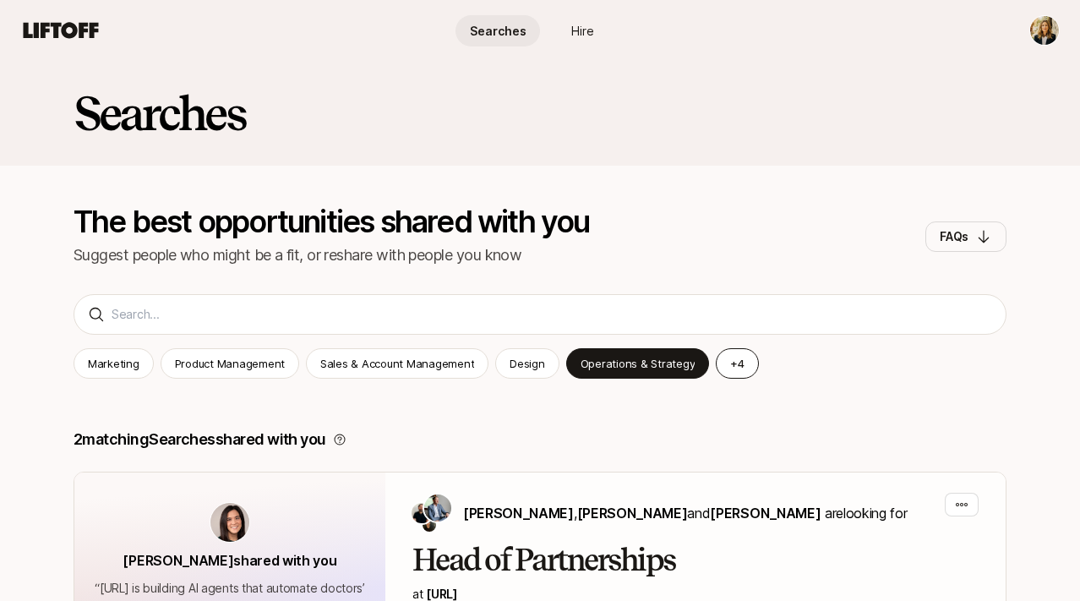
click at [725, 367] on button "+ 4" at bounding box center [737, 363] width 43 height 30
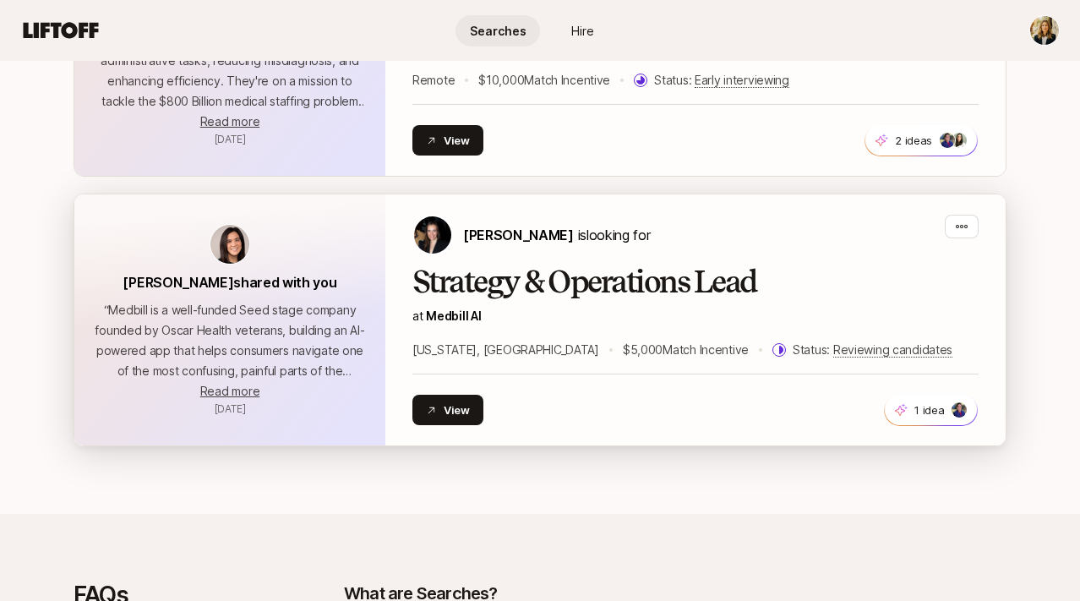
scroll to position [591, 0]
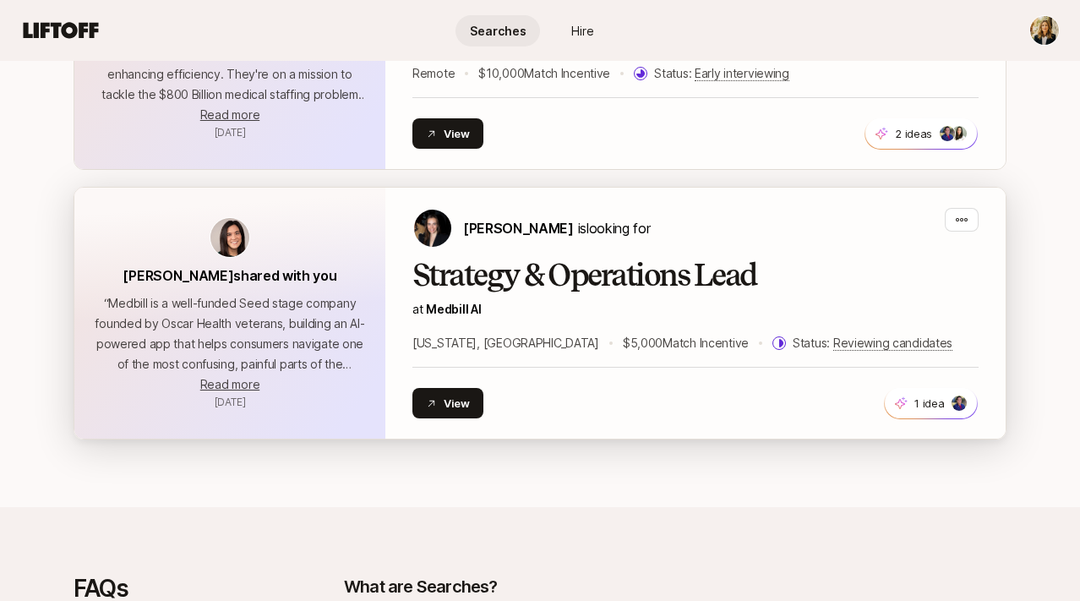
click at [623, 279] on h2 "Strategy & Operations Lead" at bounding box center [695, 276] width 566 height 34
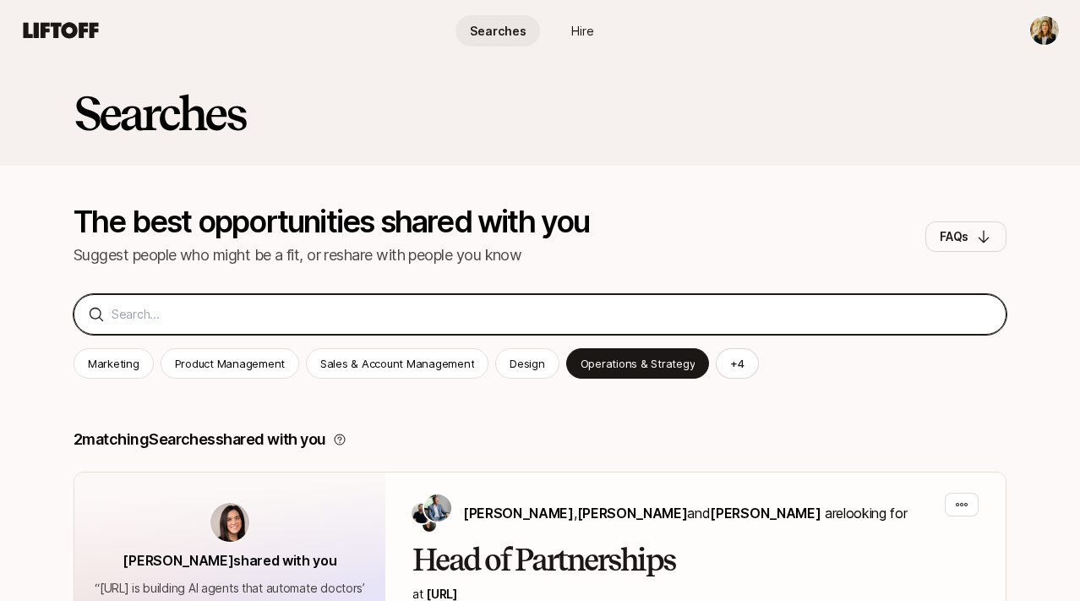
click at [254, 314] on input at bounding box center [552, 314] width 880 height 20
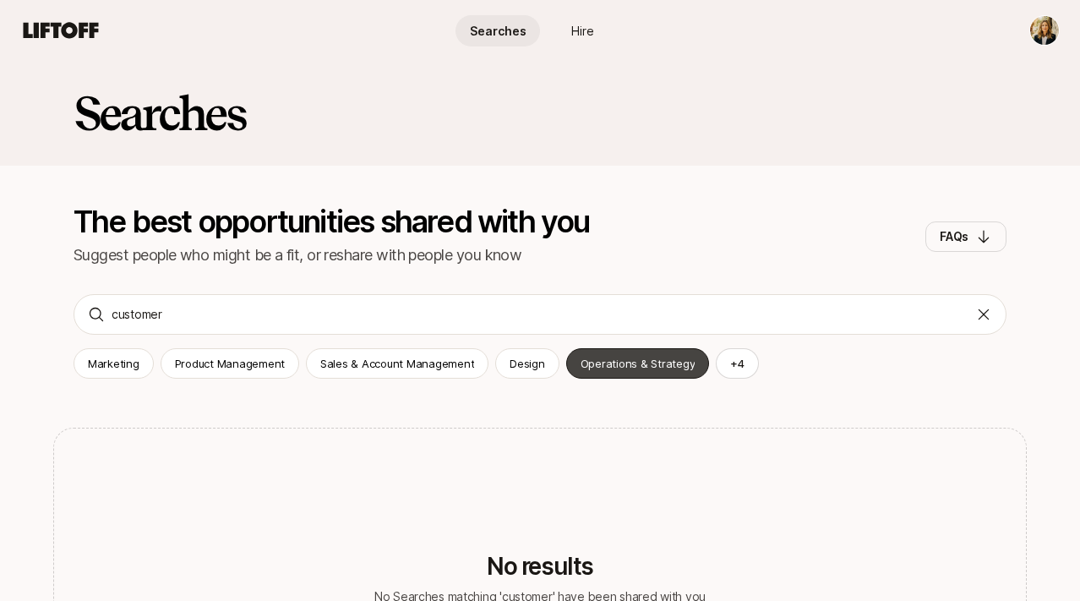
click at [640, 357] on p "Operations & Strategy" at bounding box center [637, 363] width 115 height 17
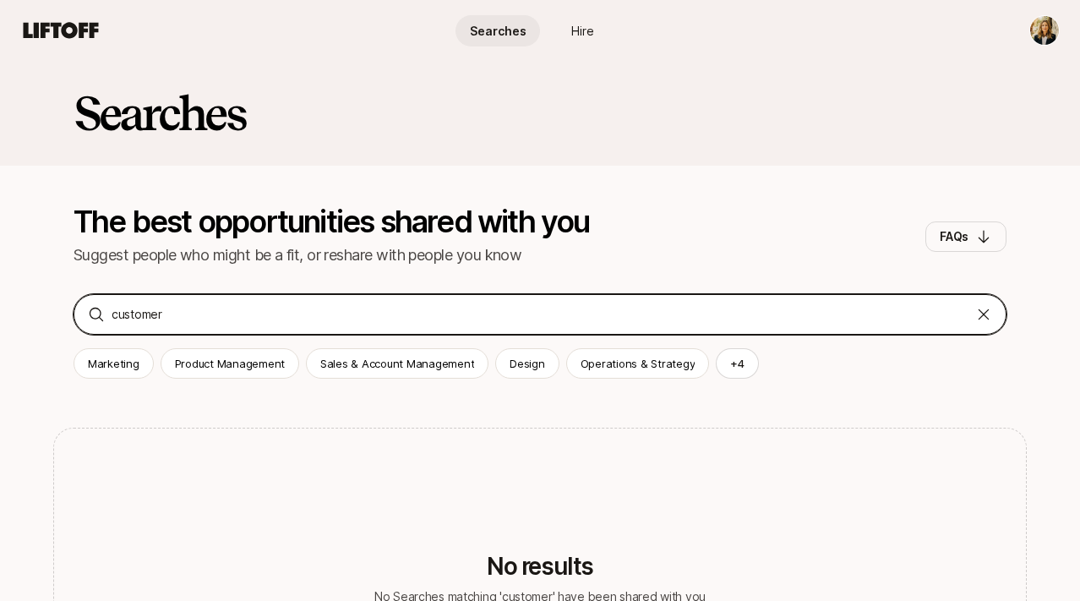
click at [492, 323] on input "customer" at bounding box center [540, 314] width 857 height 20
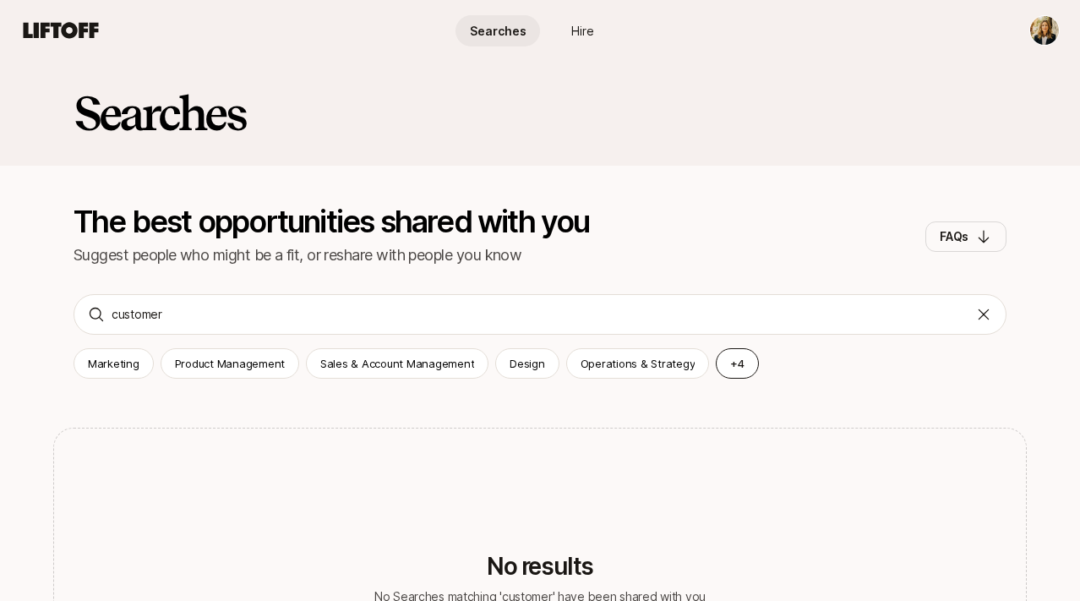
click at [726, 358] on button "+ 4" at bounding box center [737, 363] width 43 height 30
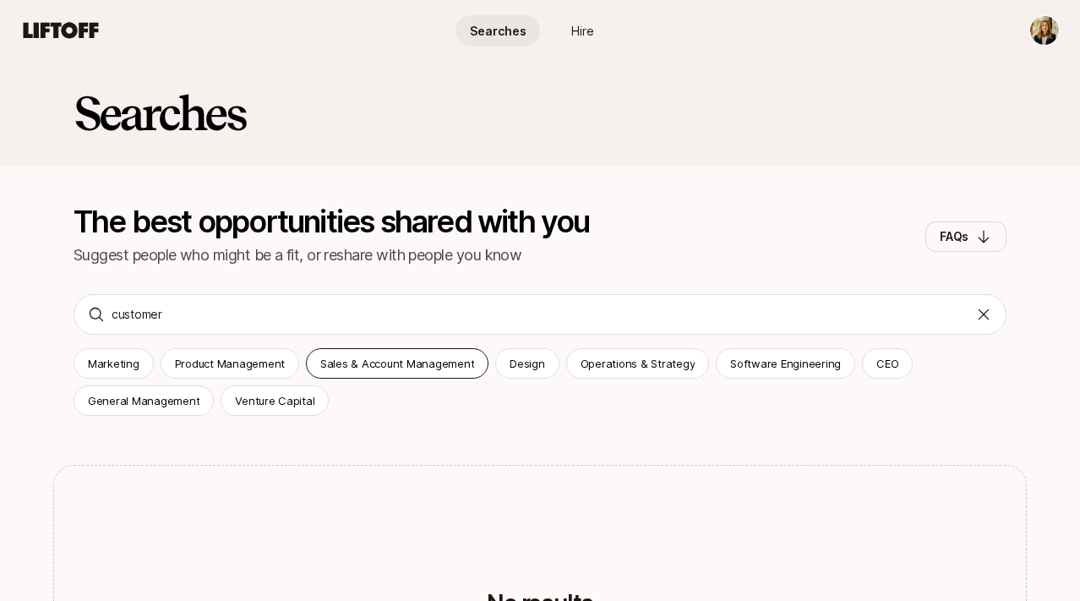
click at [348, 369] on p "Sales & Account Management" at bounding box center [397, 363] width 154 height 17
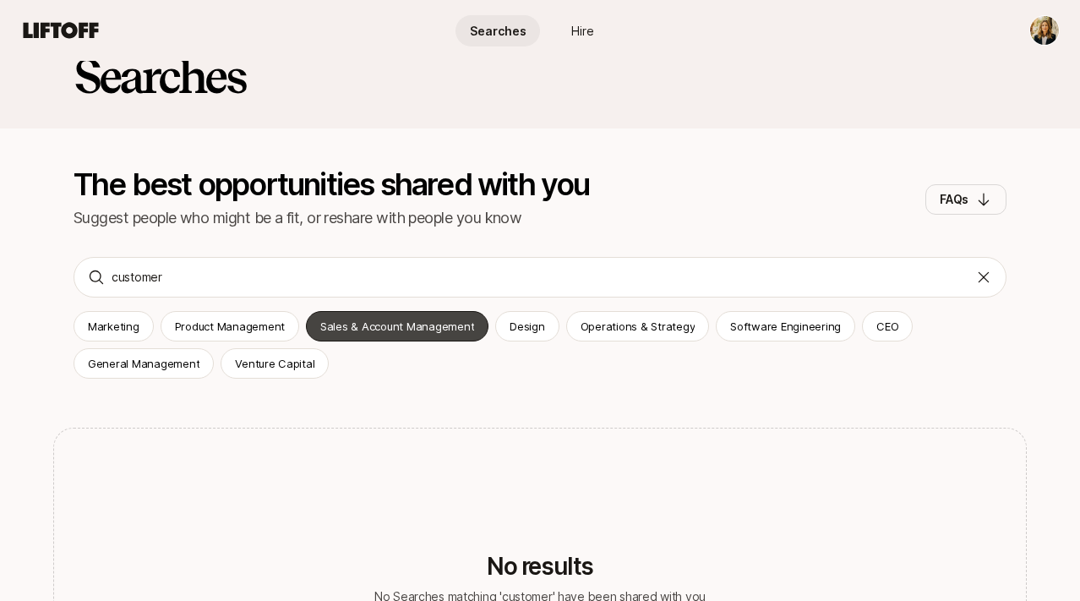
scroll to position [24, 0]
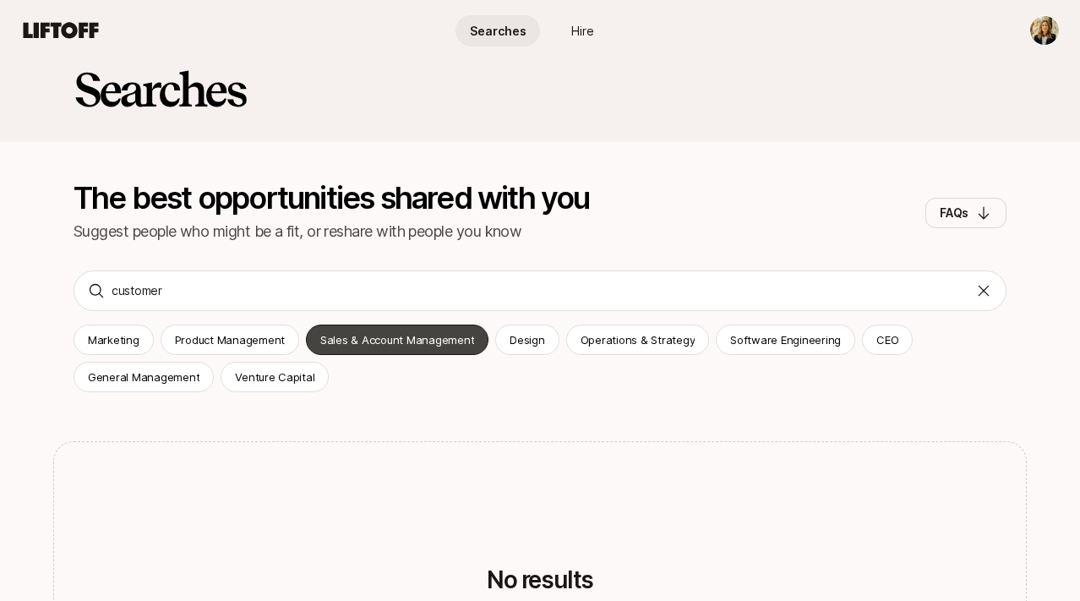
click at [364, 344] on p "Sales & Account Management" at bounding box center [397, 339] width 154 height 17
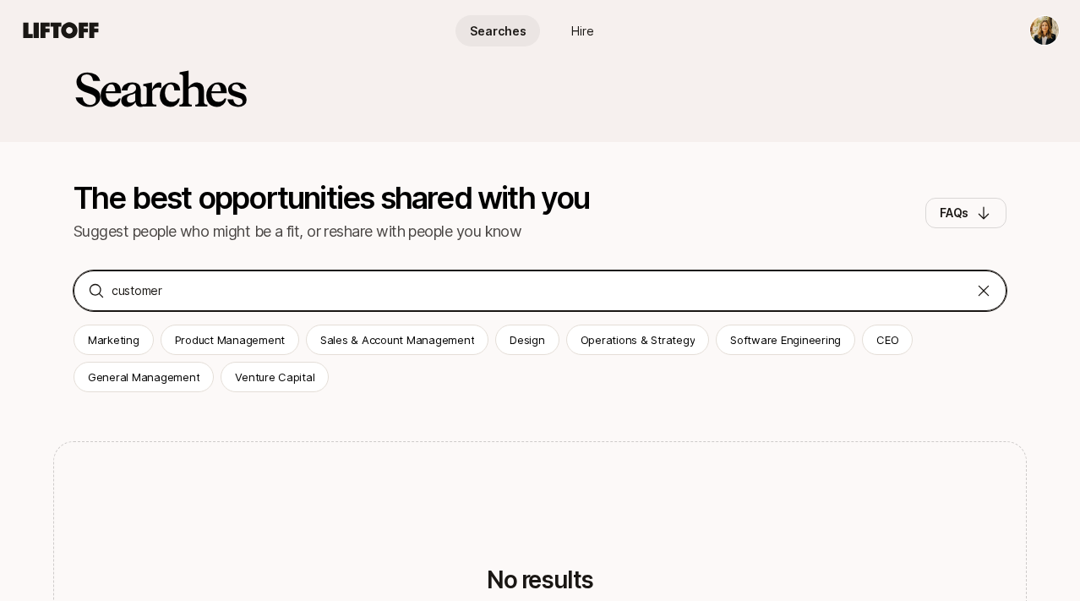
click at [265, 291] on input "customer" at bounding box center [540, 290] width 857 height 20
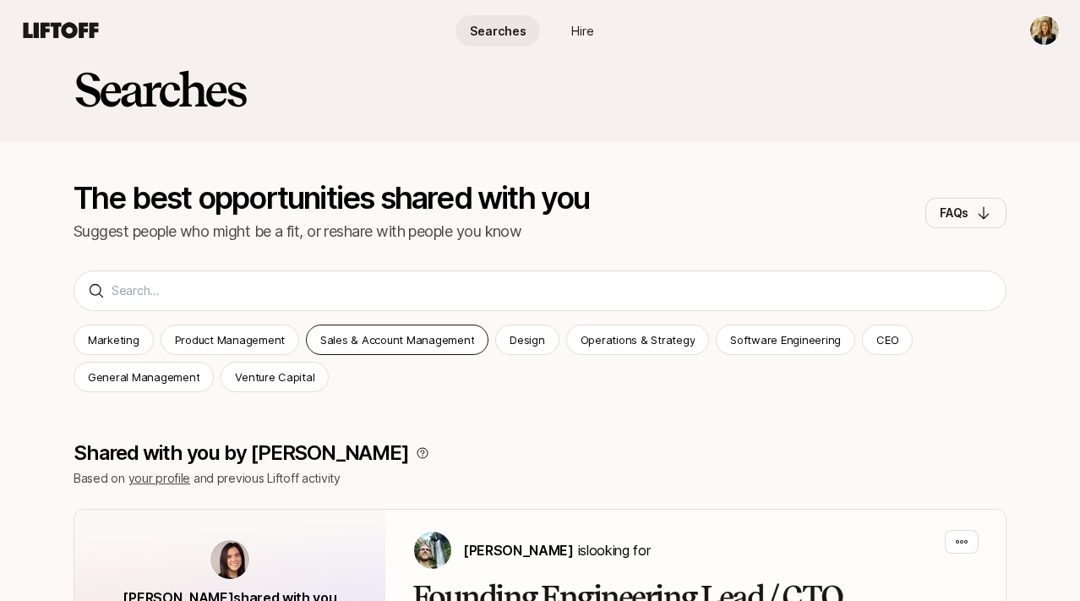
click at [373, 340] on p "Sales & Account Management" at bounding box center [397, 339] width 154 height 17
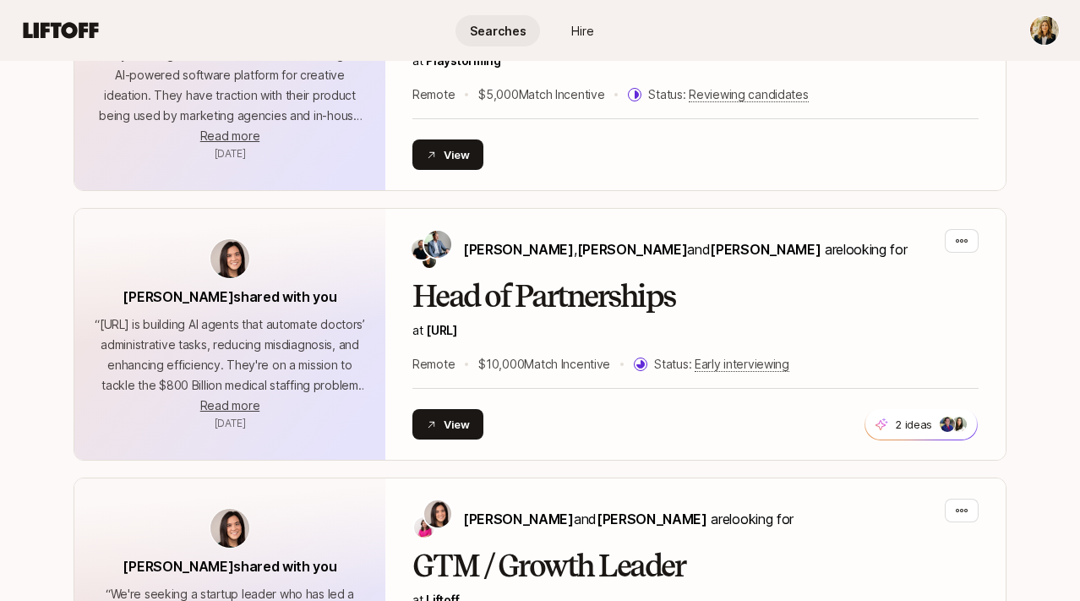
scroll to position [524, 0]
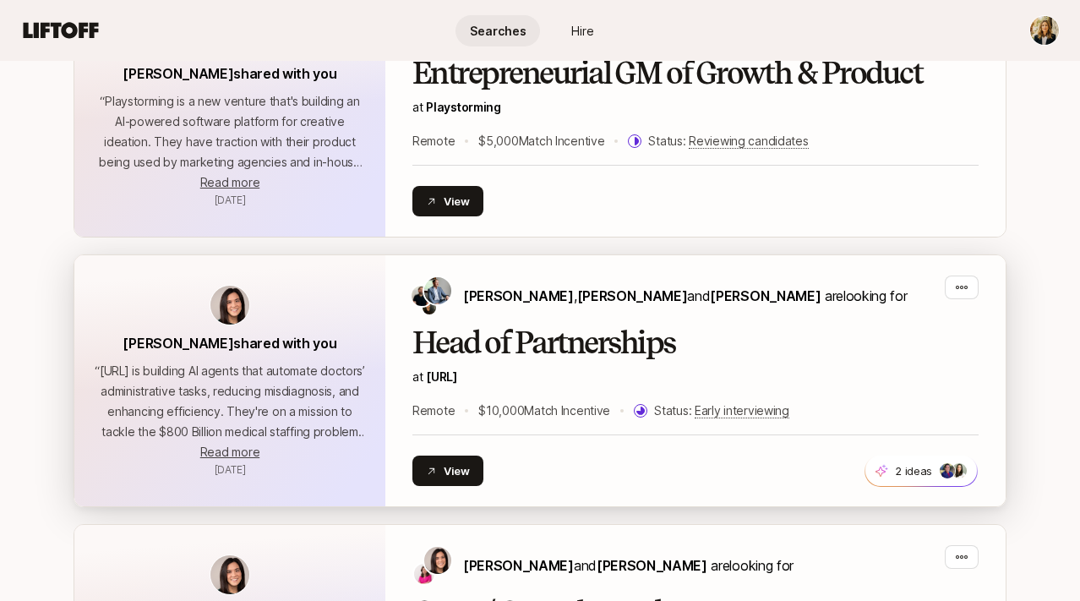
click at [539, 351] on h2 "Head of Partnerships" at bounding box center [695, 343] width 566 height 34
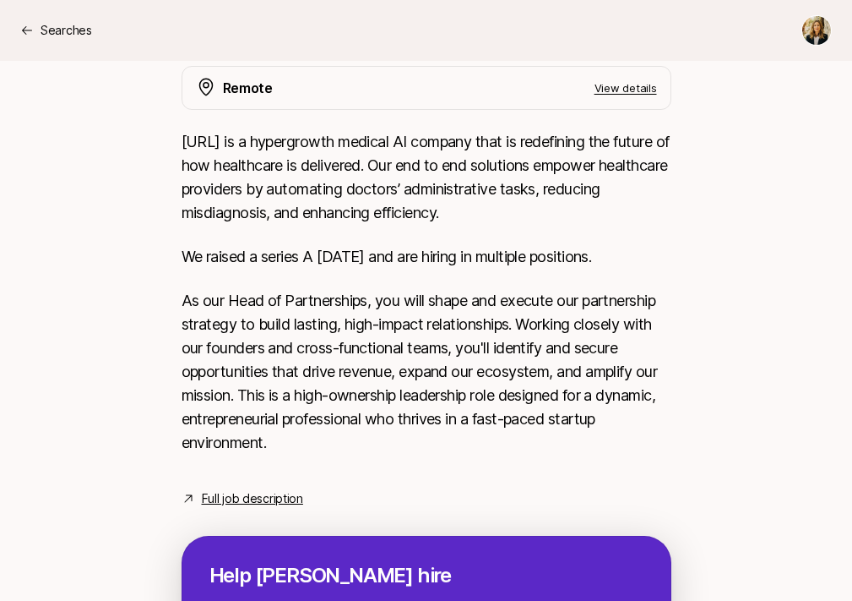
scroll to position [574, 0]
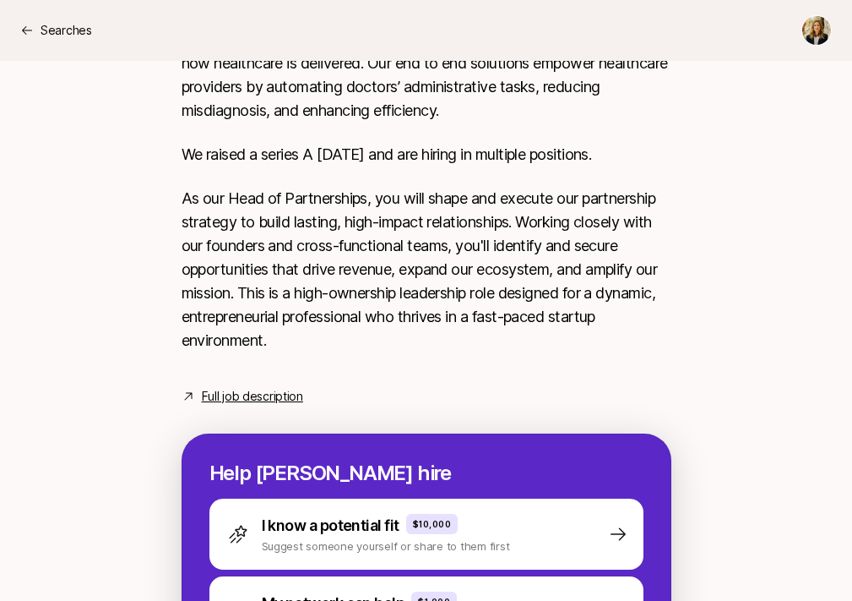
click at [250, 397] on link "Full job description" at bounding box center [252, 396] width 101 height 20
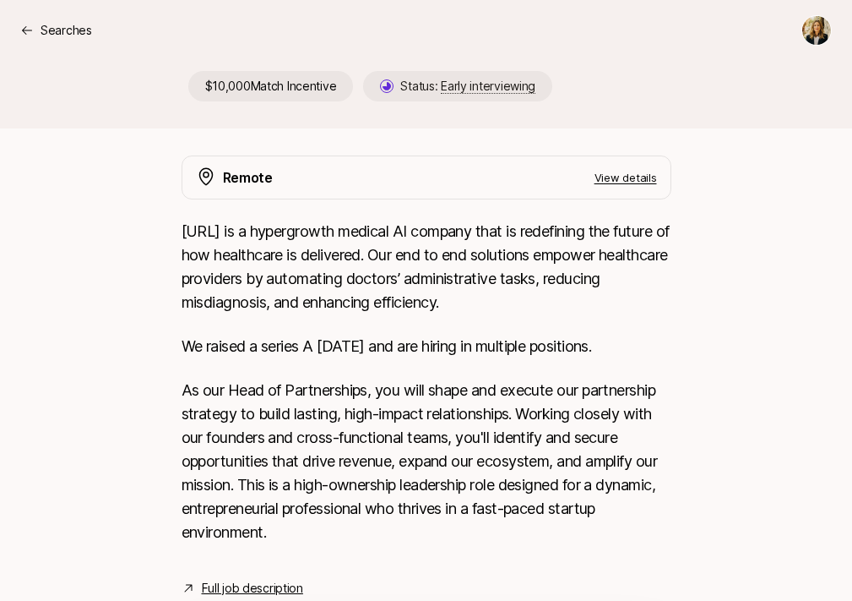
scroll to position [0, 0]
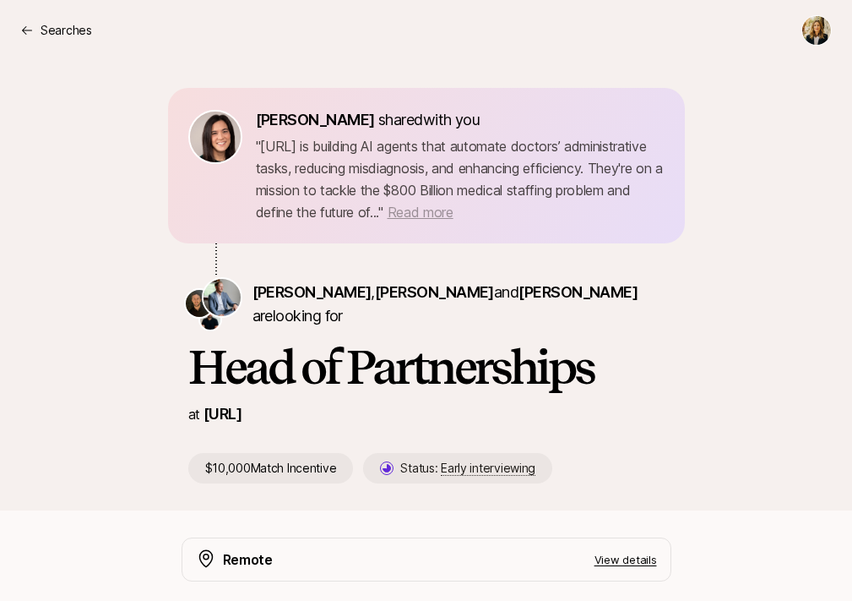
click at [410, 208] on span "Read more" at bounding box center [421, 212] width 66 height 17
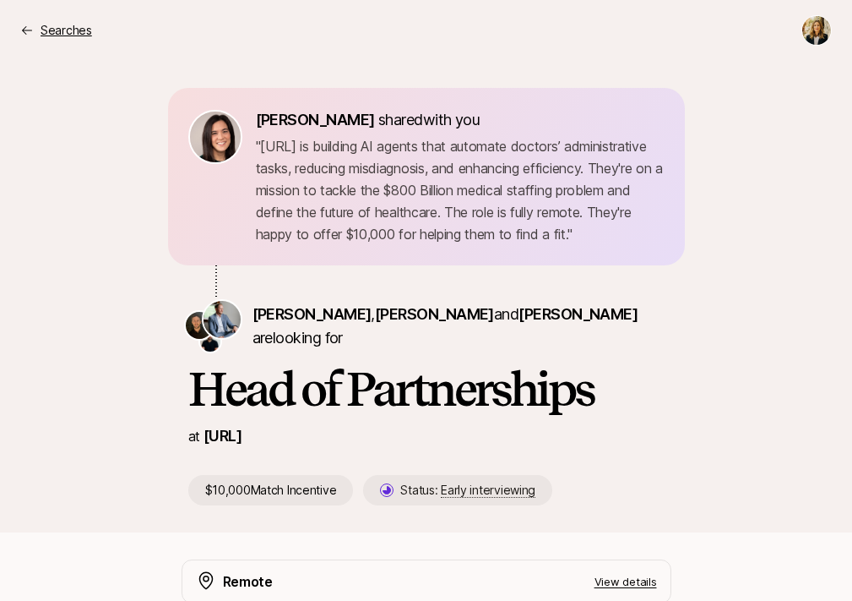
click at [62, 35] on p "Searches" at bounding box center [67, 30] width 52 height 20
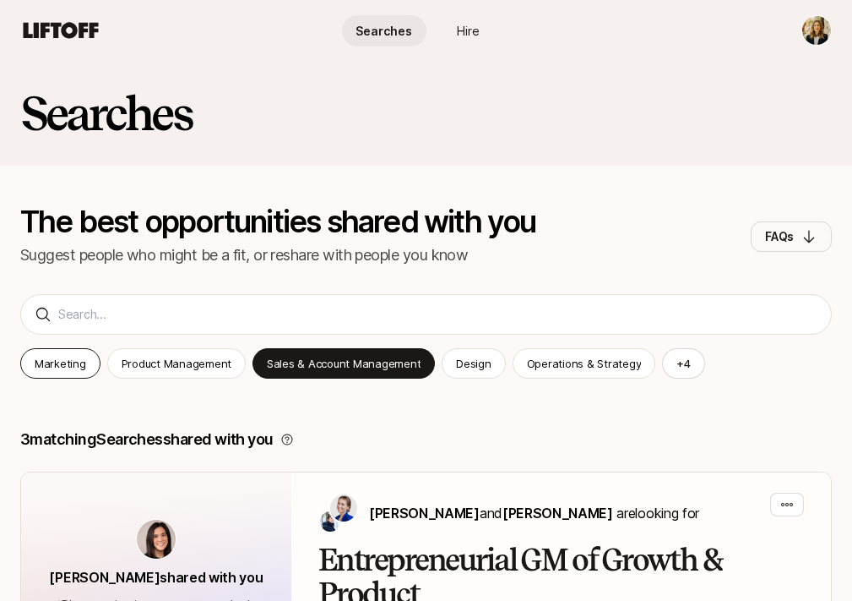
click at [47, 358] on p "Marketing" at bounding box center [61, 363] width 52 height 17
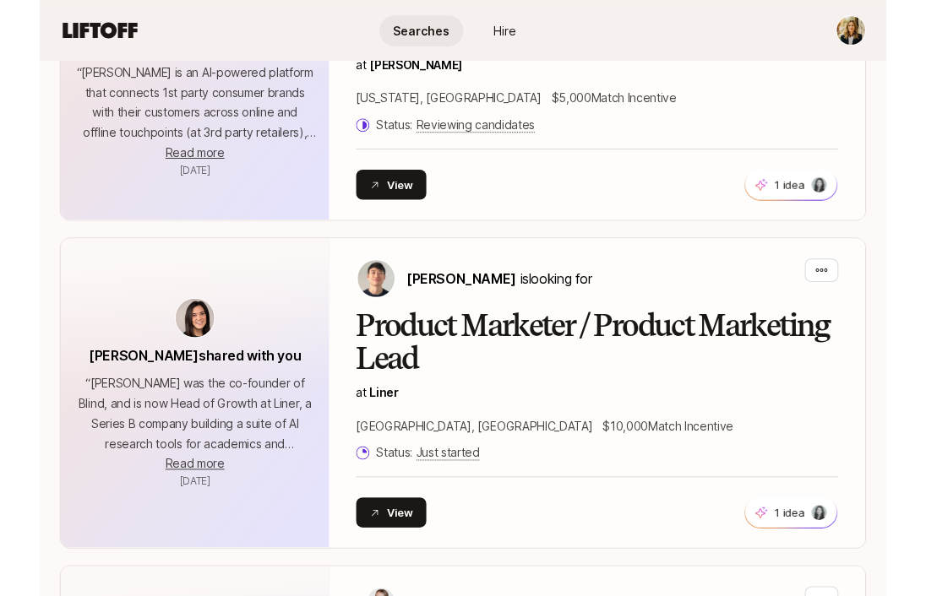
scroll to position [988, 0]
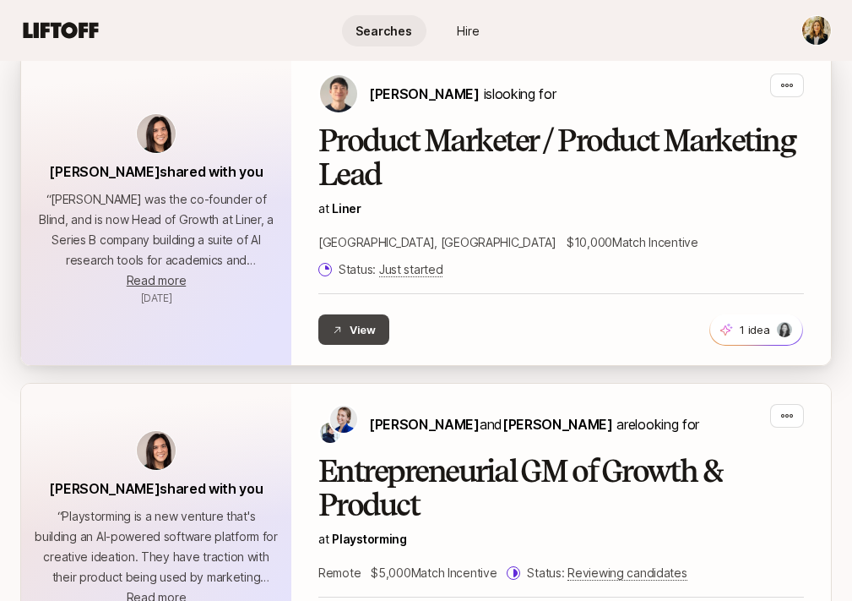
click at [378, 314] on button "View" at bounding box center [354, 329] width 71 height 30
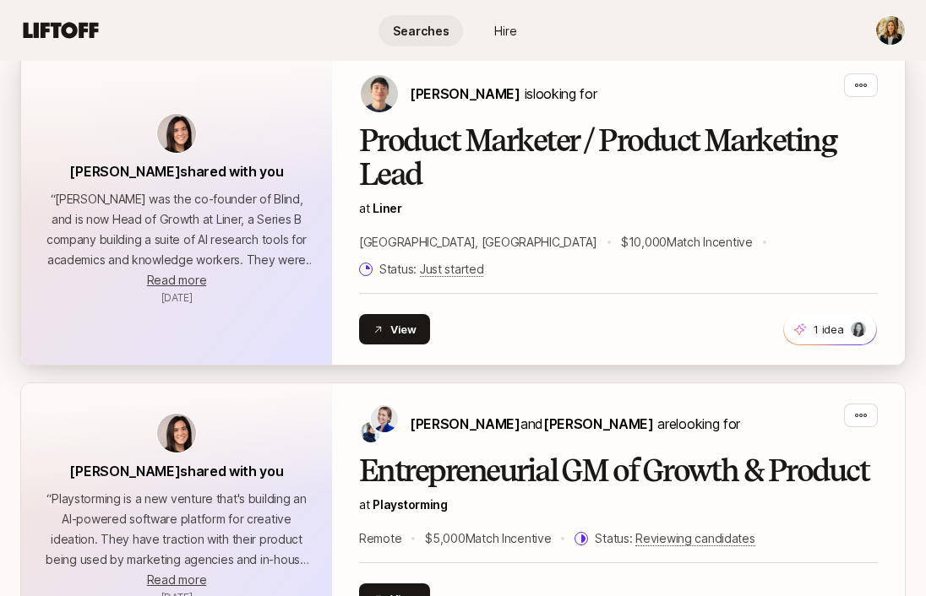
scroll to position [915, 0]
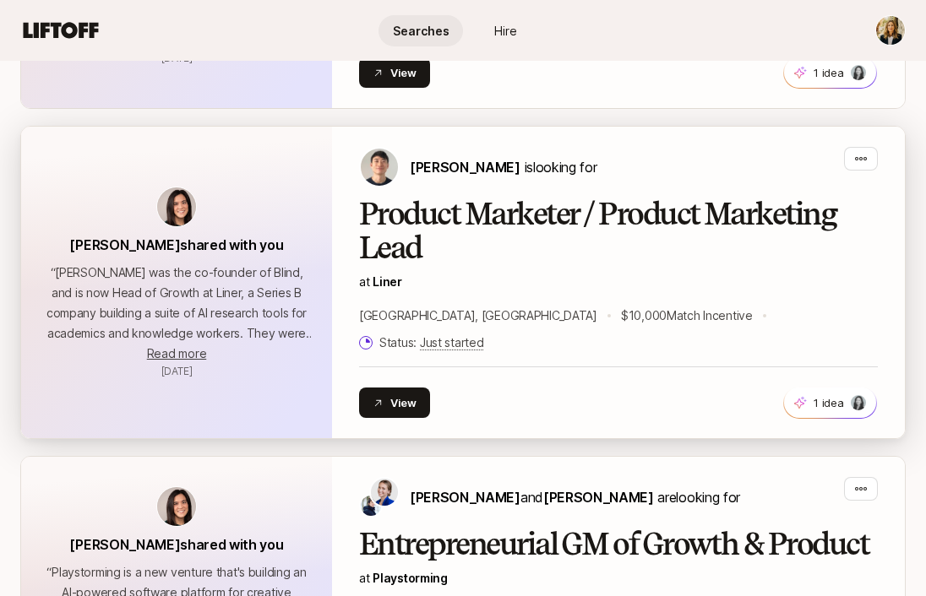
click at [425, 198] on h2 "Product Marketer / Product Marketing Lead" at bounding box center [618, 232] width 519 height 68
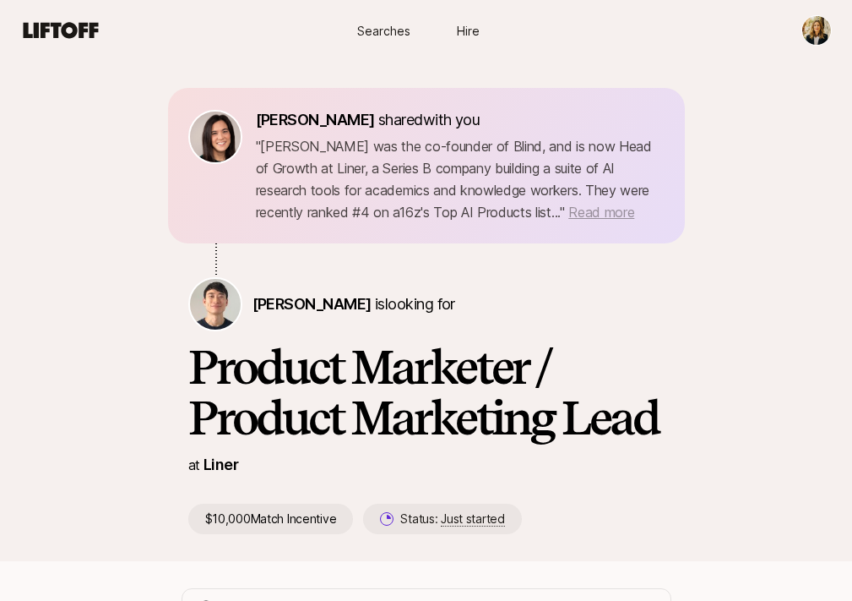
click at [569, 210] on span "Read more" at bounding box center [602, 212] width 66 height 17
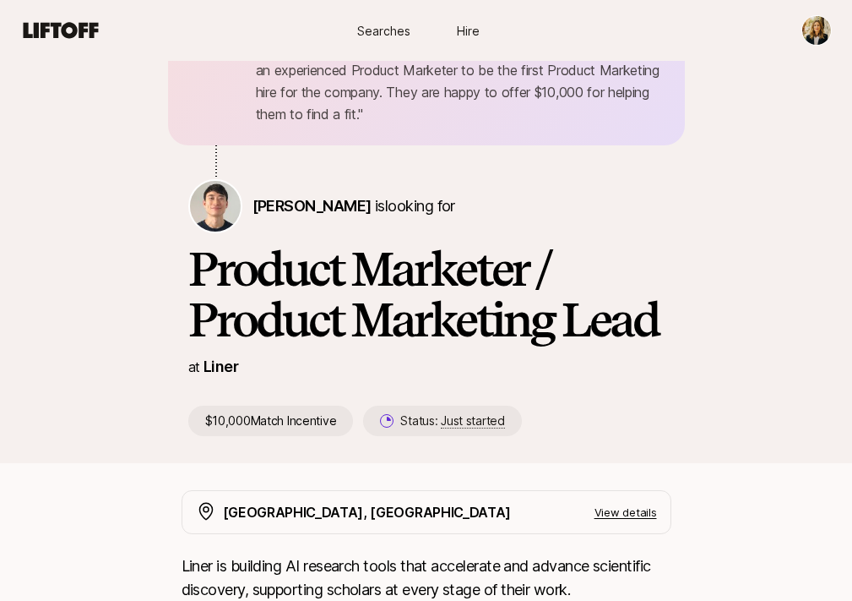
scroll to position [475, 0]
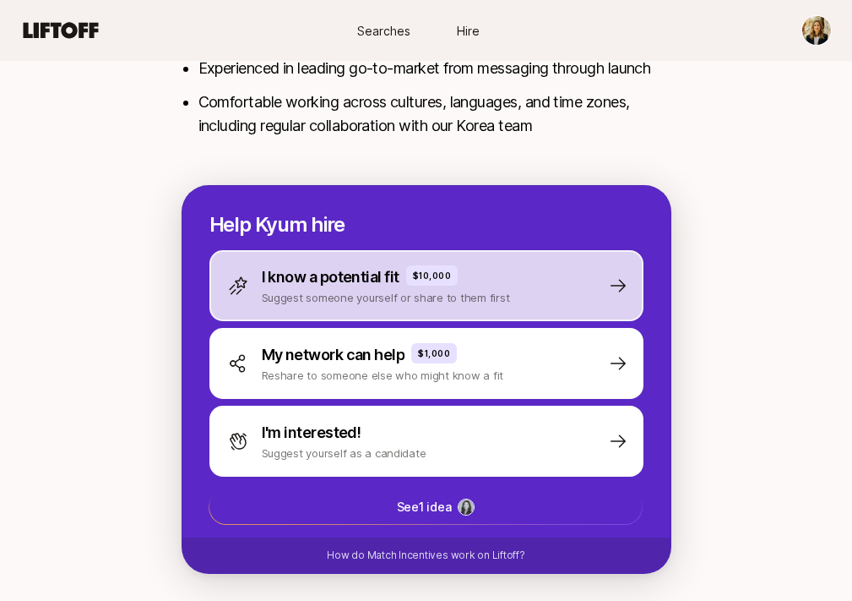
click at [501, 277] on div "I know a potential fit $10,000 Suggest someone yourself or share to them first" at bounding box center [427, 285] width 434 height 71
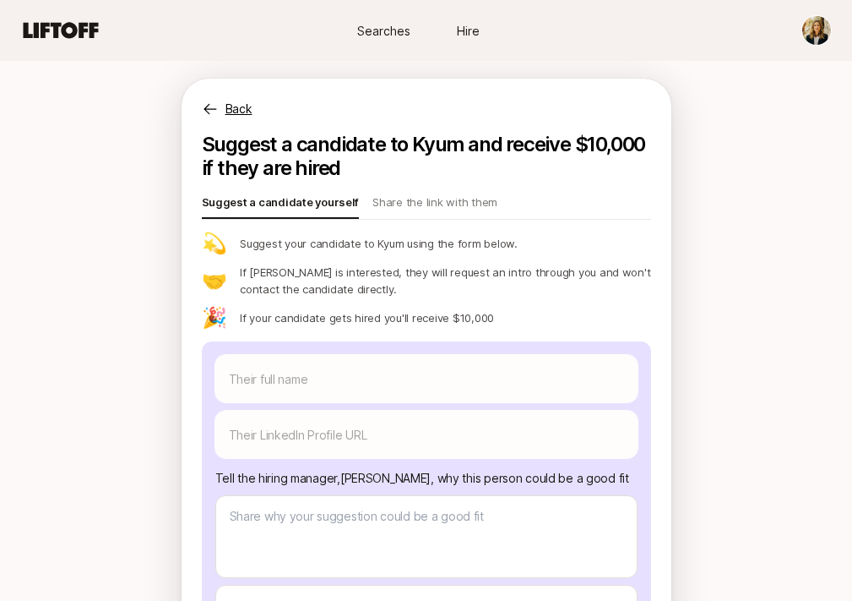
scroll to position [1603, 0]
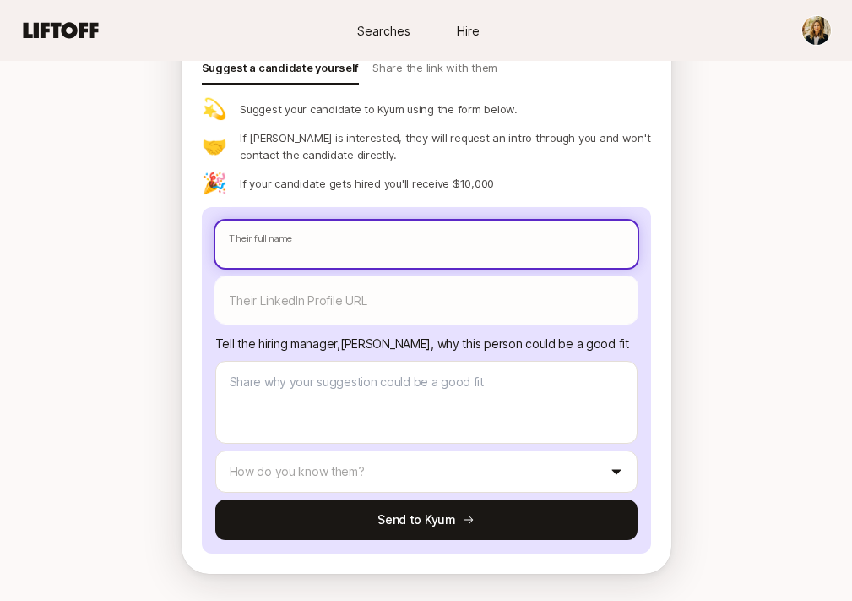
click at [252, 236] on input "text" at bounding box center [426, 244] width 422 height 47
paste input "Heavenly Johnson"
type textarea "x"
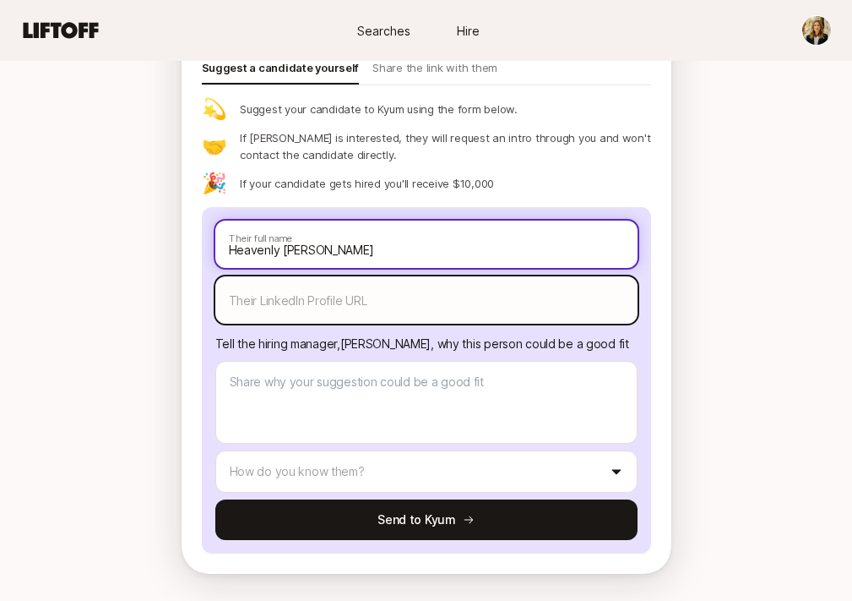
type input "Heavenly Johnson"
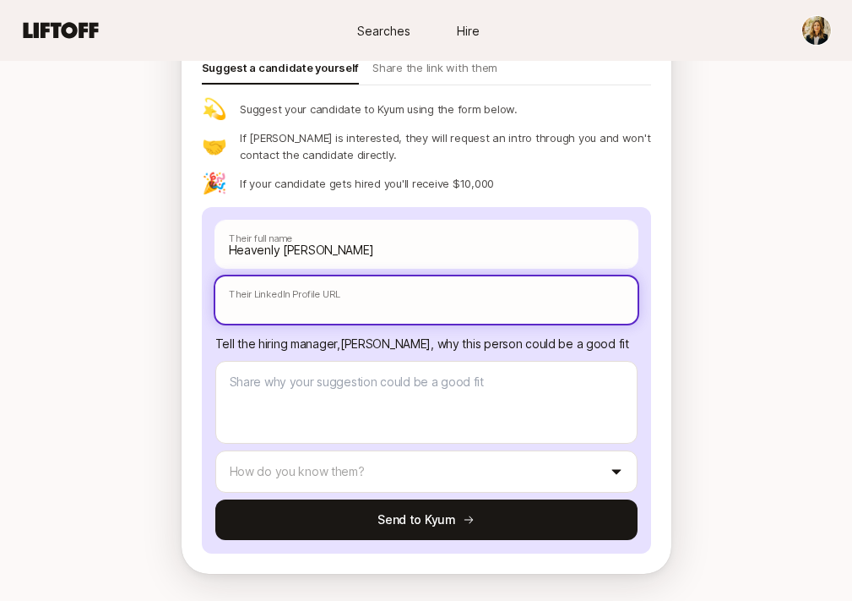
click at [264, 302] on input "text" at bounding box center [426, 299] width 422 height 47
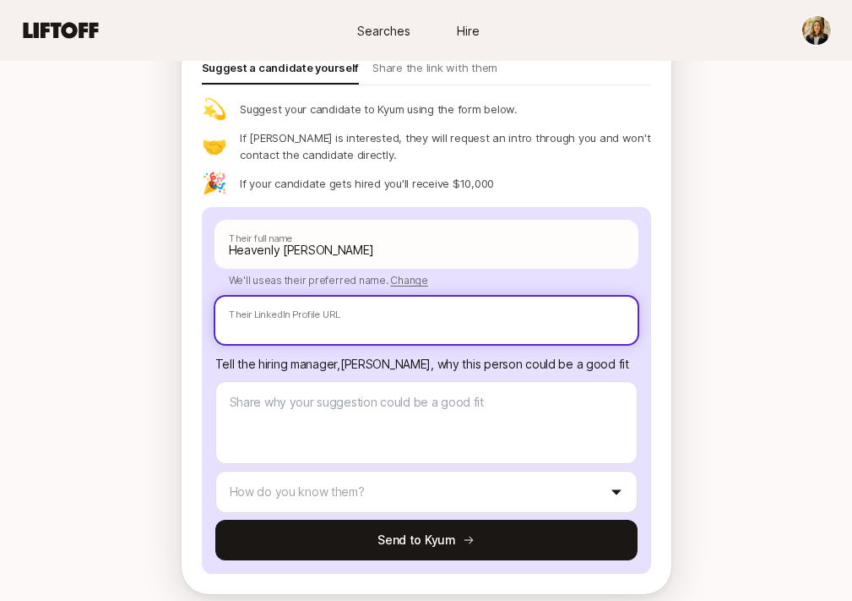
paste input "https://www.linkedin.com/in/heavenly-johnson/"
type textarea "x"
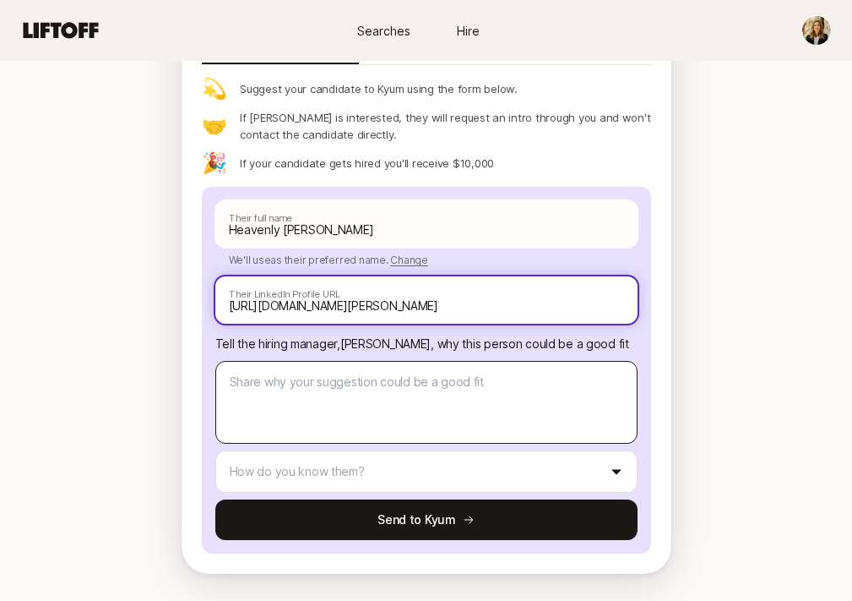
type input "https://www.linkedin.com/in/heavenly-johnson/"
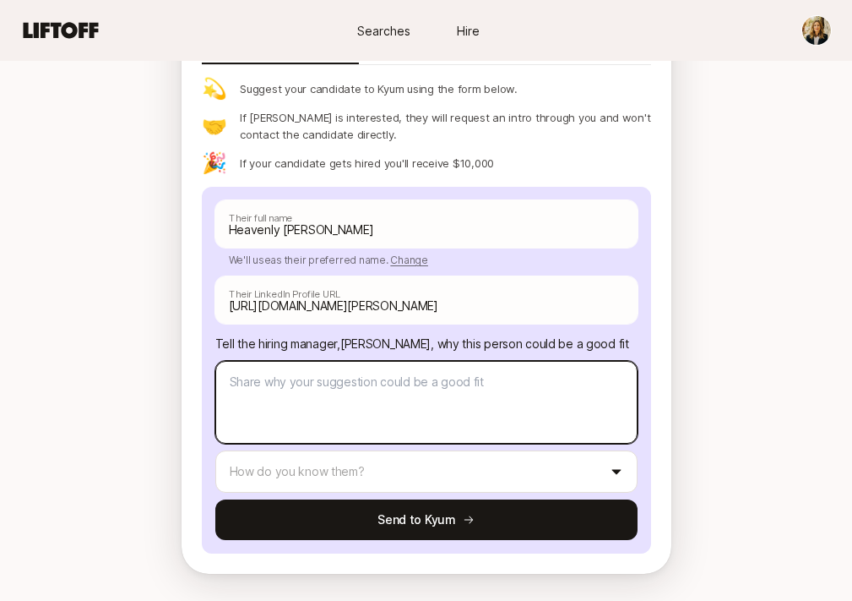
click at [389, 395] on textarea at bounding box center [426, 402] width 422 height 83
type textarea "x"
type textarea "H"
type textarea "x"
type textarea "He"
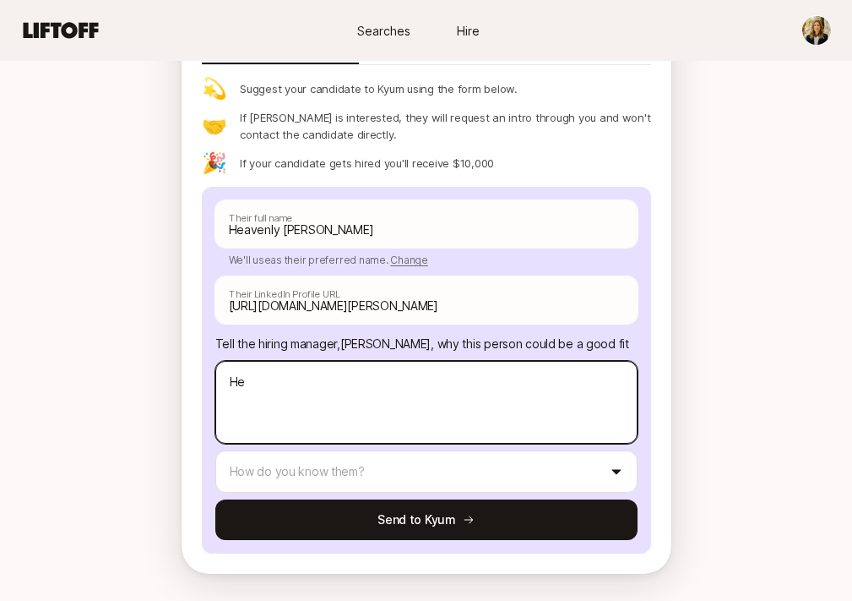
type textarea "x"
type textarea "Hea"
type textarea "x"
type textarea "He"
type textarea "x"
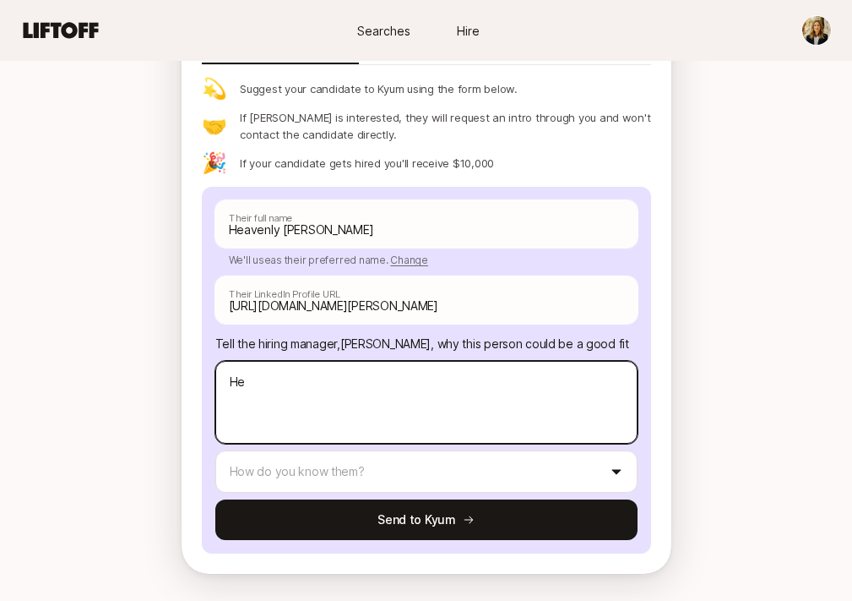
type textarea "H"
type textarea "x"
type textarea "H"
type textarea "x"
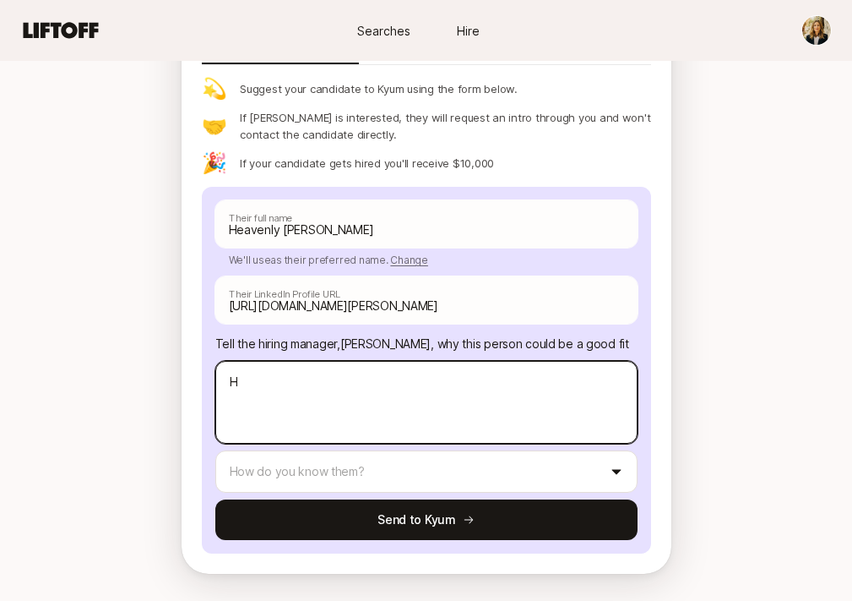
type textarea "He"
type textarea "x"
type textarea "Hea"
type textarea "x"
type textarea "Heav"
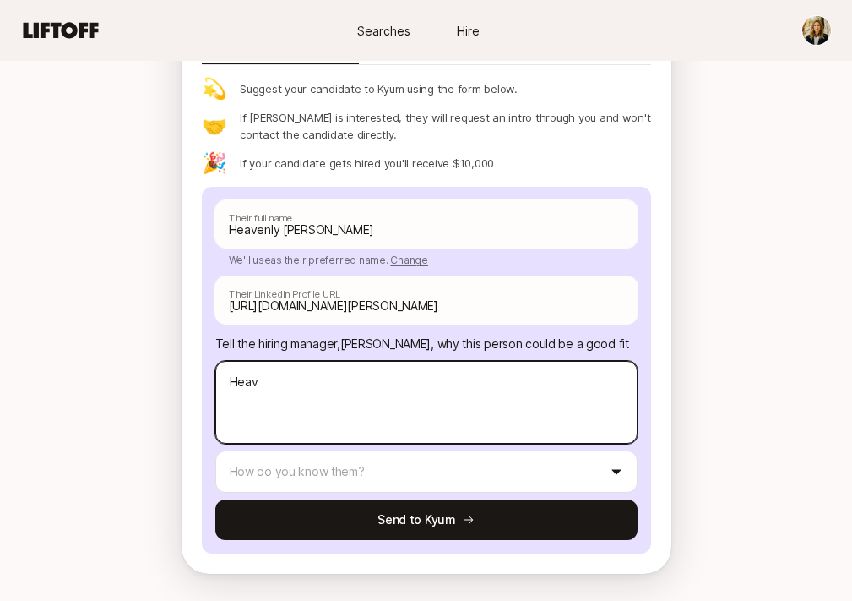
type textarea "x"
type textarea "Heave"
type textarea "x"
type textarea "Heaven"
type textarea "x"
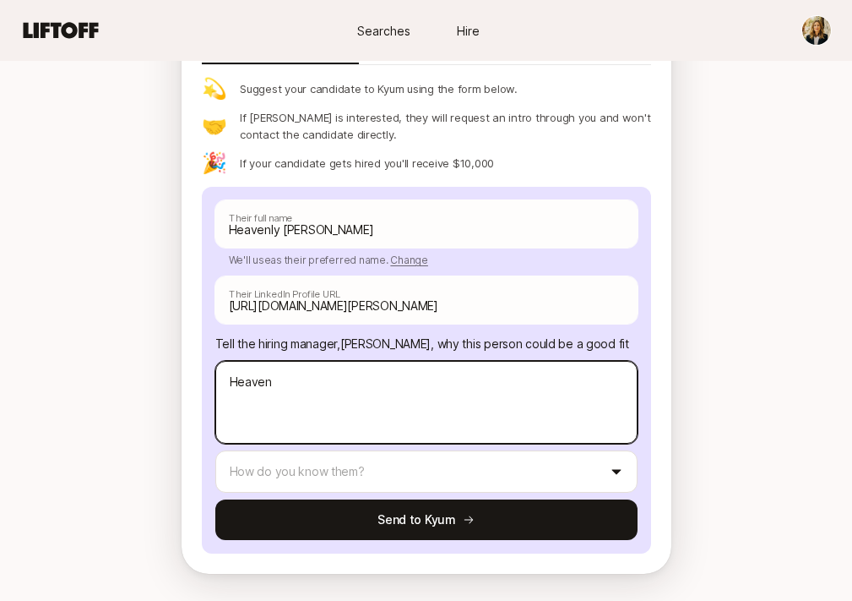
type textarea "Heavenl"
type textarea "x"
type textarea "Heavenly"
type textarea "x"
type textarea "Heavenly"
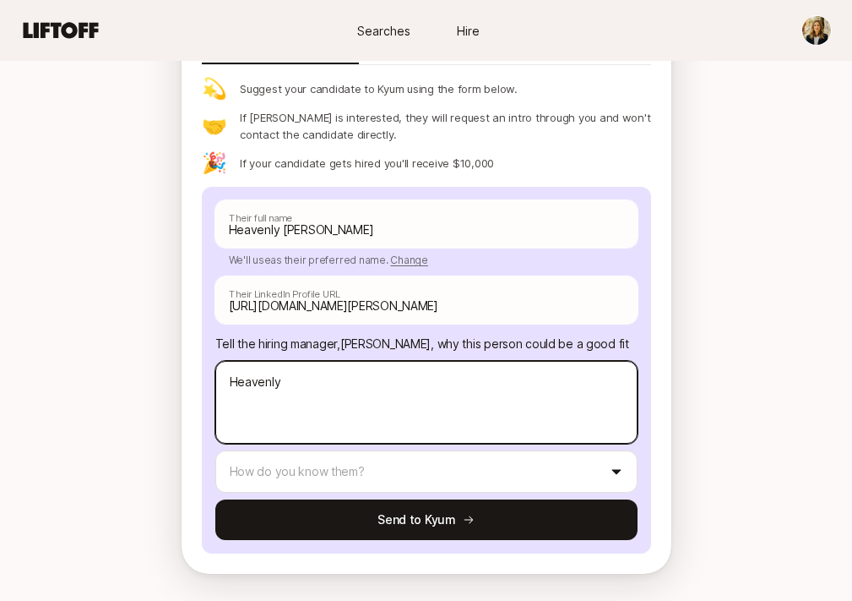
type textarea "x"
type textarea "Heavenly i"
type textarea "x"
type textarea "Heavenly is"
type textarea "x"
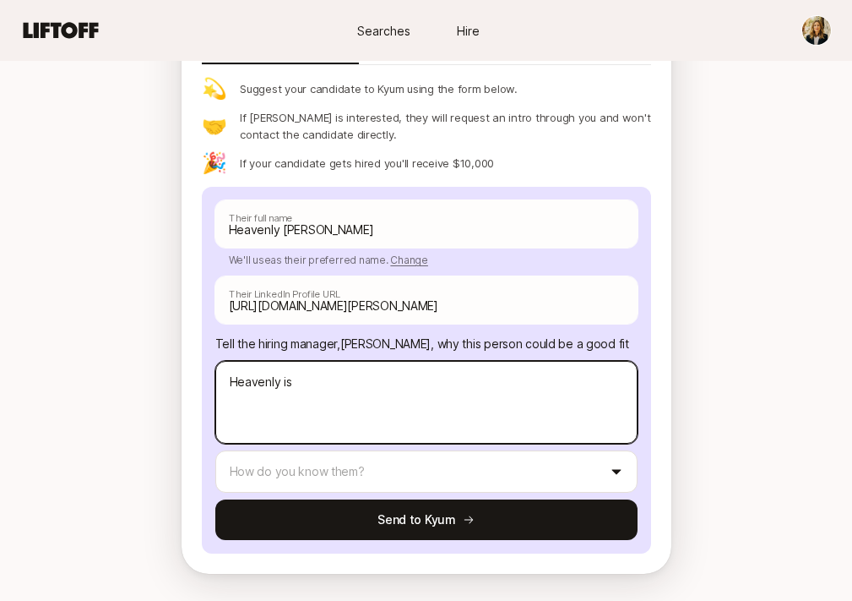
type textarea "Heavenly is o"
type textarea "x"
type textarea "Heavenly is on"
type textarea "x"
type textarea "Heavenly is one"
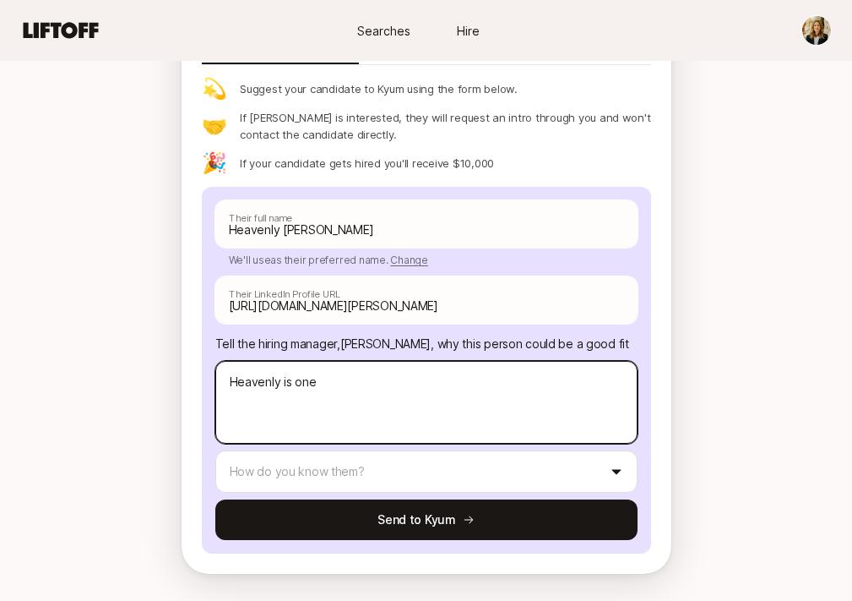
type textarea "x"
type textarea "Heavenly is one o"
type textarea "x"
type textarea "Heavenly is one of"
type textarea "x"
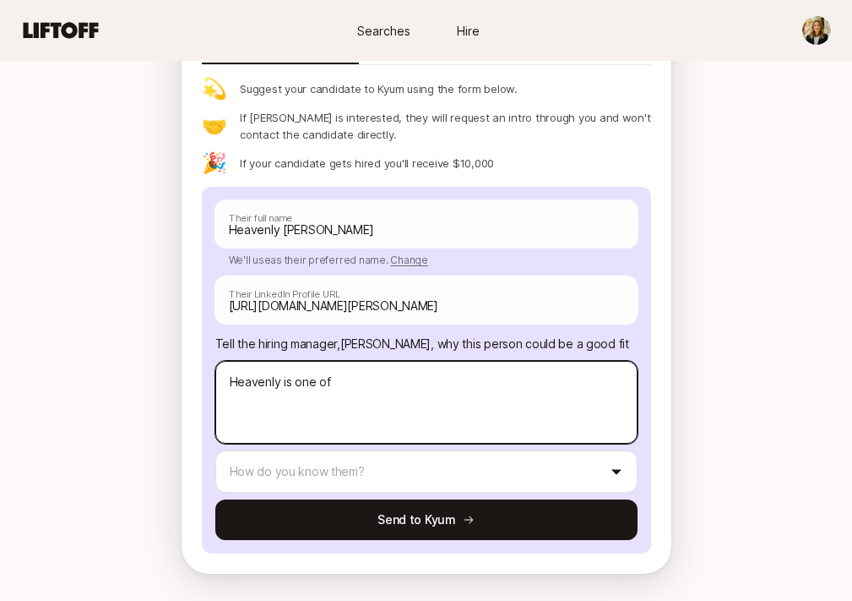
type textarea "Heavenly is one of"
type textarea "x"
type textarea "Heavenly is one of g"
type textarea "x"
type textarea "Heavenly is one of gh"
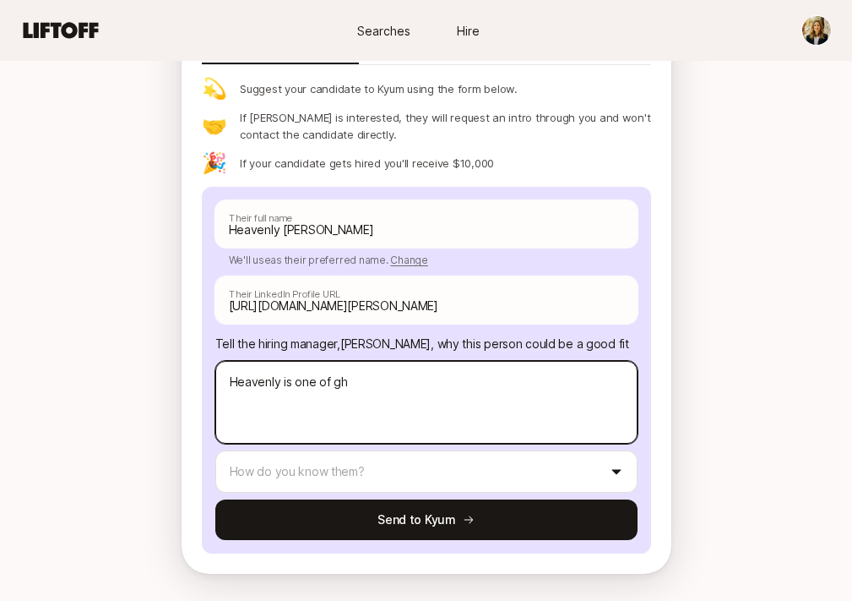
type textarea "x"
type textarea "Heavenly is one of g"
type textarea "x"
type textarea "Heavenly is one of"
type textarea "x"
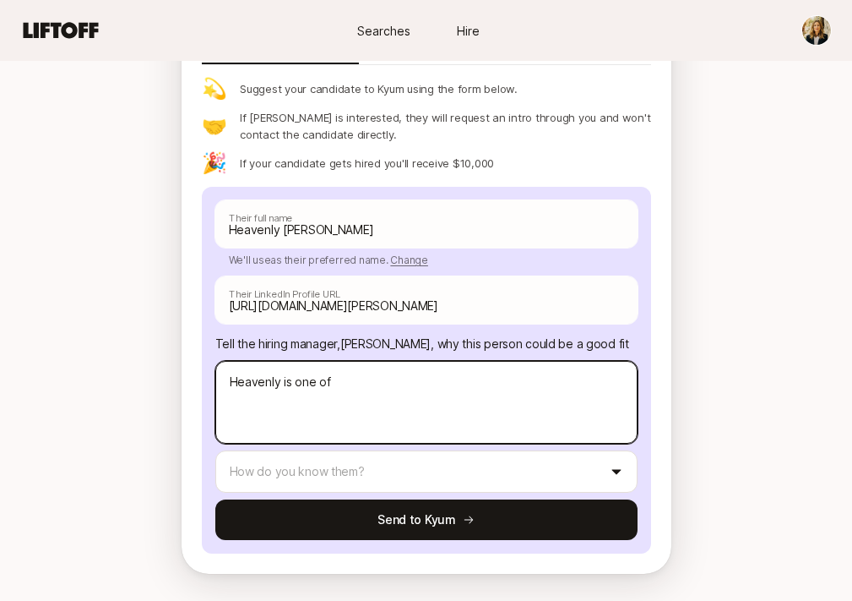
type textarea "Heavenly is one of t"
type textarea "x"
type textarea "Heavenly is one of th"
type textarea "x"
type textarea "Heavenly is one of the"
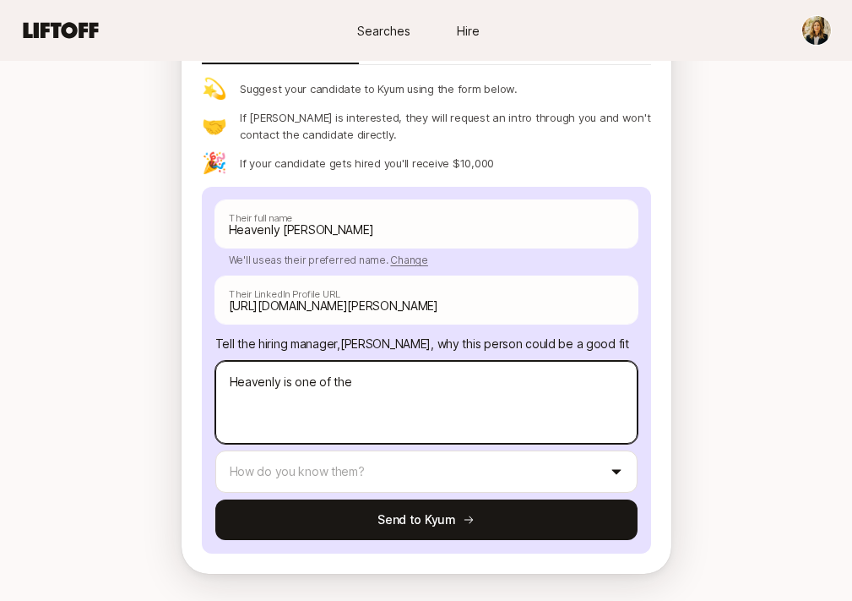
type textarea "x"
type textarea "Heavenly is one of the"
type textarea "x"
type textarea "Heavenly is one of the b"
type textarea "x"
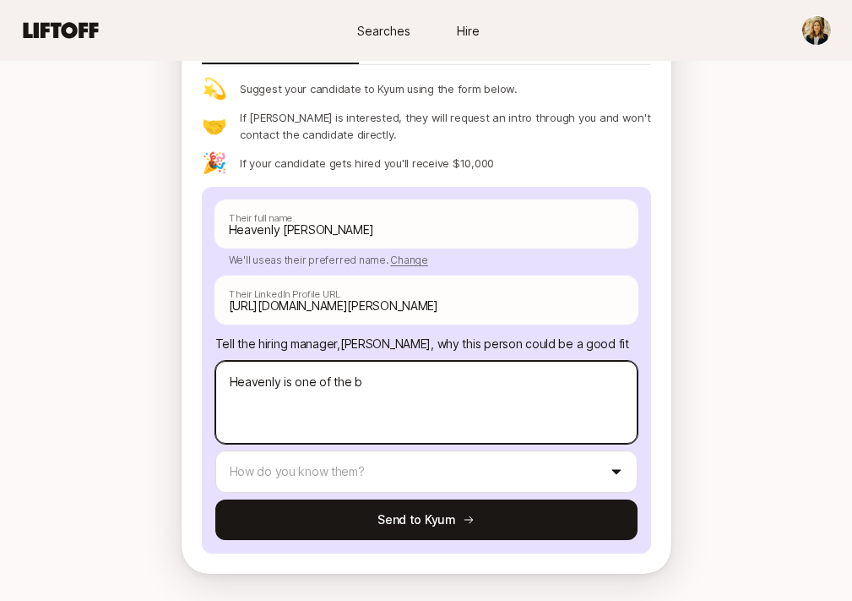
type textarea "Heavenly is one of the be"
type textarea "x"
type textarea "Heavenly is one of the bes"
type textarea "x"
type textarea "Heavenly is one of the best"
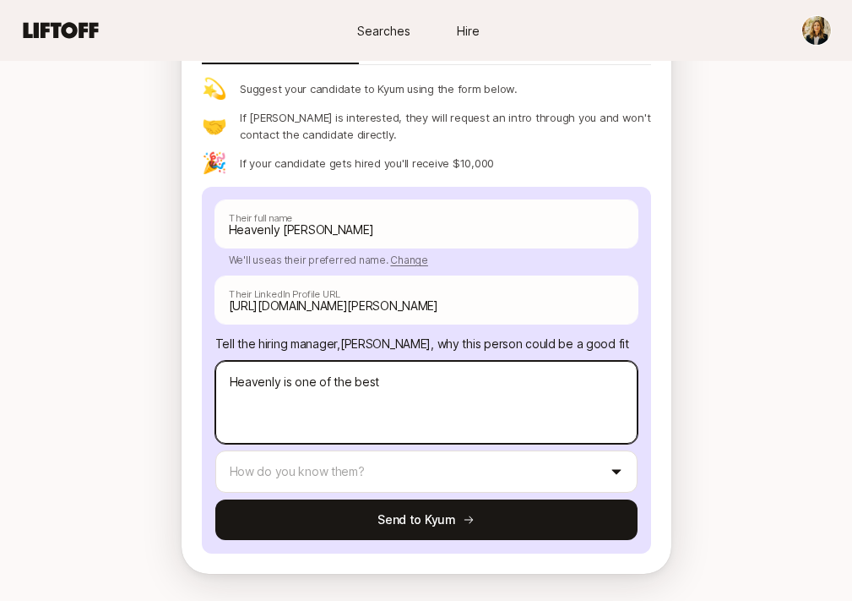
type textarea "x"
type textarea "Heavenly is one of the best"
type textarea "x"
type textarea "Heavenly is one of the best m"
type textarea "x"
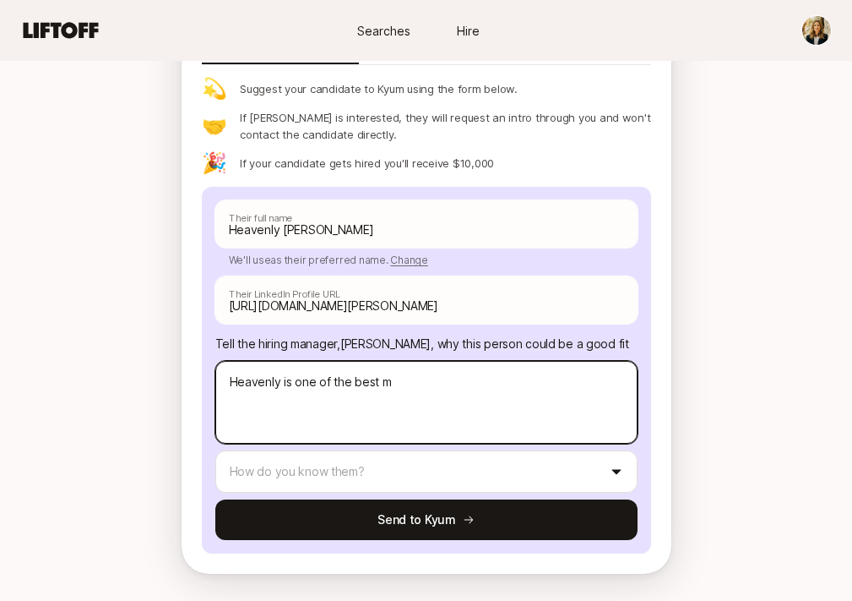
type textarea "Heavenly is one of the best ma"
type textarea "x"
type textarea "Heavenly is one of the best mark"
type textarea "x"
type textarea "Heavenly is one of the best marke"
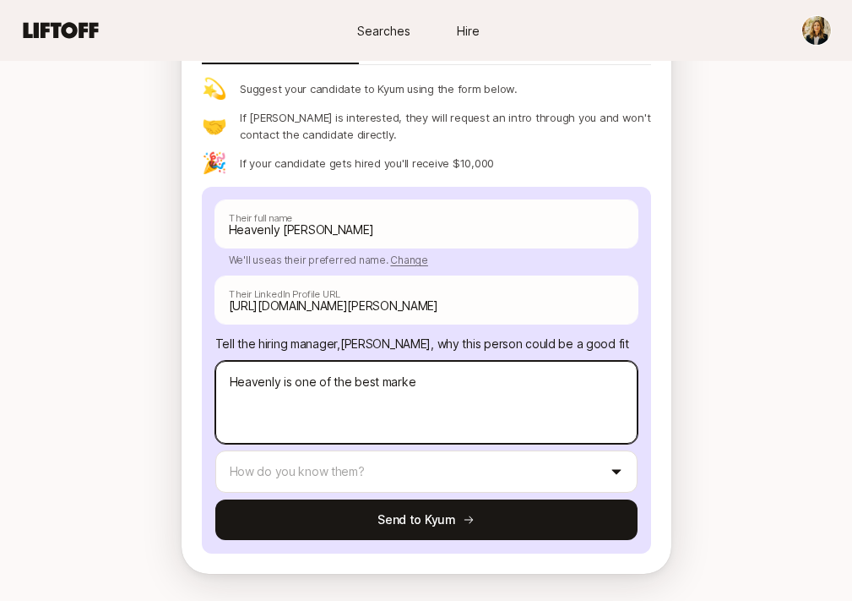
type textarea "x"
type textarea "Heavenly is one of the best market"
type textarea "x"
type textarea "Heavenly is one of the best markete"
type textarea "x"
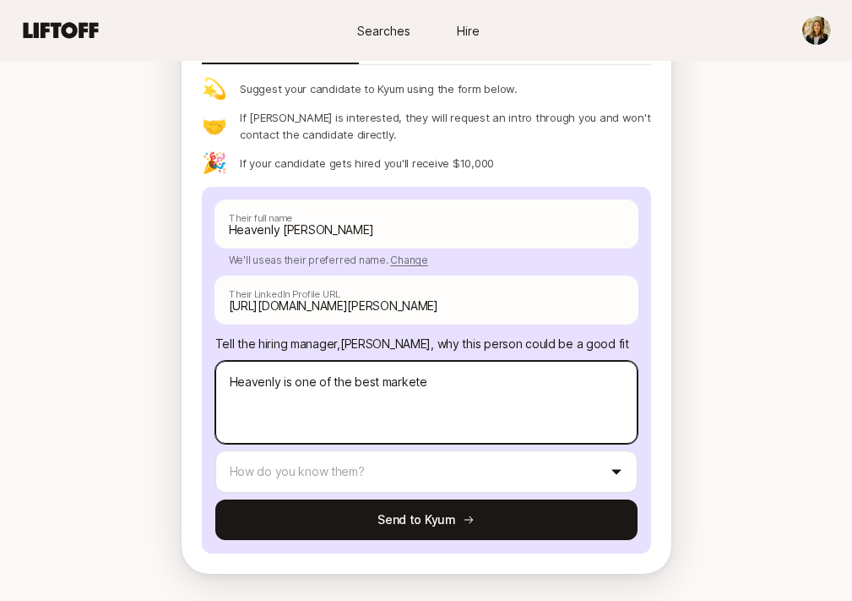
type textarea "Heavenly is one of the best marketer"
type textarea "x"
type textarea "Heavenly is one of the best marketers"
type textarea "x"
type textarea "Heavenly is one of the best marketers"
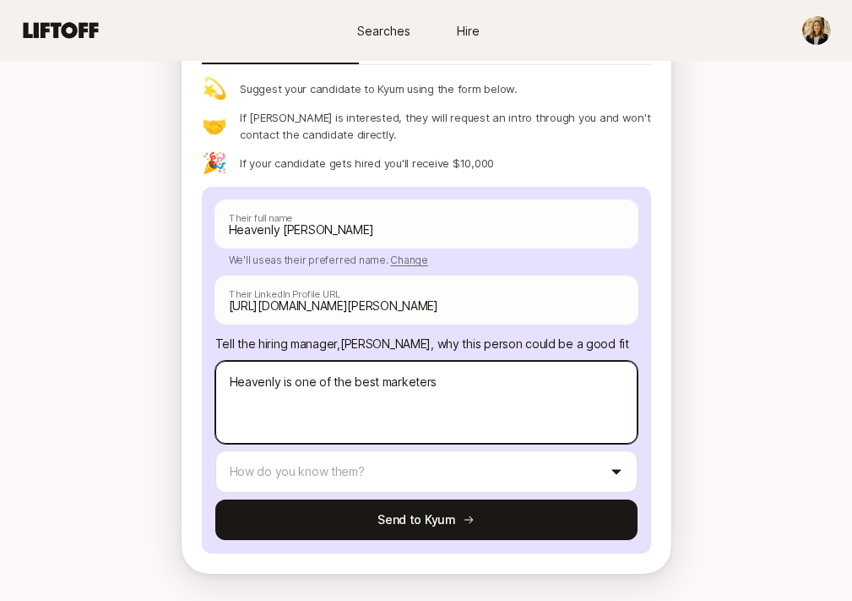
type textarea "x"
type textarea "Heavenly is one of the best marketers I"
type textarea "x"
type textarea "Heavenly is one of the best marketers I"
type textarea "x"
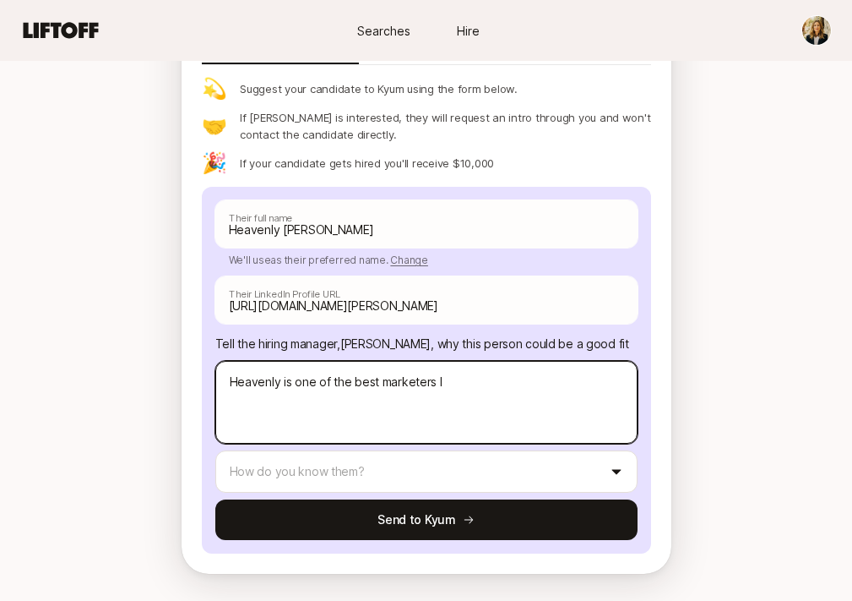
type textarea "Heavenly is one of the best marketers I k"
type textarea "x"
type textarea "Heavenly is one of the best marketers I kno"
type textarea "x"
type textarea "Heavenly is one of the best marketers I know"
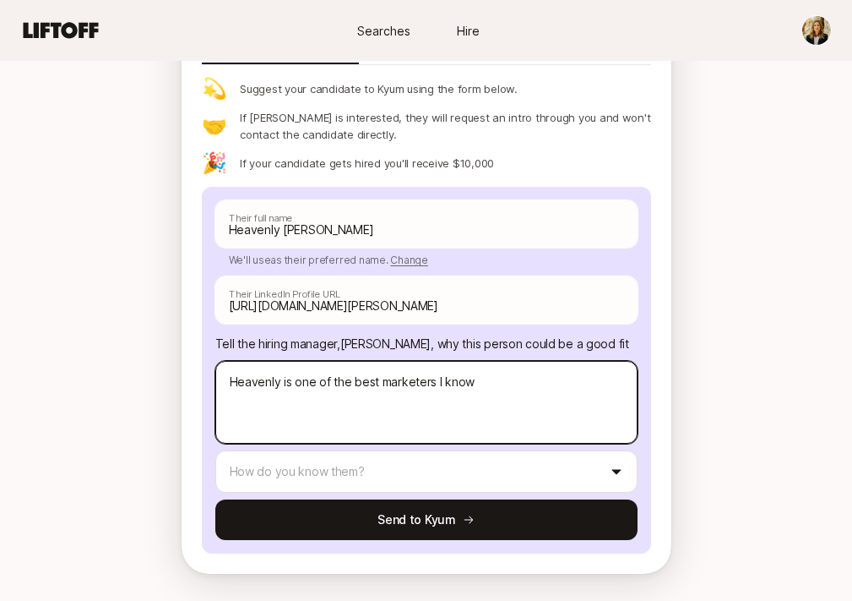
type textarea "x"
type textarea "Heavenly is one of the best marketers I know!"
type textarea "x"
type textarea "Heavenly is one of the best marketers I know!"
type textarea "x"
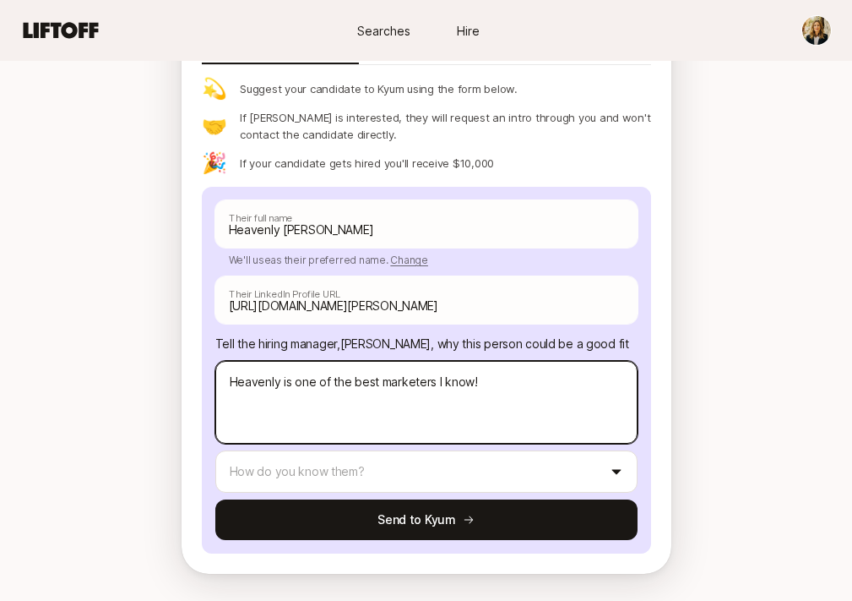
type textarea "Heavenly is one of the best marketers I know! D"
type textarea "x"
type textarea "Heavenly is one of the best marketers I know! De"
type textarea "x"
type textarea "Heavenly is one of the best marketers I know! Deep"
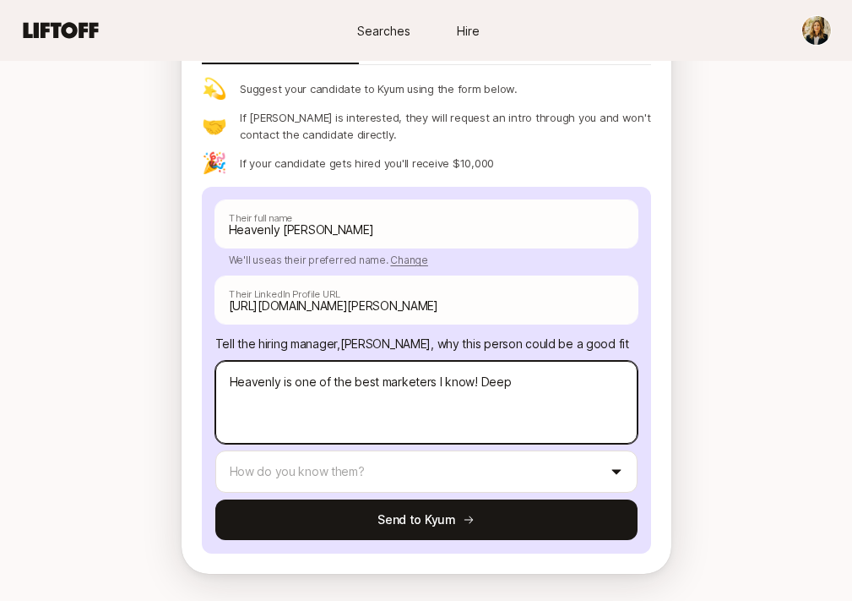
type textarea "x"
type textarea "Heavenly is one of the best marketers I know! Deep"
type textarea "x"
type textarea "Heavenly is one of the best marketers I know! Deep e"
type textarea "x"
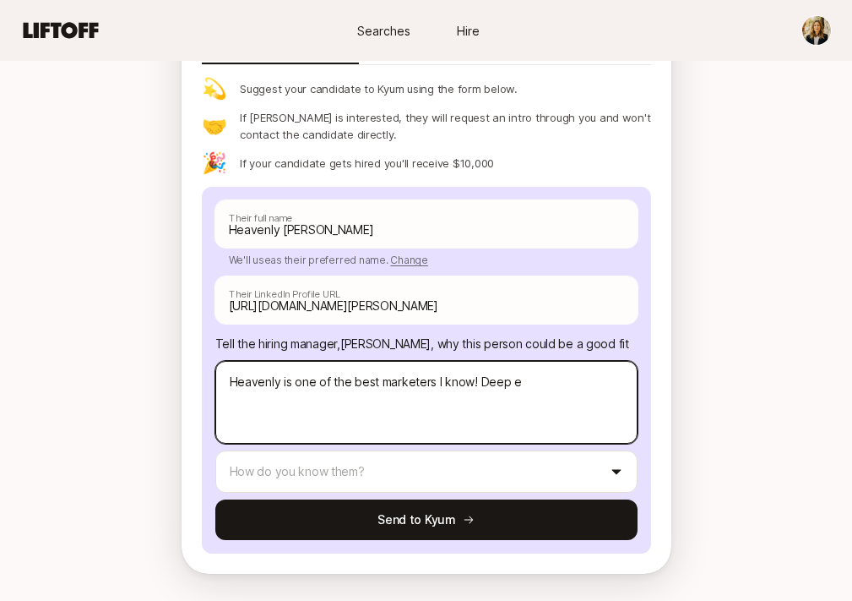
type textarea "Heavenly is one of the best marketers I know! Deep ex"
type textarea "x"
type textarea "Heavenly is one of the best marketers I know! Deep exp"
type textarea "x"
type textarea "Heavenly is one of the best marketers I know! Deep expe"
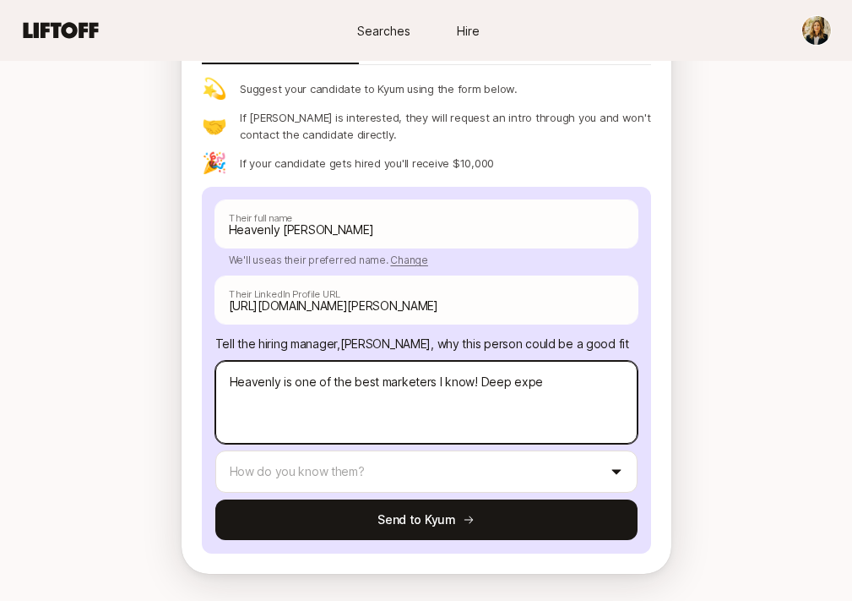
type textarea "x"
type textarea "Heavenly is one of the best marketers I know! Deep exper"
type textarea "x"
type textarea "Heavenly is one of the best marketers I know! Deep experi"
type textarea "x"
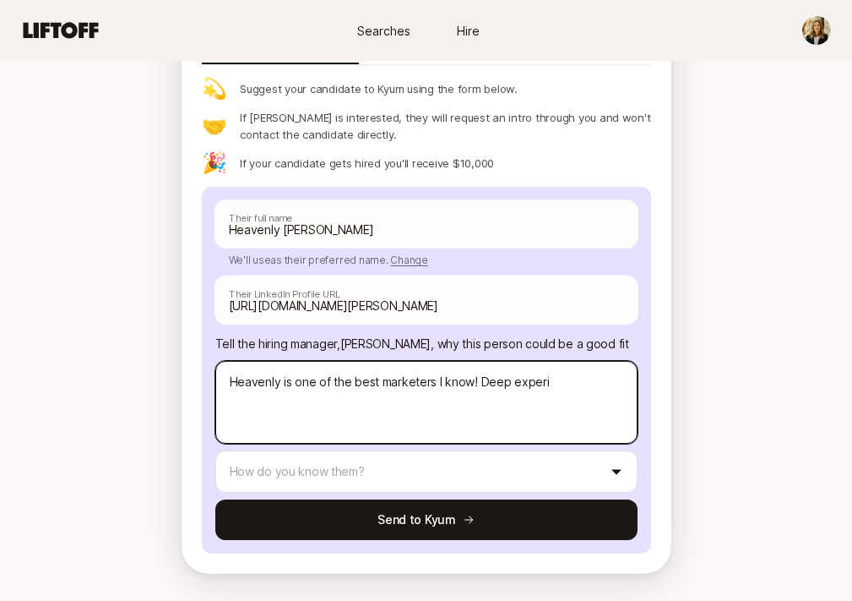
type textarea "Heavenly is one of the best marketers I know! Deep experie"
type textarea "x"
type textarea "Heavenly is one of the best marketers I know! Deep experien"
type textarea "x"
type textarea "Heavenly is one of the best marketers I know! Deep experienc"
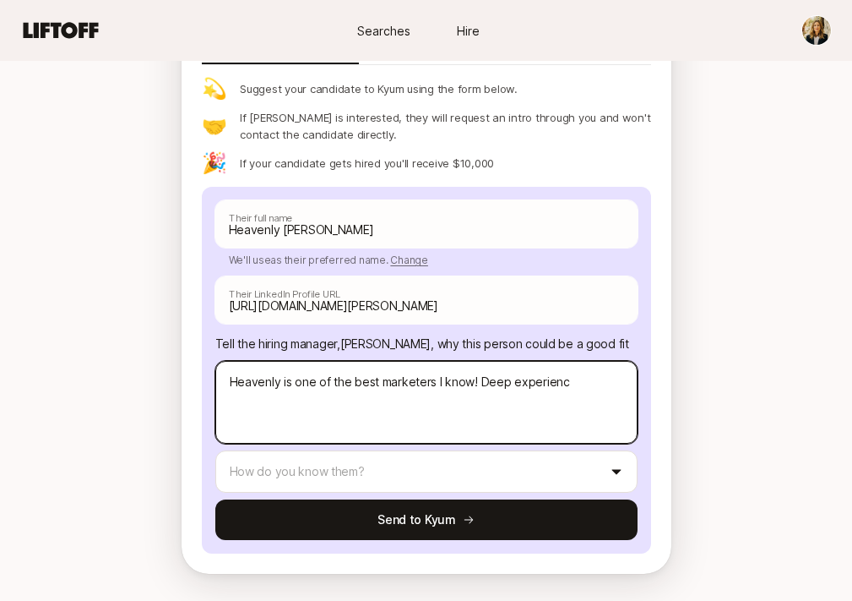
type textarea "x"
type textarea "Heavenly is one of the best marketers I know! Deep experience"
type textarea "x"
type textarea "Heavenly is one of the best marketers I know! Deep experience"
type textarea "x"
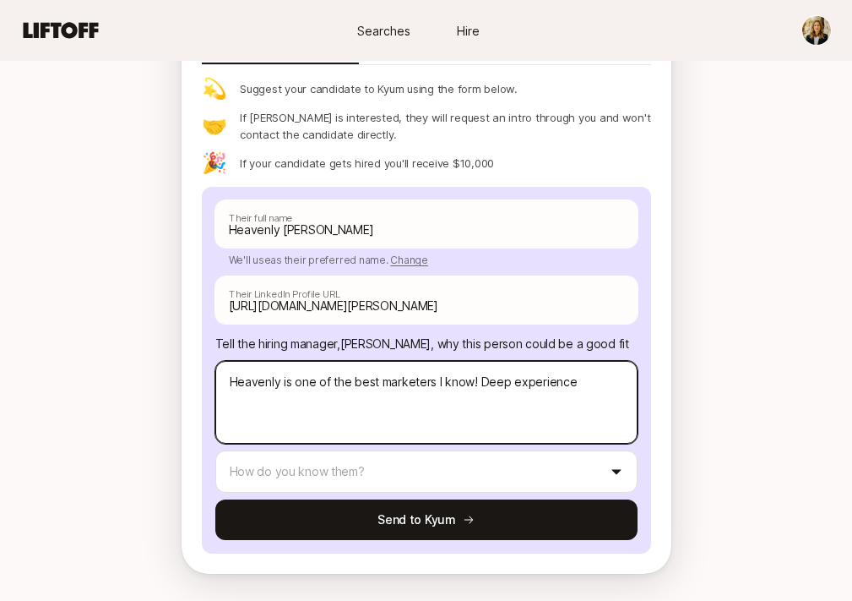
type textarea "Heavenly is one of the best marketers I know! Deep experience a"
type textarea "x"
type textarea "Heavenly is one of the best marketers I know! Deep experience ac"
type textarea "x"
type textarea "Heavenly is one of the best marketers I know! Deep experience acr"
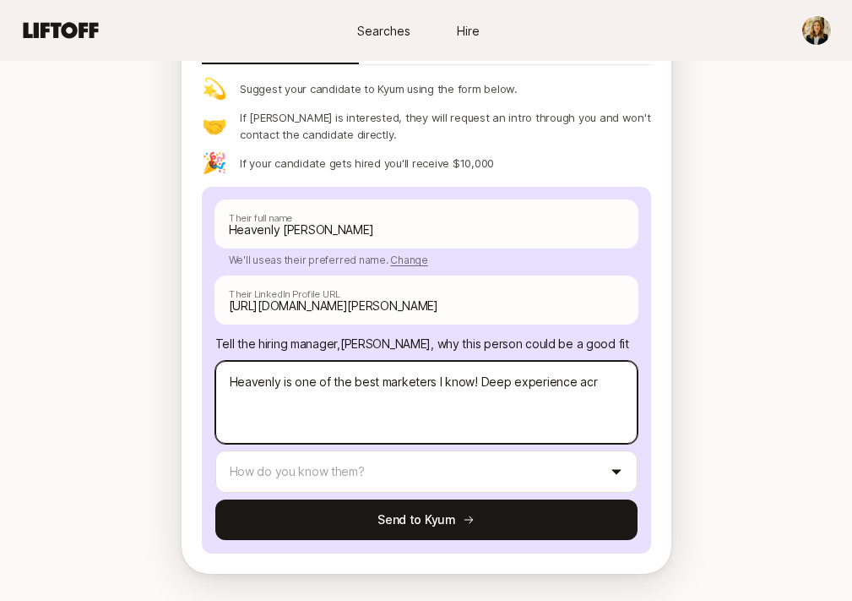
type textarea "x"
type textarea "Heavenly is one of the best marketers I know! Deep experience acro"
type textarea "x"
type textarea "Heavenly is one of the best marketers I know! Deep experience acros"
type textarea "x"
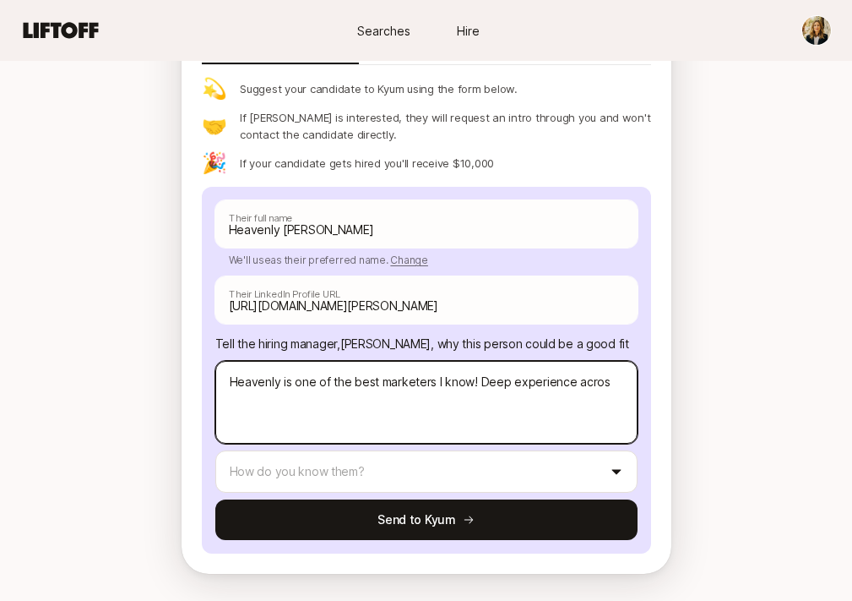
type textarea "Heavenly is one of the best marketers I know! Deep experience across"
type textarea "x"
type textarea "Heavenly is one of the best marketers I know! Deep experience across"
type textarea "x"
type textarea "Heavenly is one of the best marketers I know! Deep experience across p"
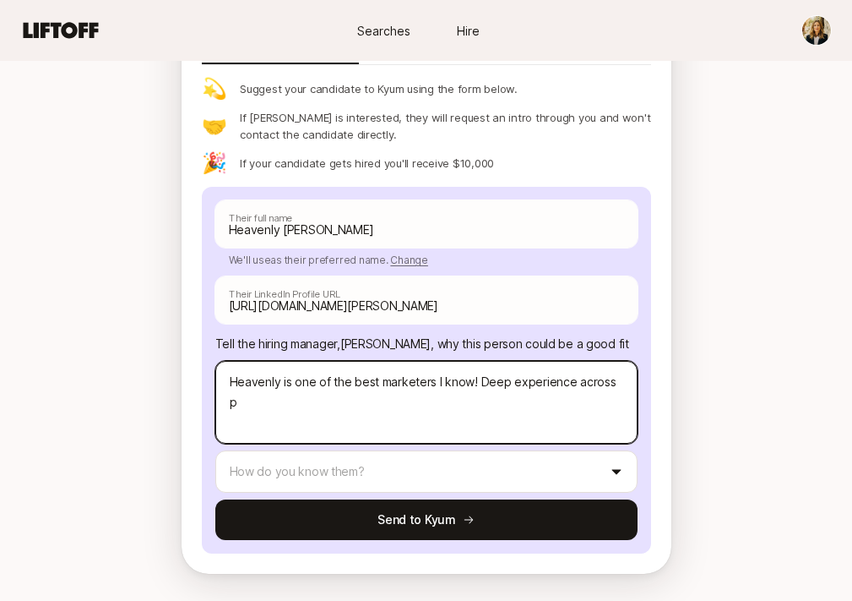
type textarea "x"
type textarea "Heavenly is one of the best marketers I know! Deep experience across pr"
type textarea "x"
type textarea "Heavenly is one of the best marketers I know! Deep experience across pro"
type textarea "x"
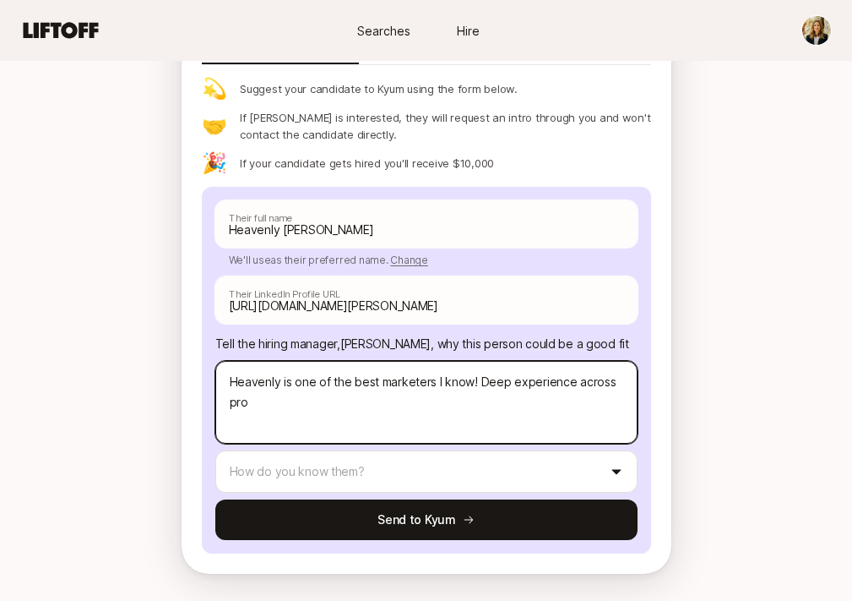
type textarea "Heavenly is one of the best marketers I know! Deep experience across prod"
type textarea "x"
type textarea "Heavenly is one of the best marketers I know! Deep experience across produ"
type textarea "x"
type textarea "Heavenly is one of the best marketers I know! Deep experience across produc"
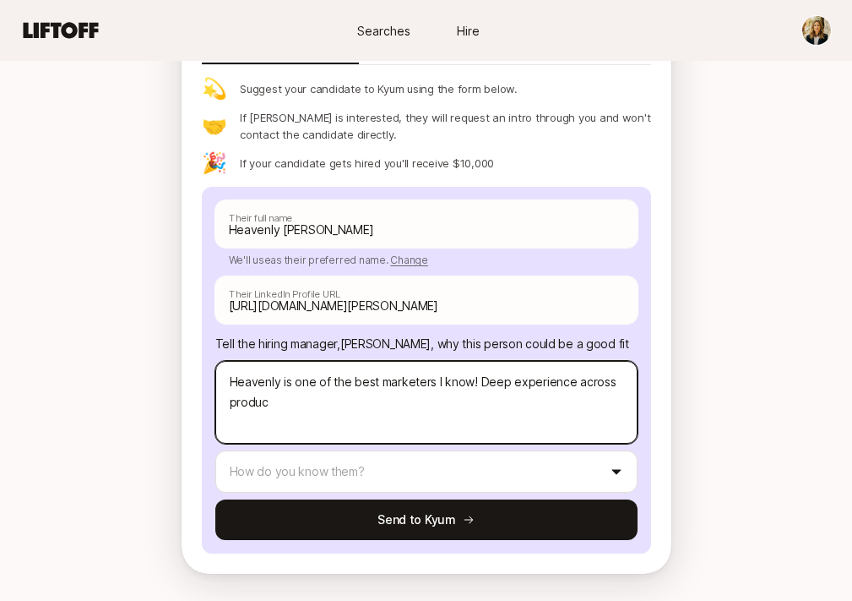
type textarea "x"
type textarea "Heavenly is one of the best marketers I know! Deep experience across product"
type textarea "x"
type textarea "Heavenly is one of the best marketers I know! Deep experience across product,"
type textarea "x"
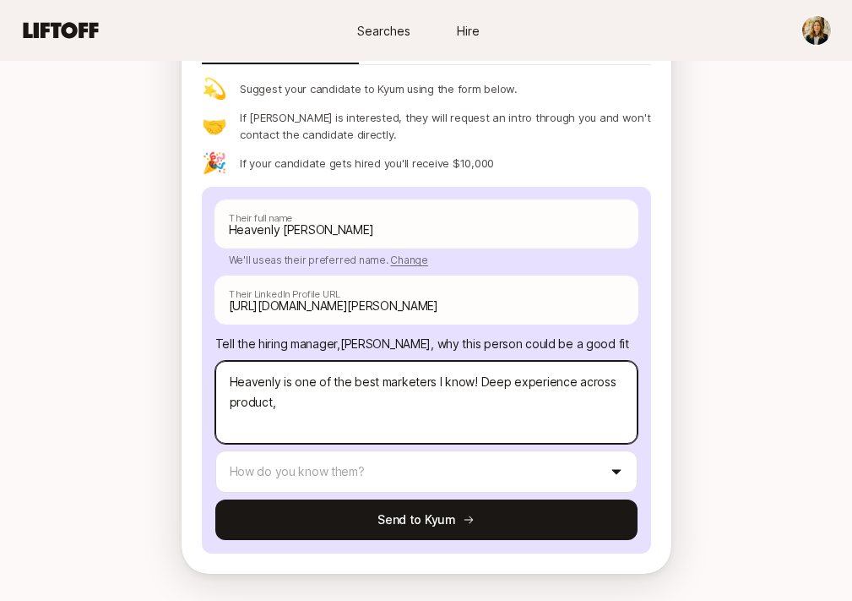
type textarea "Heavenly is one of the best marketers I know! Deep experience across product, d"
type textarea "x"
type textarea "Heavenly is one of the best marketers I know! Deep experience across product, de"
type textarea "x"
type textarea "Heavenly is one of the best marketers I know! Deep experience across product, d…"
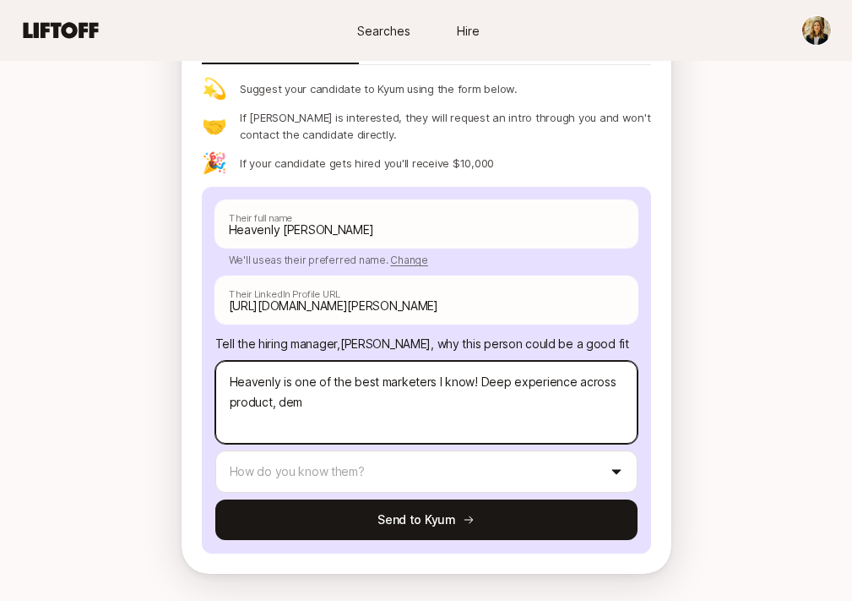
type textarea "x"
type textarea "Heavenly is one of the best marketers I know! Deep experience across product, d…"
type textarea "x"
type textarea "Heavenly is one of the best marketers I know! Deep experience across product, d…"
type textarea "x"
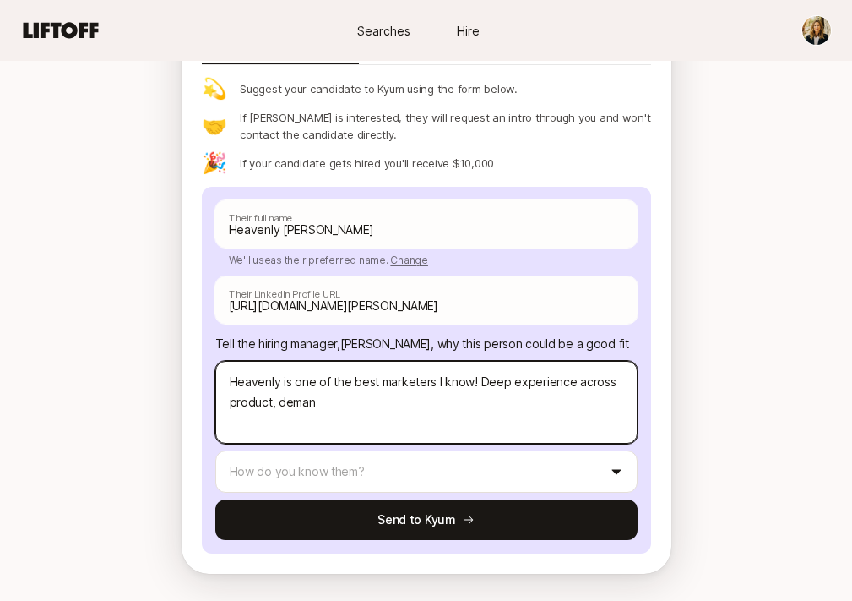
type textarea "Heavenly is one of the best marketers I know! Deep experience across product, d…"
type textarea "x"
type textarea "Heavenly is one of the best marketers I know! Deep experience across product, d…"
type textarea "x"
type textarea "Heavenly is one of the best marketers I know! Deep experience across product, d…"
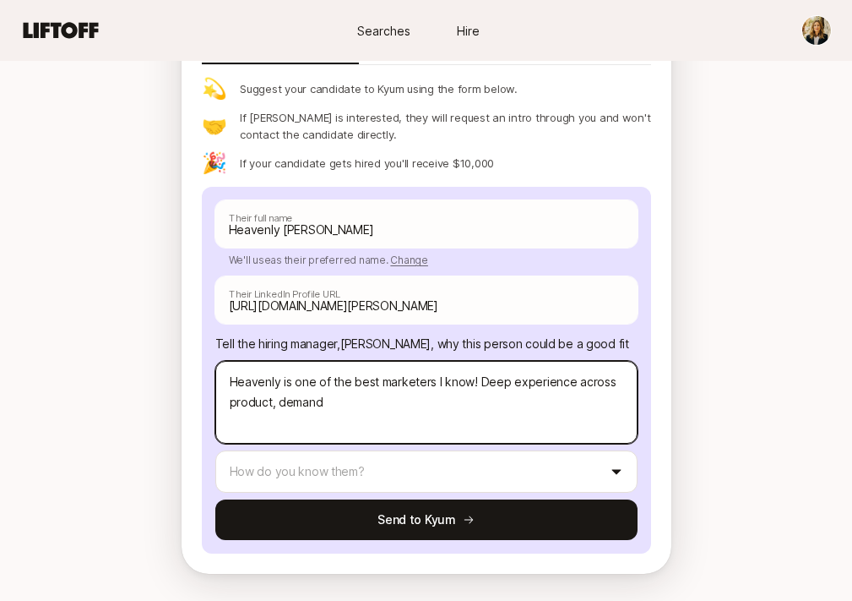
type textarea "x"
type textarea "Heavenly is one of the best marketers I know! Deep experience across product, d…"
type textarea "x"
type textarea "Heavenly is one of the best marketers I know! Deep experience across product, d…"
type textarea "x"
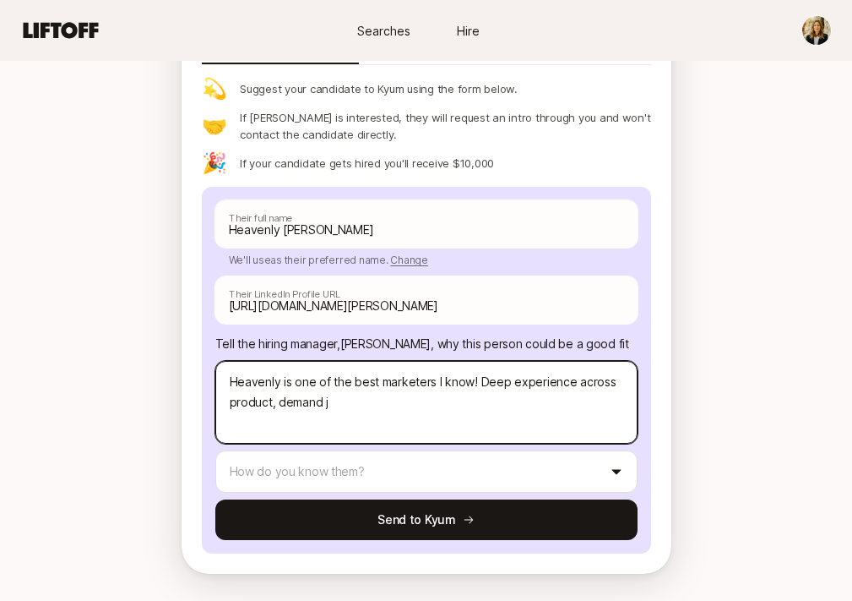
type textarea "Heavenly is one of the best marketers I know! Deep experience across product, d…"
type textarea "x"
type textarea "Heavenly is one of the best marketers I know! Deep experience across product, d…"
type textarea "x"
type textarea "Heavenly is one of the best marketers I know! Deep experience across product, d…"
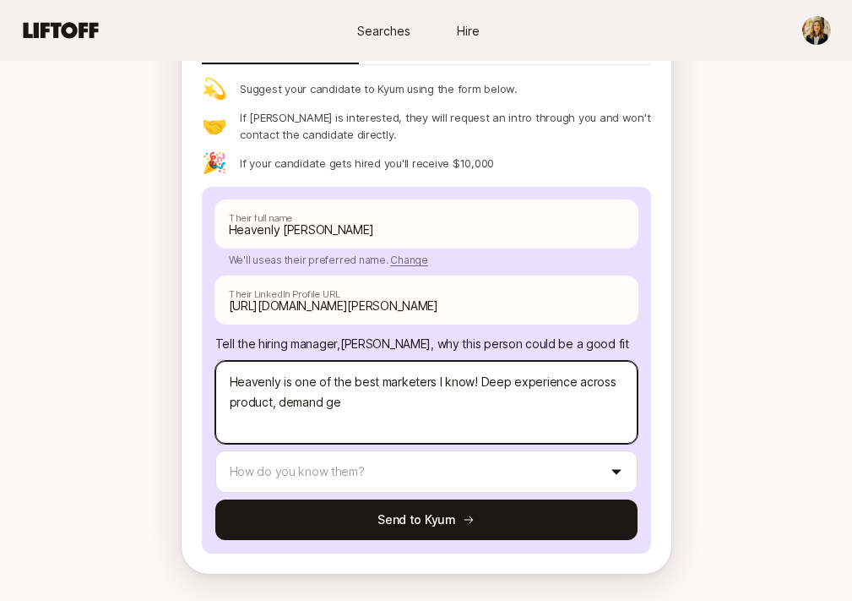
type textarea "x"
type textarea "Heavenly is one of the best marketers I know! Deep experience across product, d…"
type textarea "x"
type textarea "Heavenly is one of the best marketers I know! Deep experience across product, d…"
type textarea "x"
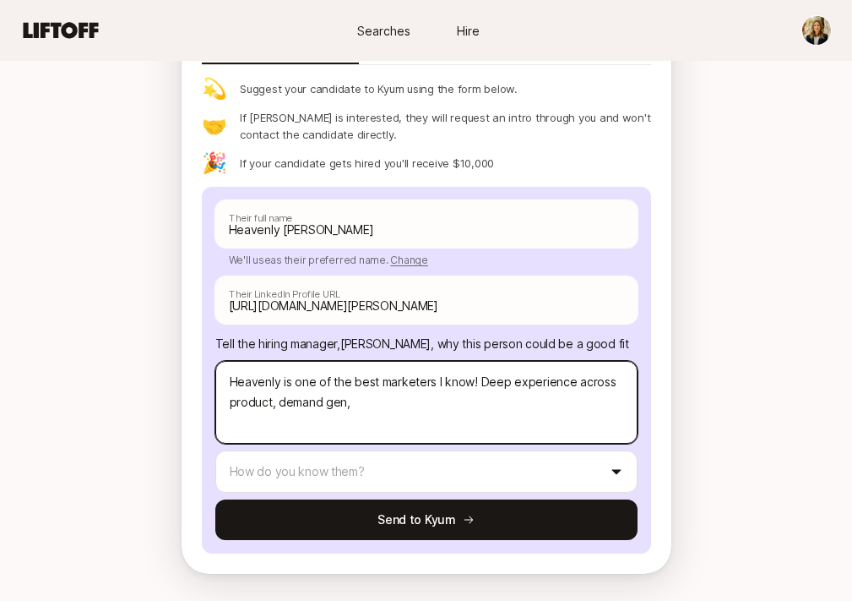
type textarea "Heavenly is one of the best marketers I know! Deep experience across product, d…"
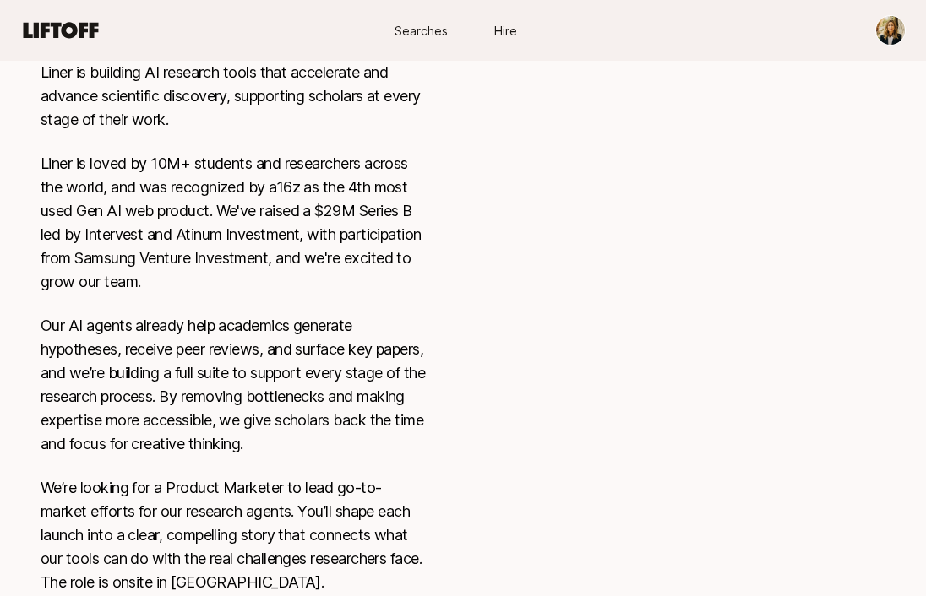
scroll to position [0, 0]
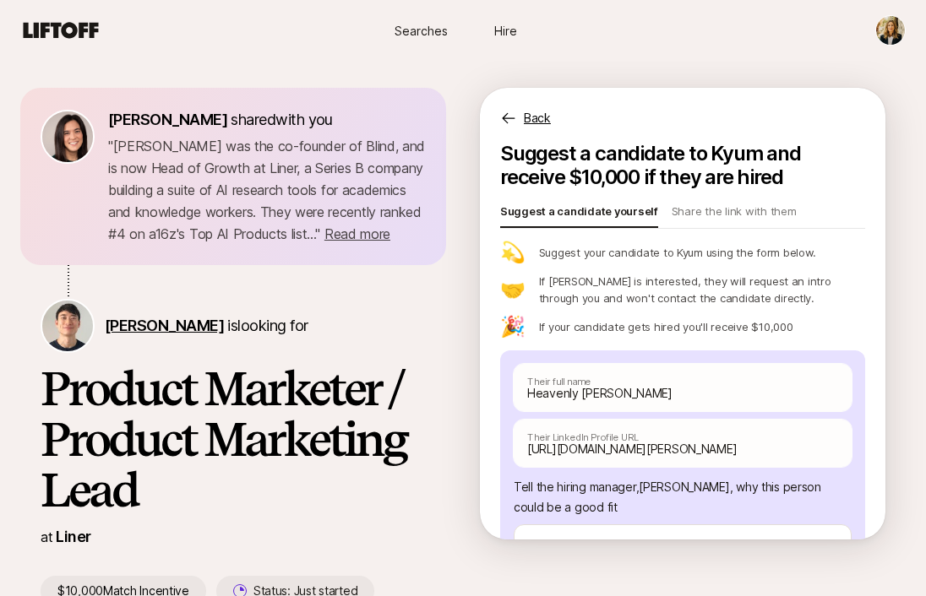
click at [126, 327] on span "[PERSON_NAME]" at bounding box center [164, 326] width 119 height 18
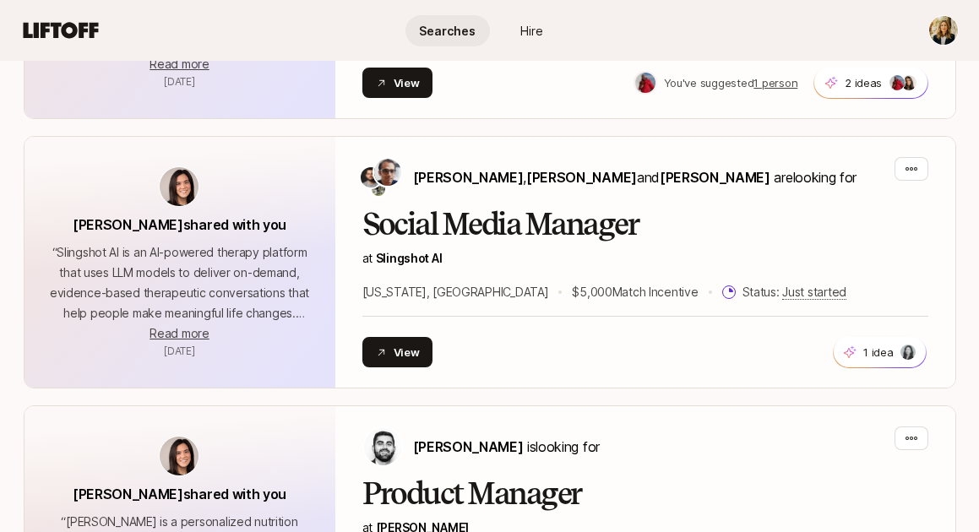
scroll to position [2012, 0]
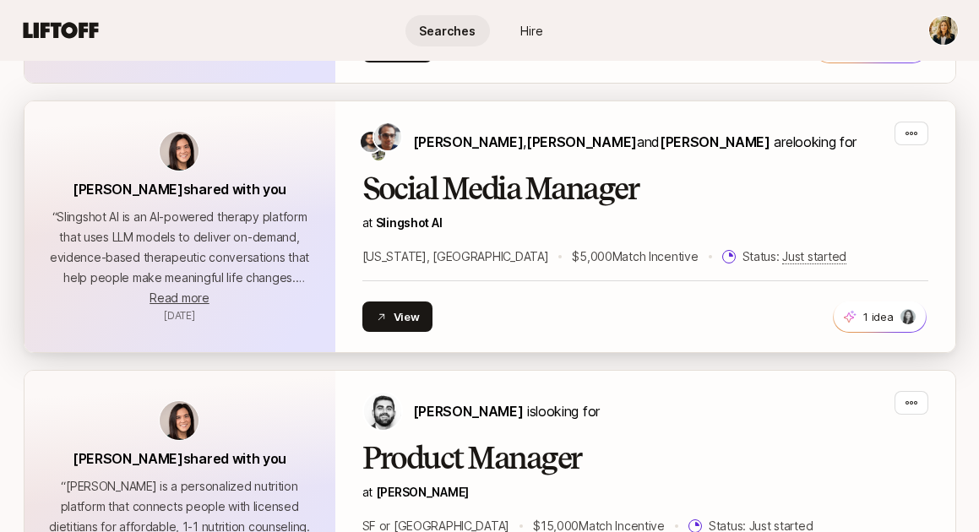
click at [458, 181] on h2 "Social Media Manager" at bounding box center [645, 189] width 566 height 34
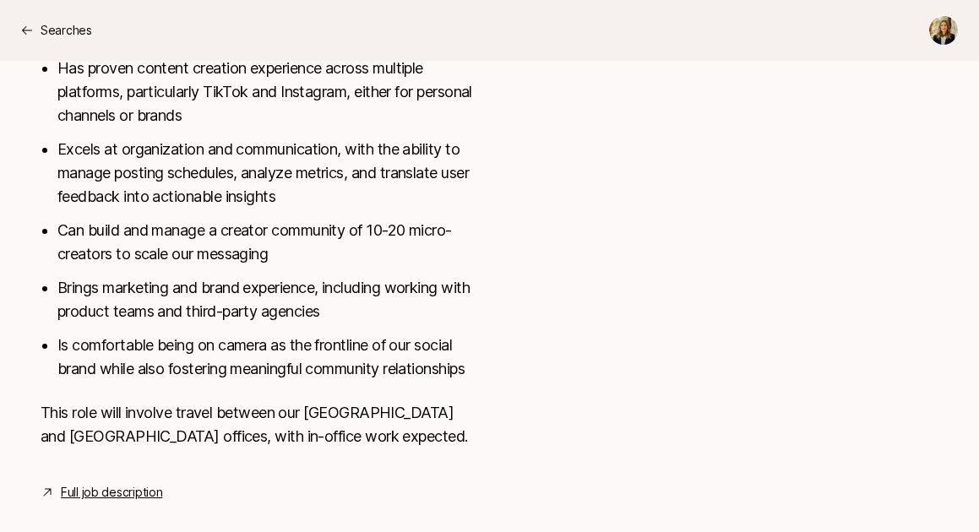
scroll to position [776, 0]
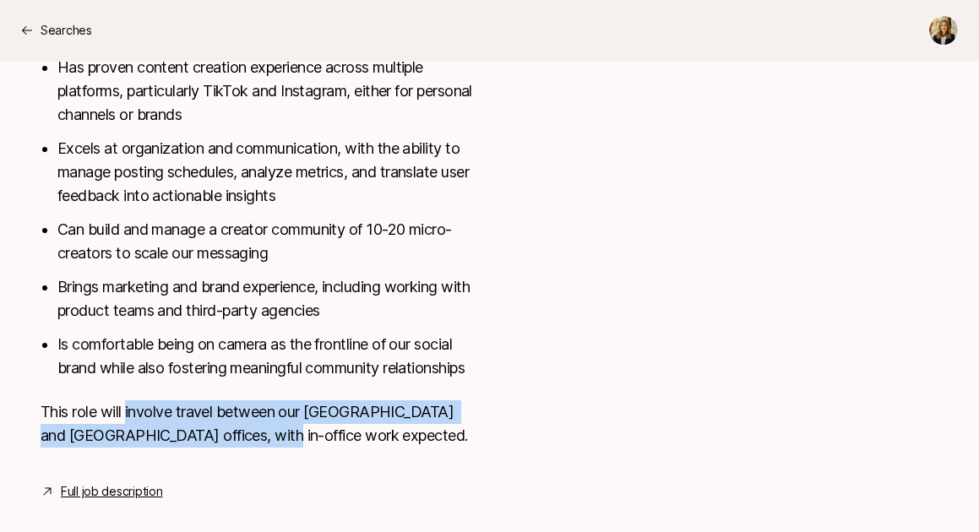
drag, startPoint x: 125, startPoint y: 437, endPoint x: 462, endPoint y: 465, distance: 338.2
click at [462, 448] on p "This role will involve travel between our [GEOGRAPHIC_DATA] and [GEOGRAPHIC_DAT…" at bounding box center [260, 423] width 438 height 47
copy p "involve travel between our [GEOGRAPHIC_DATA] and [GEOGRAPHIC_DATA] offices, wit…"
